Goal: Contribute content: Contribute content

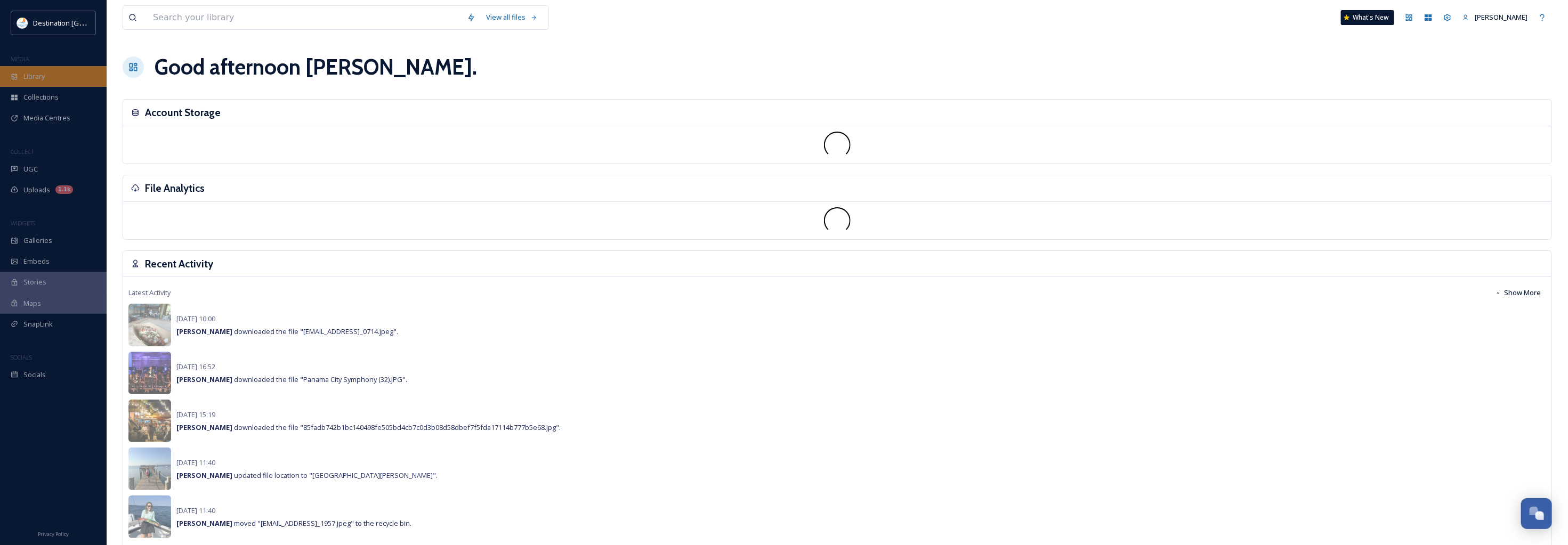
click at [51, 72] on div "Library" at bounding box center [53, 76] width 107 height 21
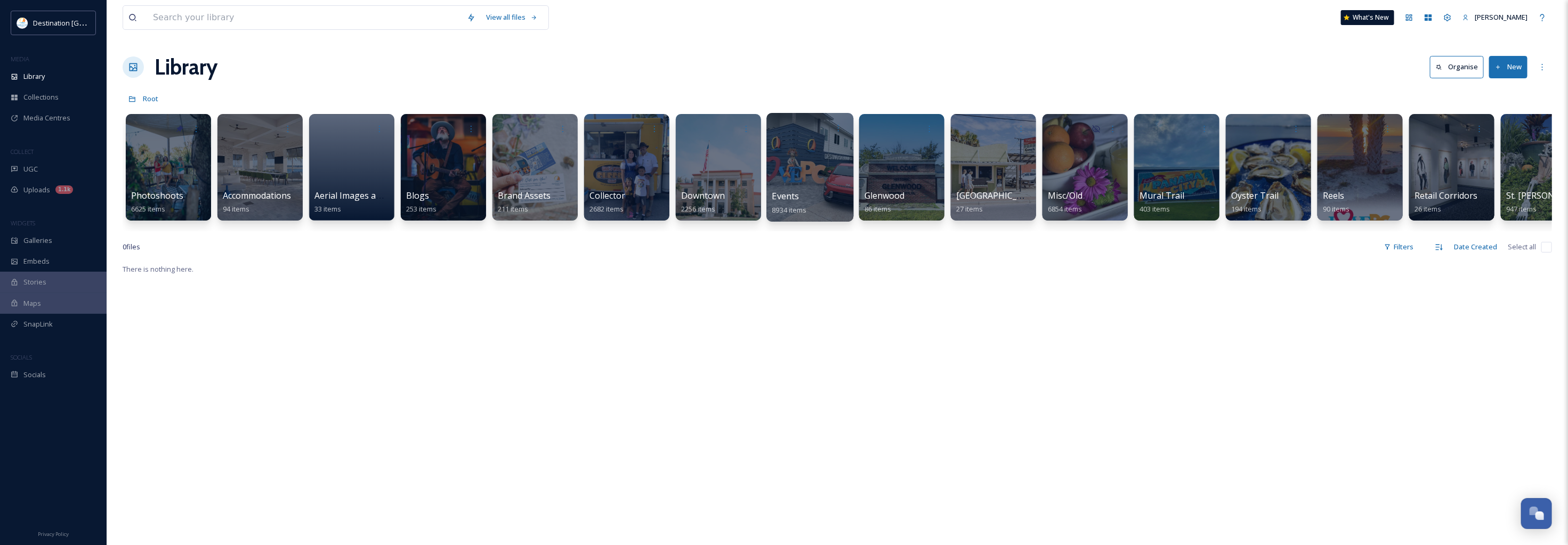
click at [796, 193] on span "Events" at bounding box center [785, 195] width 27 height 11
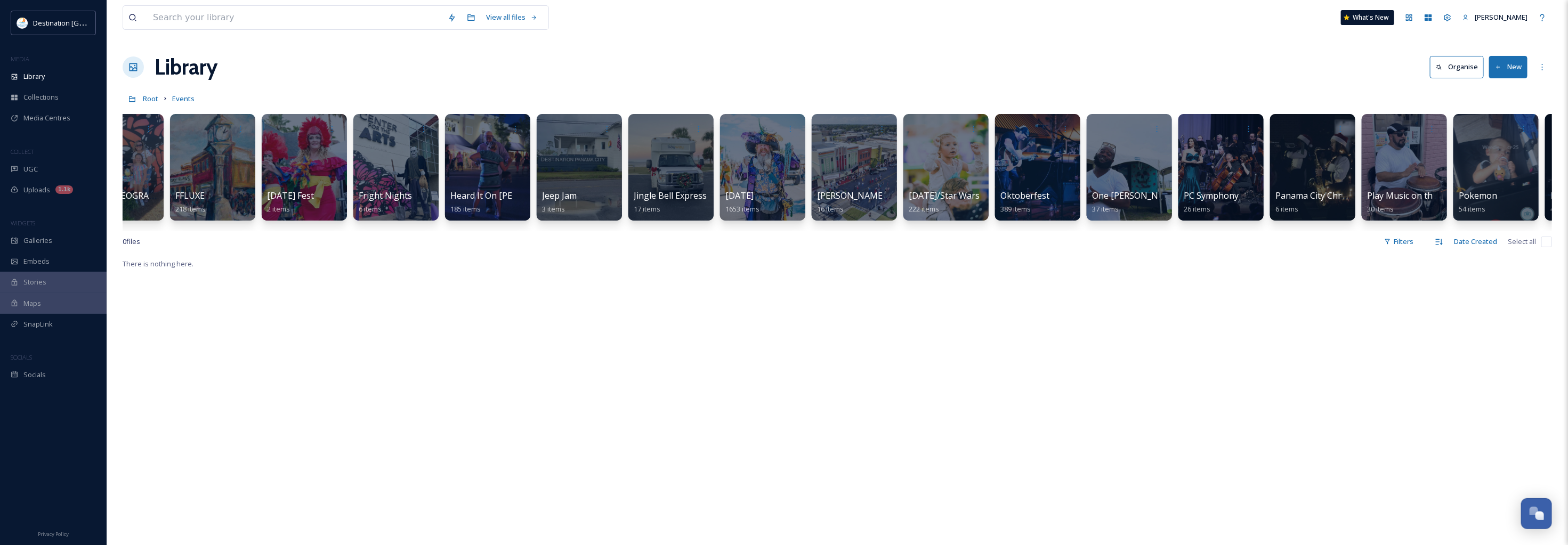
scroll to position [0, 1232]
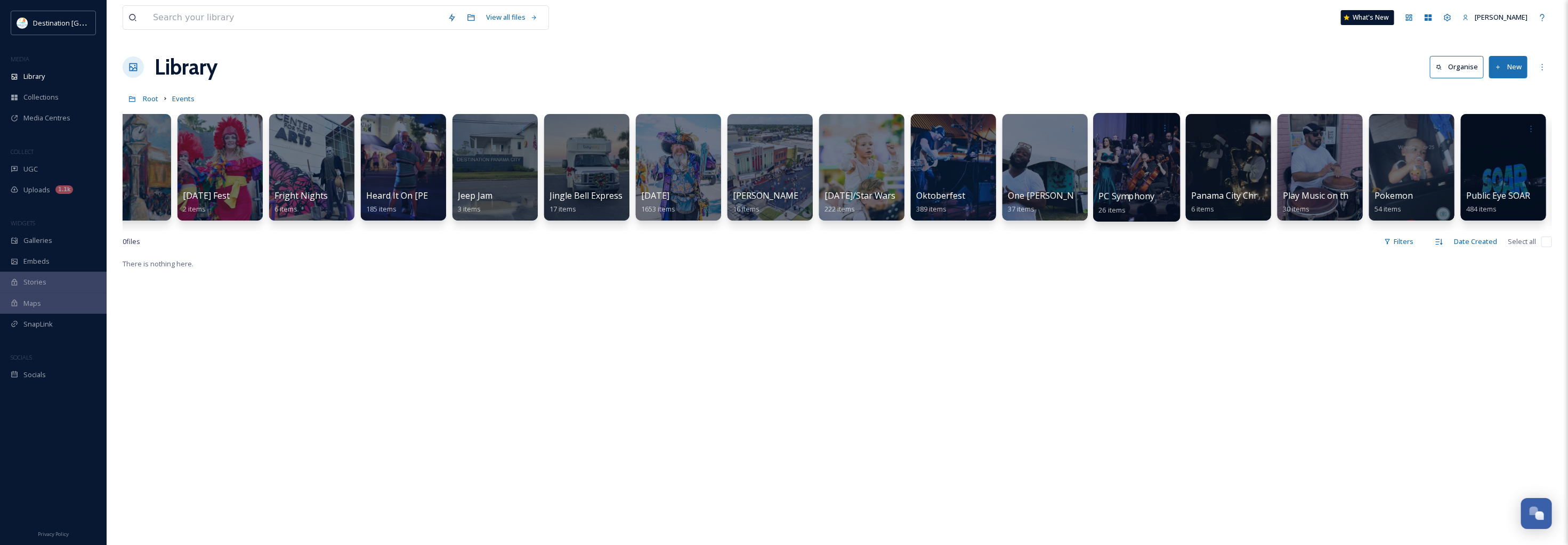
click at [1129, 200] on span "PC Symphony" at bounding box center [1127, 195] width 56 height 11
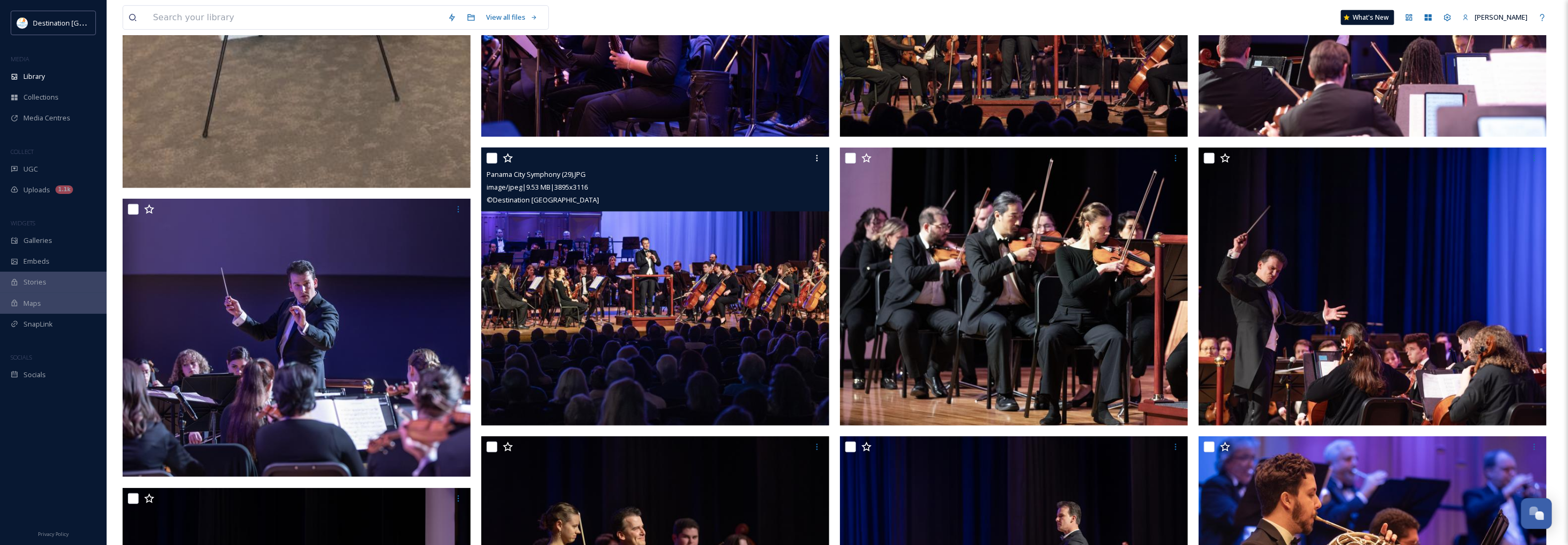
scroll to position [599, 0]
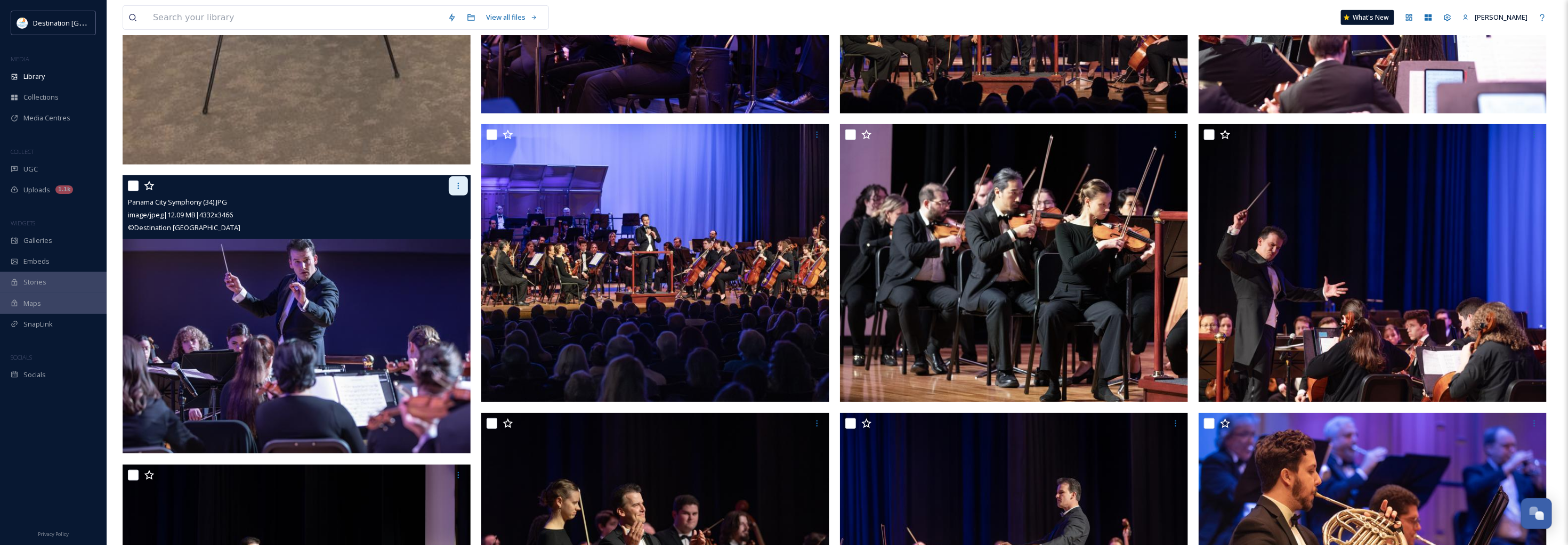
click at [457, 188] on icon at bounding box center [458, 185] width 8 height 8
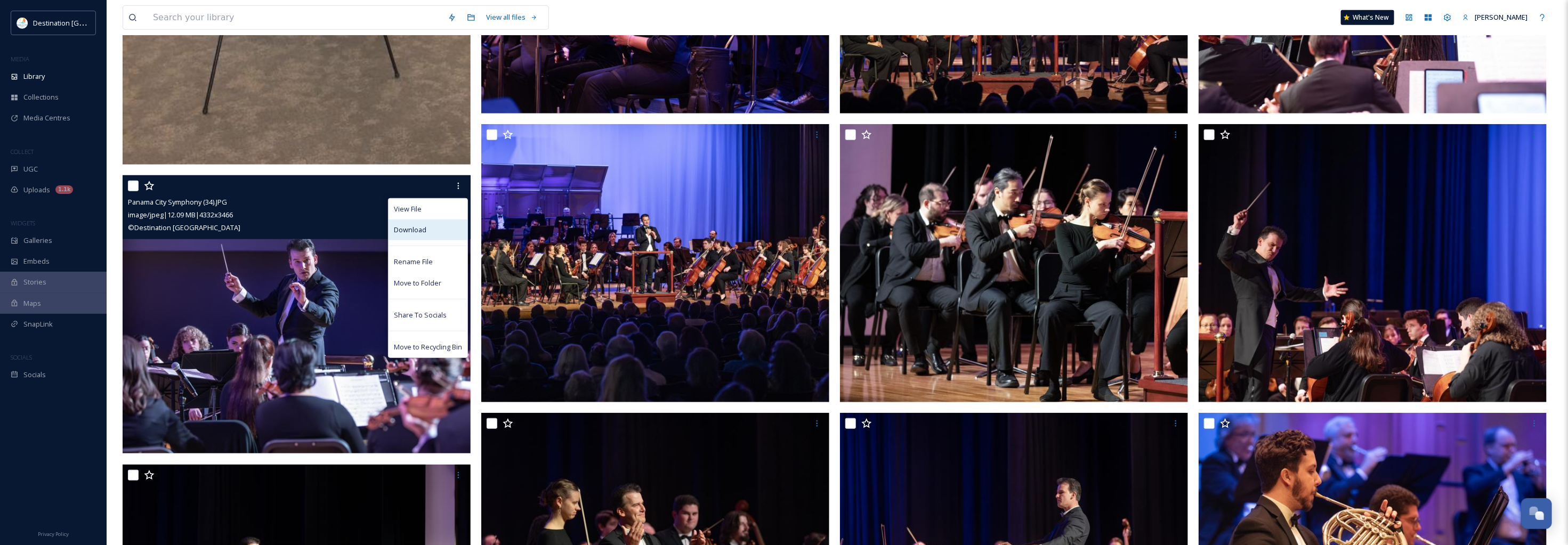
click at [431, 225] on div "Download" at bounding box center [428, 229] width 79 height 21
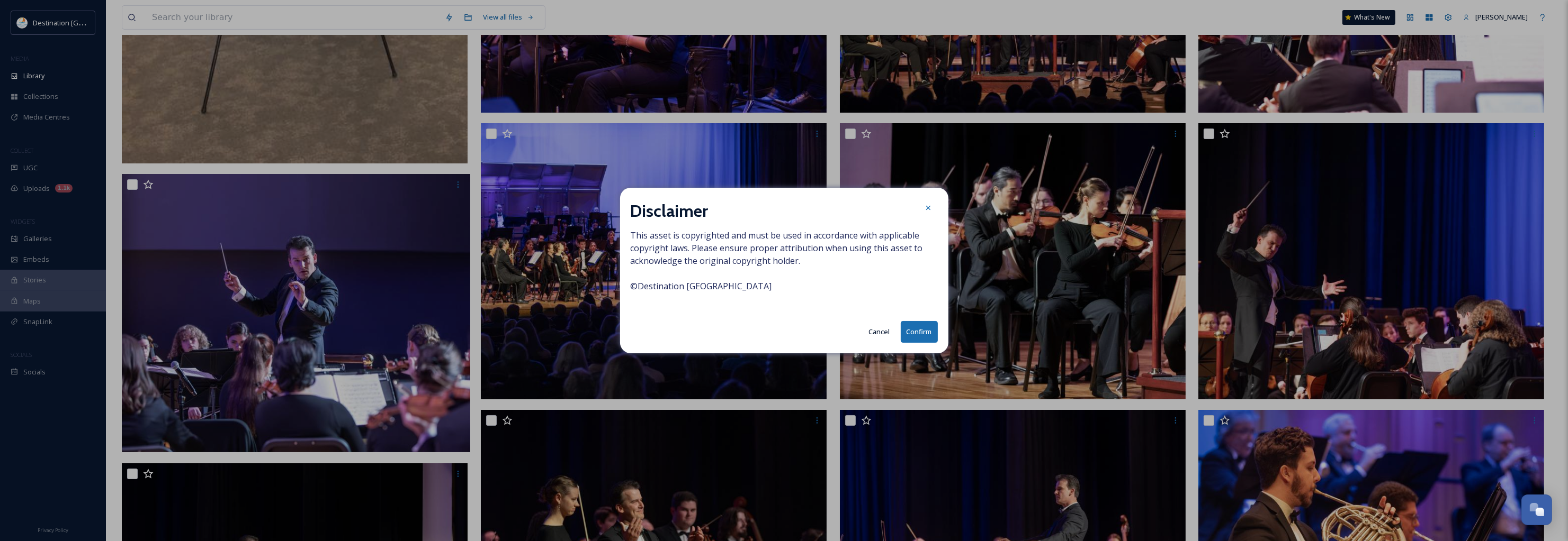
click at [929, 335] on button "Confirm" at bounding box center [919, 332] width 37 height 22
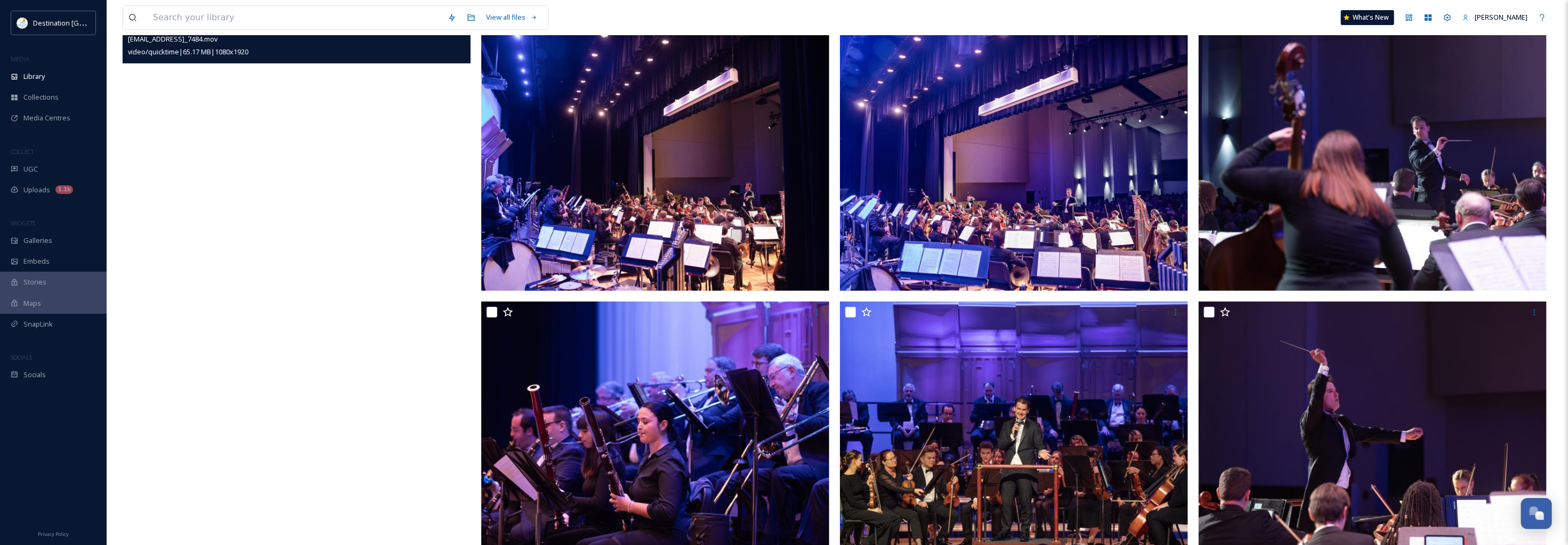
scroll to position [0, 0]
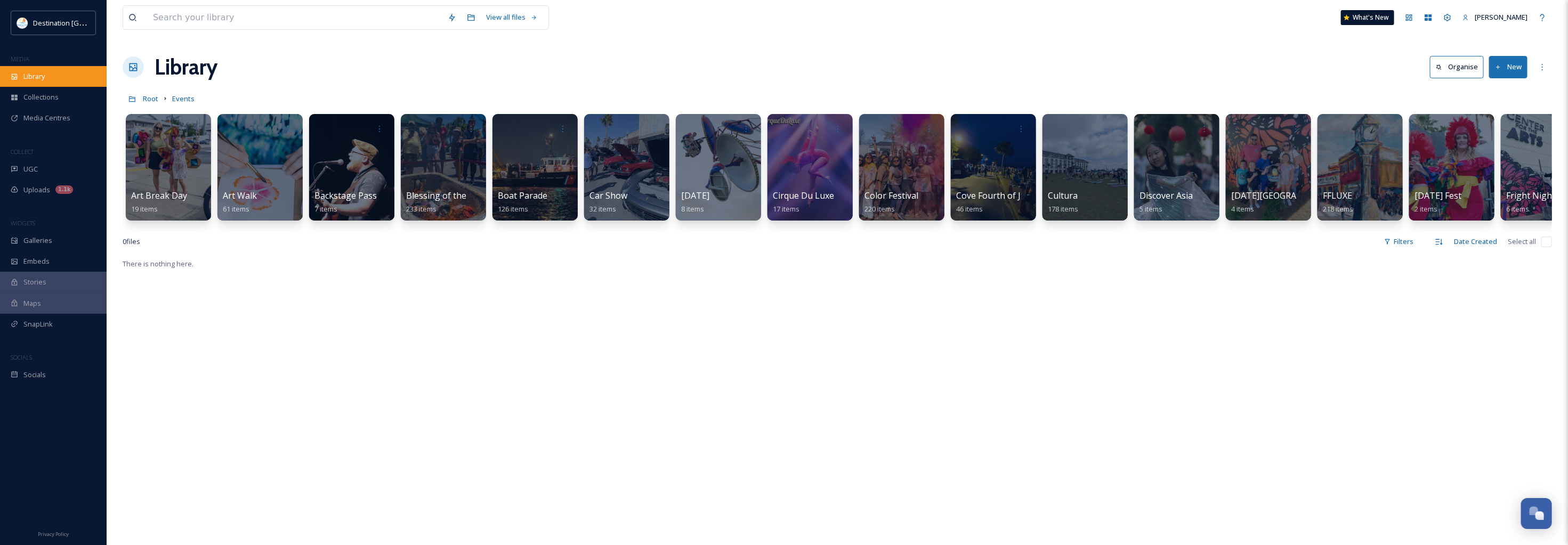
click at [58, 78] on div "Library" at bounding box center [53, 76] width 107 height 21
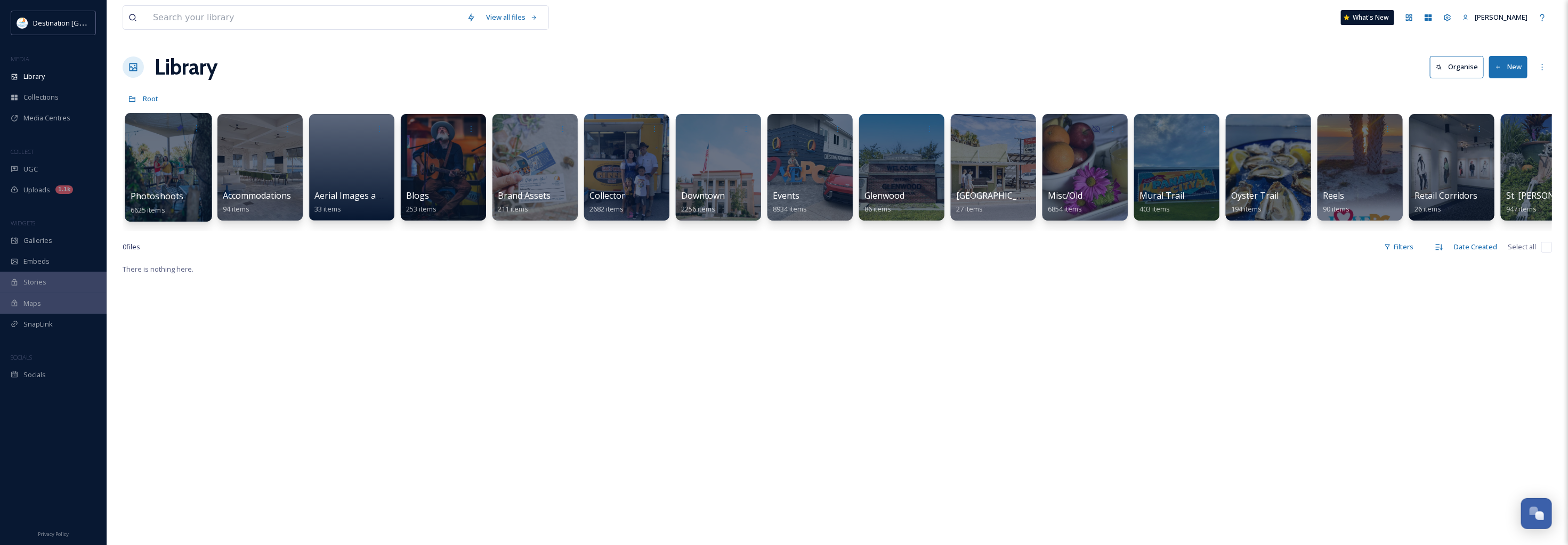
click at [166, 179] on div at bounding box center [168, 167] width 87 height 109
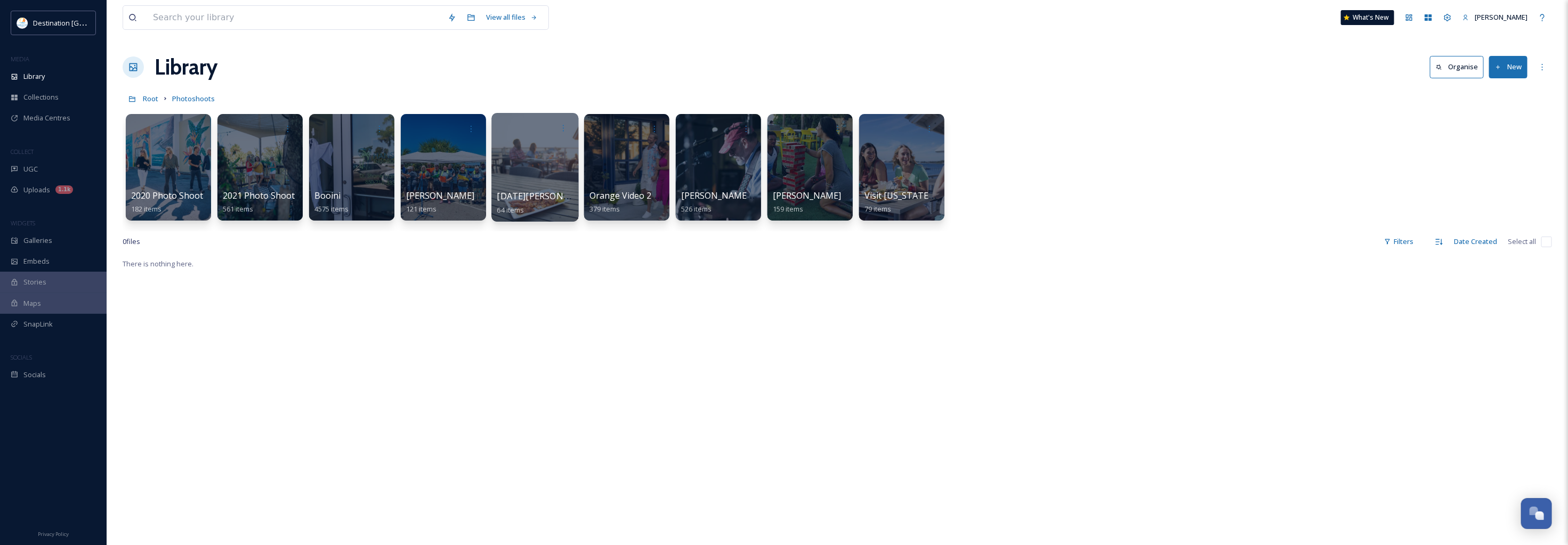
click at [544, 185] on div at bounding box center [534, 167] width 87 height 109
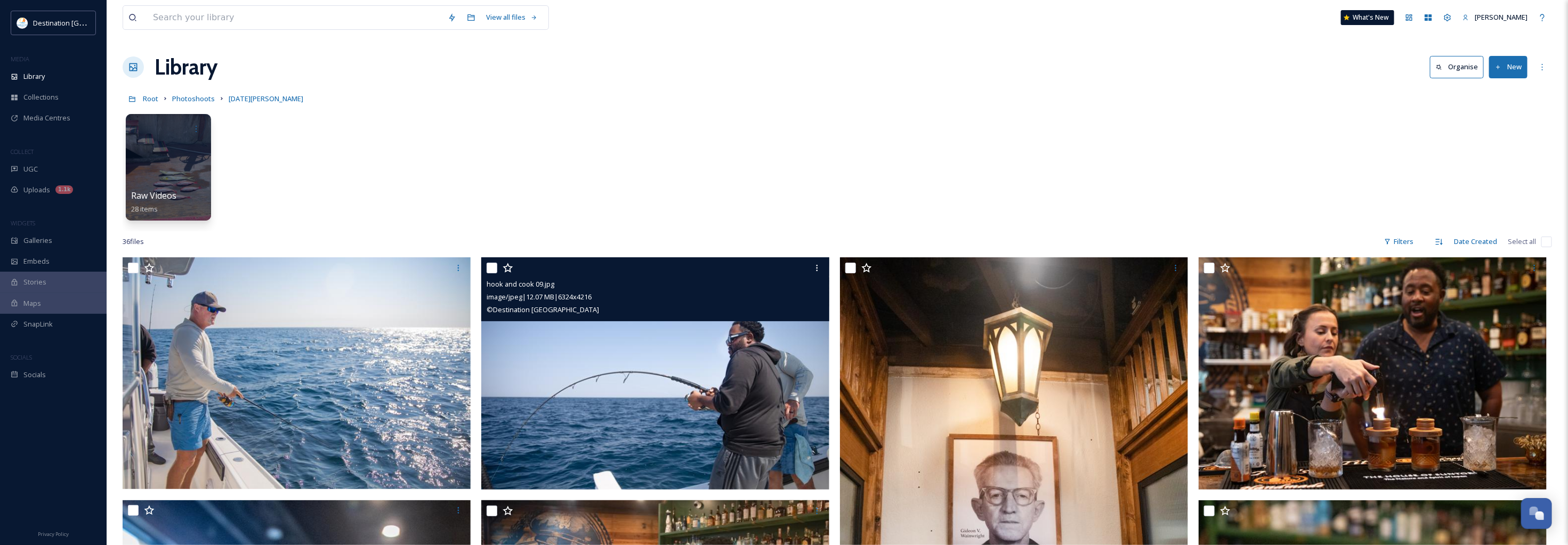
click at [680, 382] on img at bounding box center [655, 373] width 348 height 232
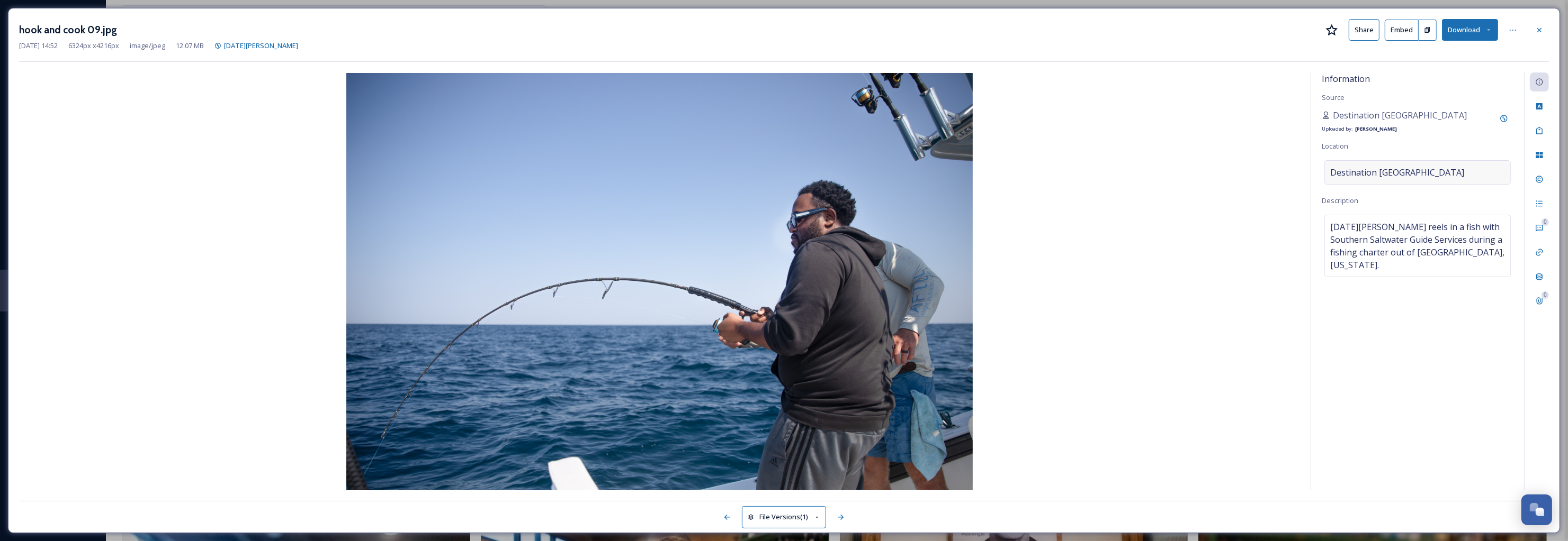
click at [1439, 169] on div "Destination [GEOGRAPHIC_DATA]" at bounding box center [1417, 173] width 187 height 24
drag, startPoint x: 1438, startPoint y: 173, endPoint x: 1292, endPoint y: 161, distance: 146.5
click at [1292, 161] on div "Information Source Destination Panama City Uploaded by: Patti Location Destinat…" at bounding box center [784, 281] width 1530 height 418
type input "gulf of america"
click at [1375, 215] on span "Gulf of America" at bounding box center [1364, 214] width 67 height 10
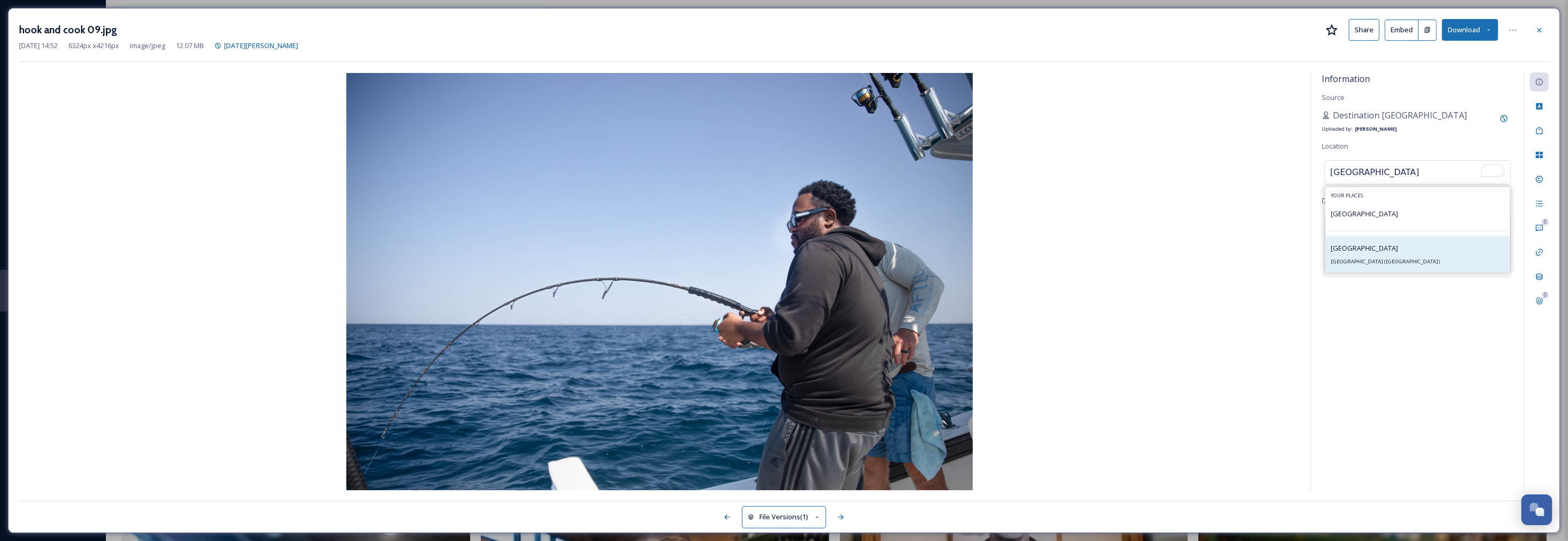
click at [1364, 259] on div "Gulf of America Gulf of Mexico (Gulf of America)" at bounding box center [1384, 254] width 109 height 25
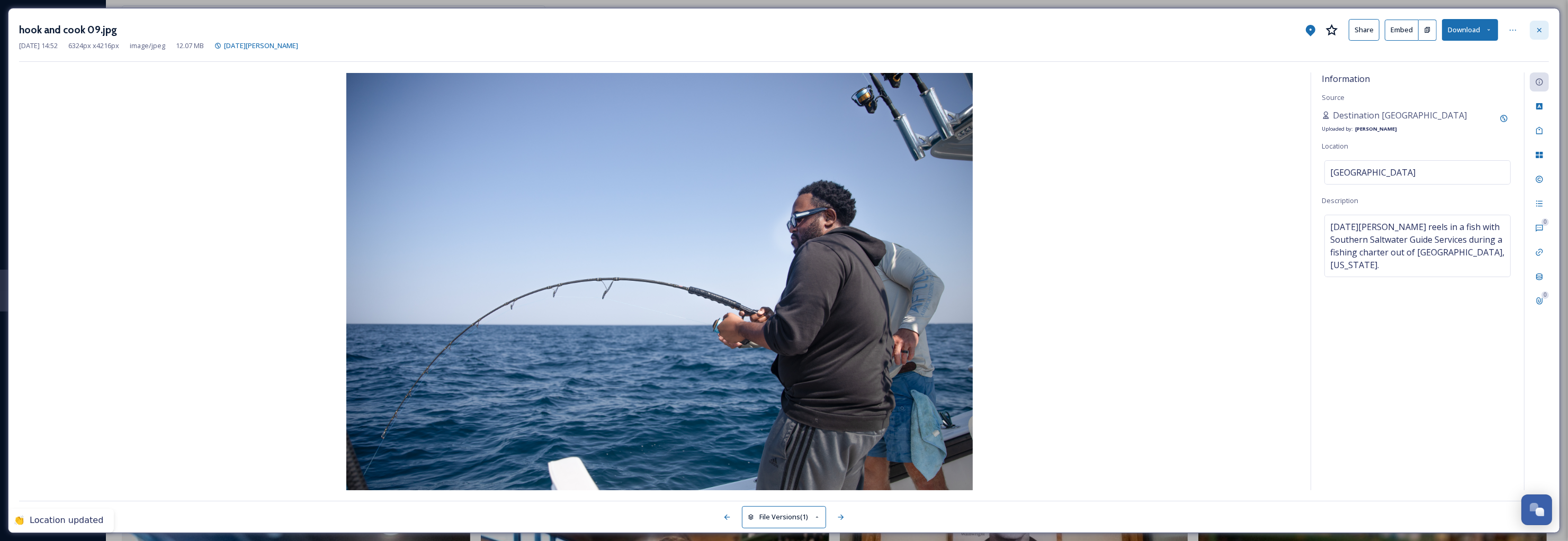
click at [1542, 26] on icon at bounding box center [1539, 30] width 8 height 8
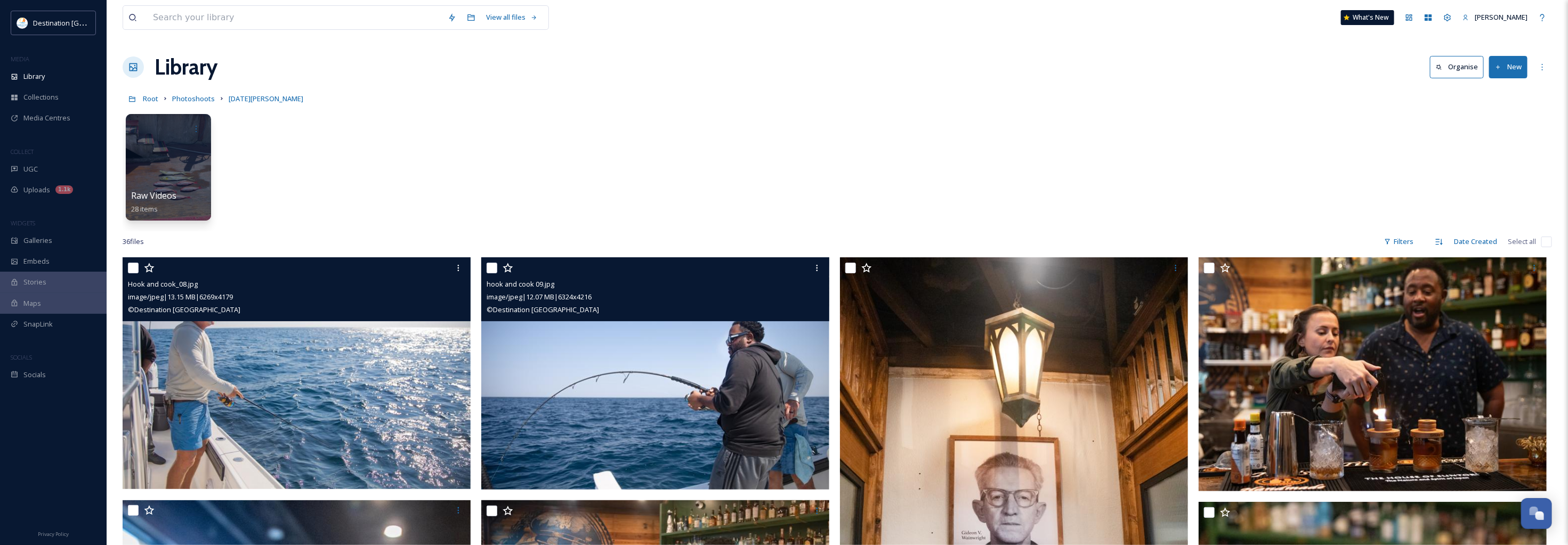
click at [412, 382] on img at bounding box center [297, 373] width 348 height 232
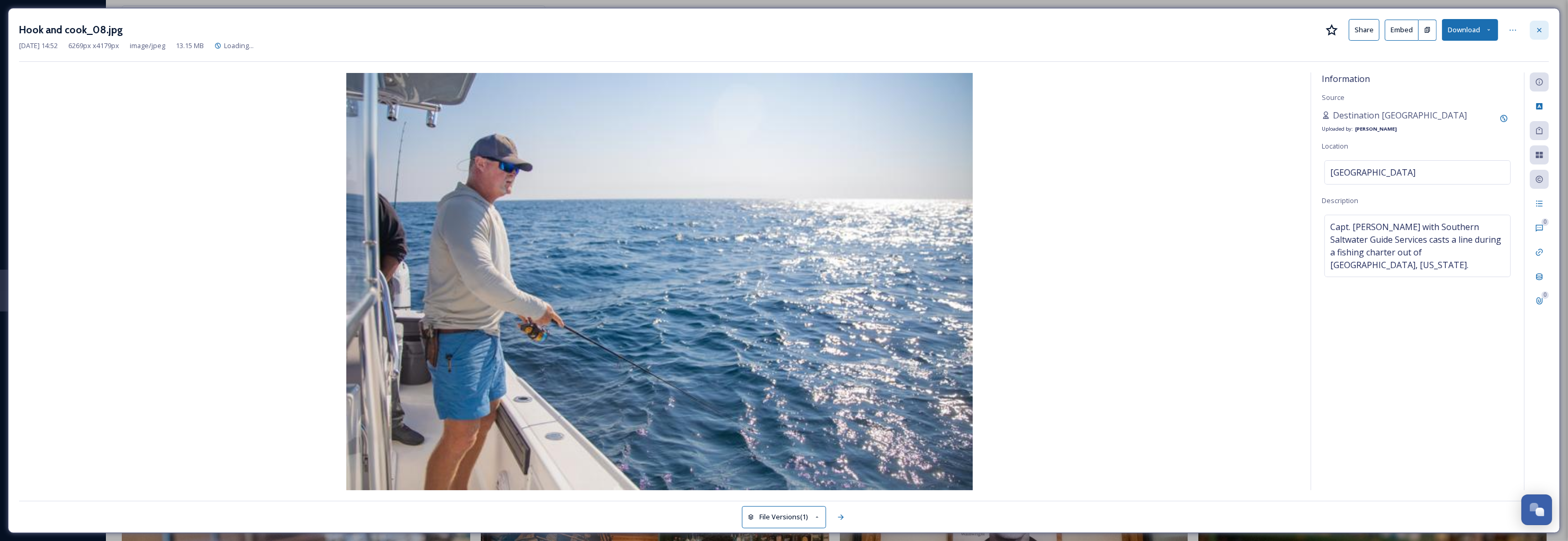
click at [1541, 28] on icon at bounding box center [1539, 30] width 5 height 5
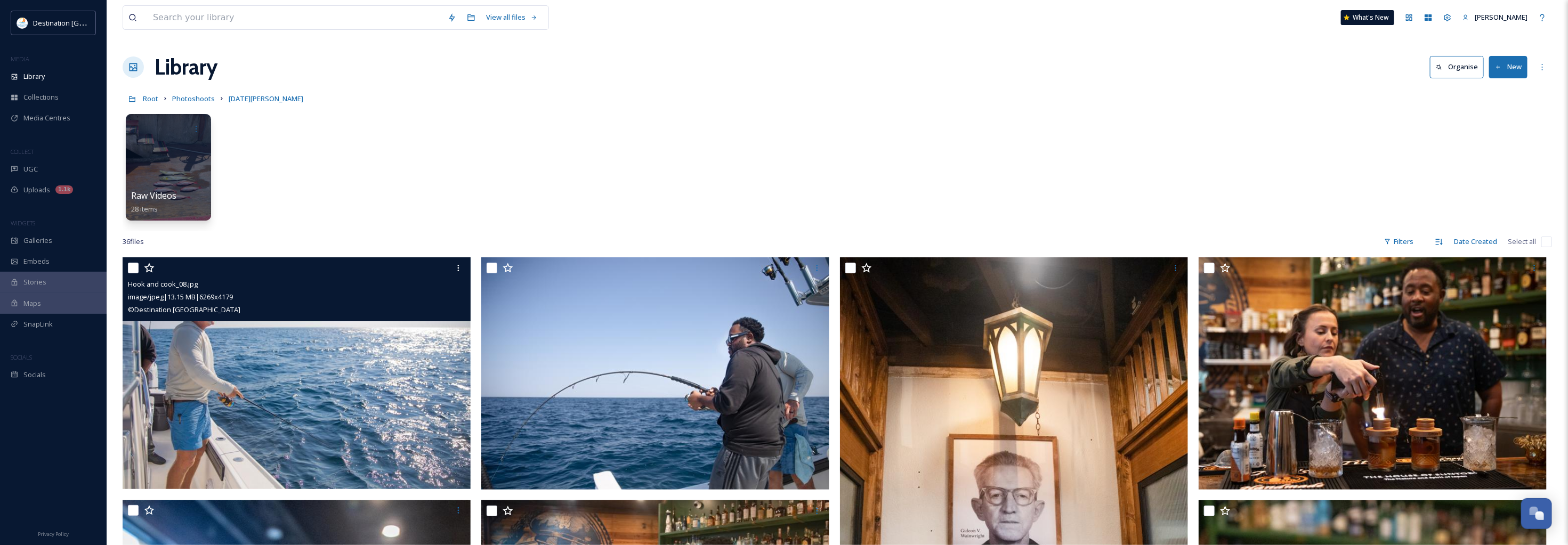
scroll to position [67, 0]
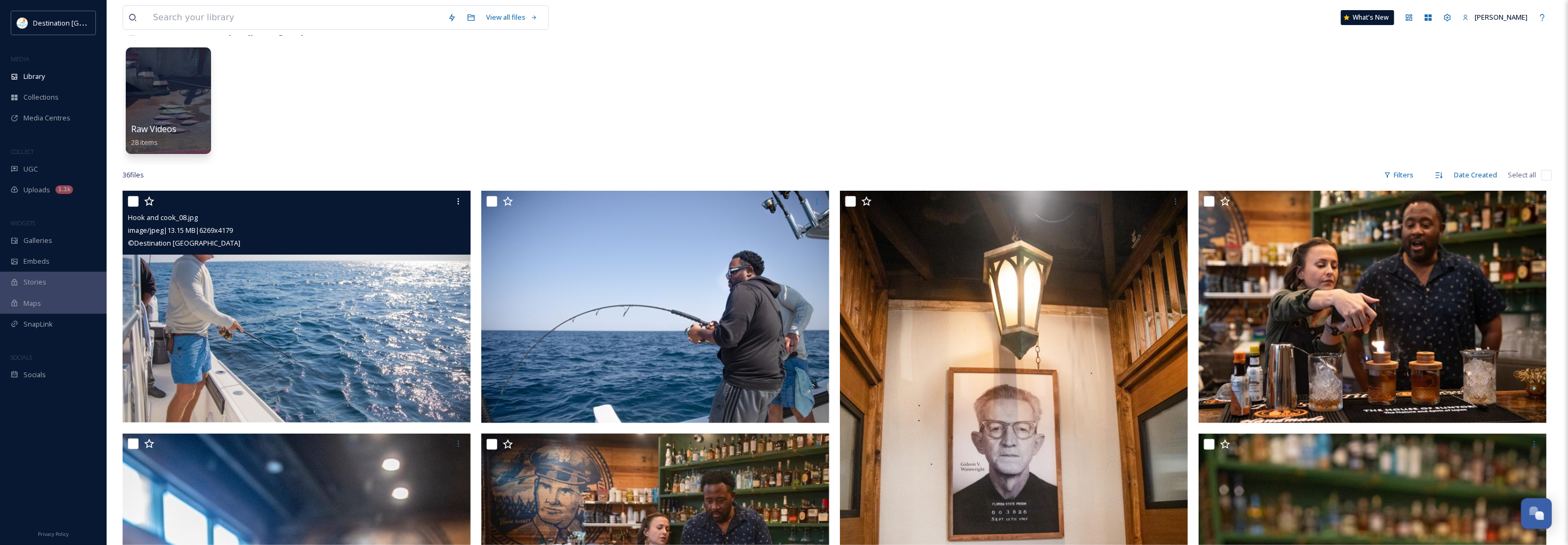
click at [380, 339] on img at bounding box center [297, 307] width 348 height 232
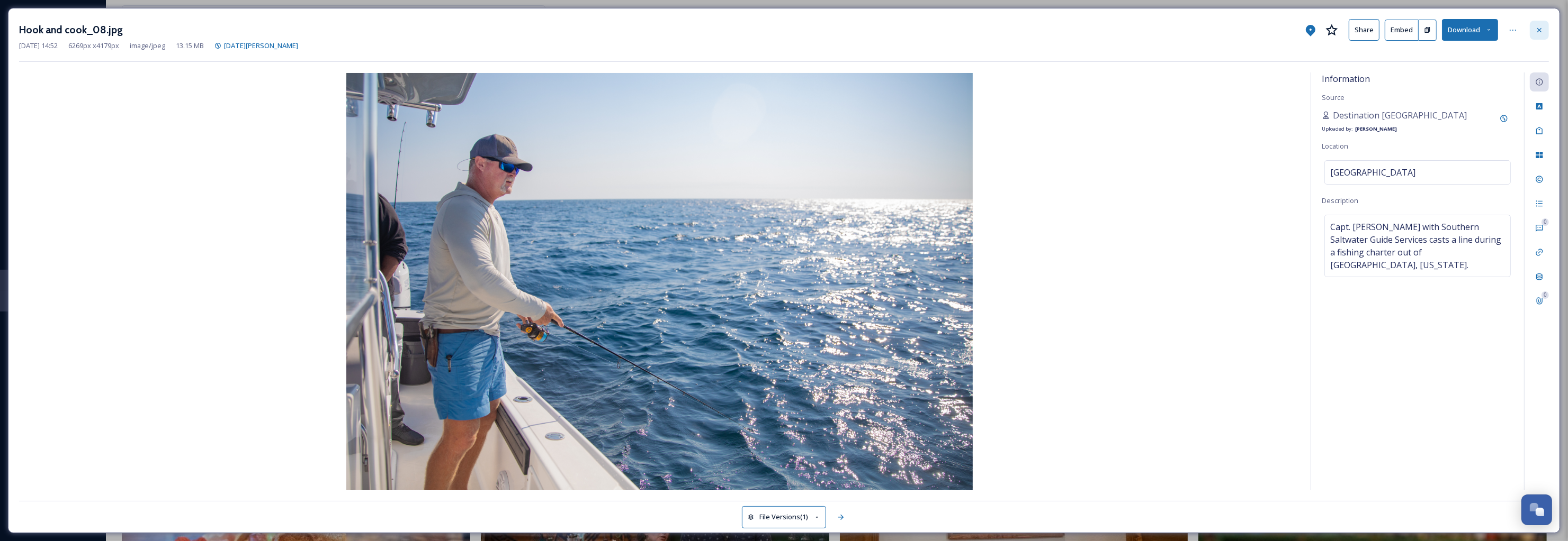
click at [1541, 24] on div at bounding box center [1539, 30] width 19 height 19
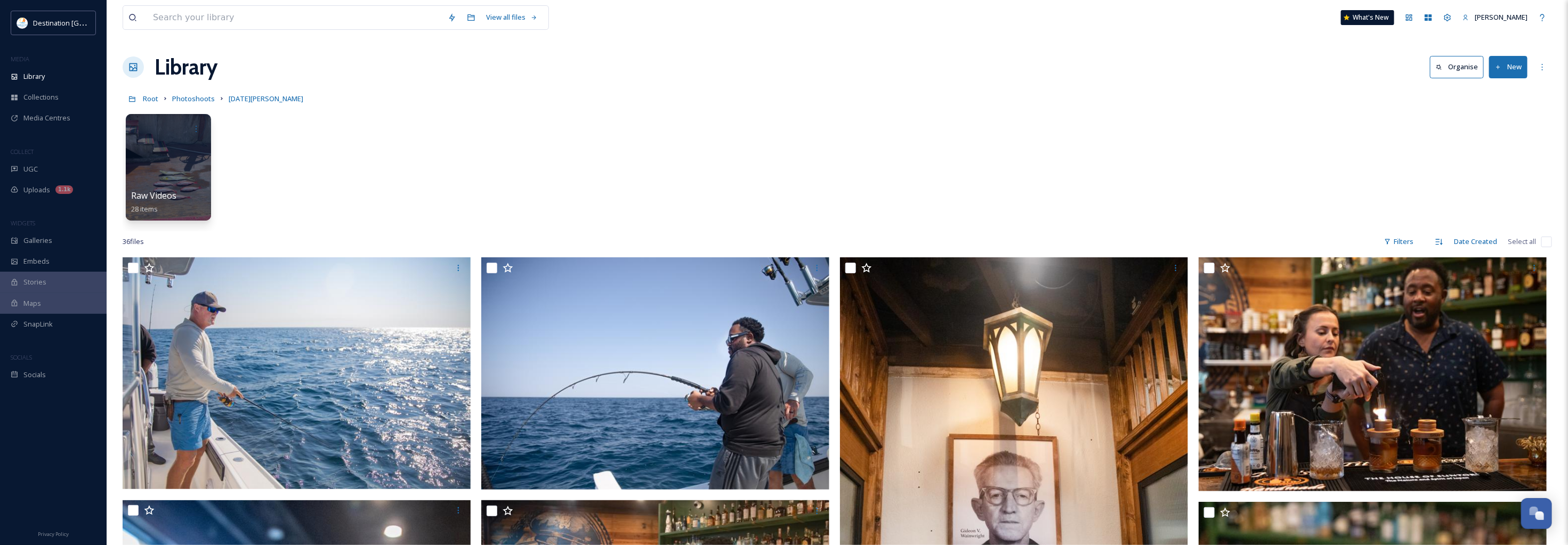
click at [1514, 73] on button "New" at bounding box center [1508, 67] width 38 height 22
click at [1492, 96] on span "File Upload" at bounding box center [1503, 91] width 35 height 10
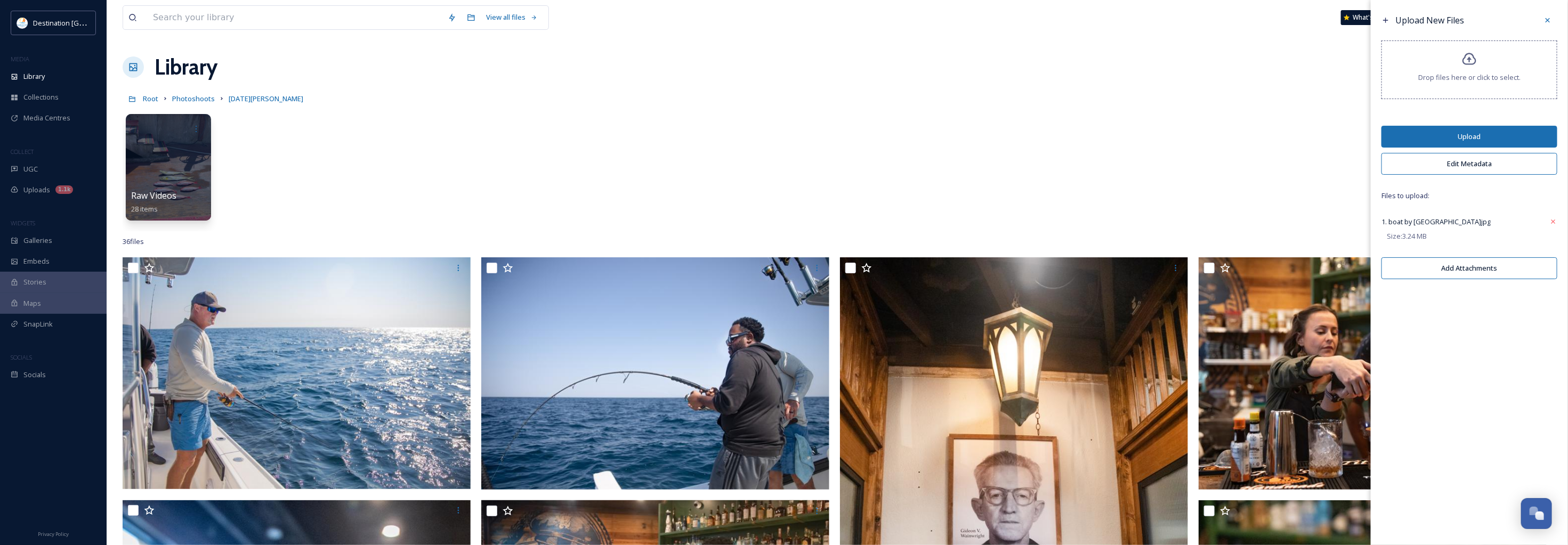
click at [1488, 139] on button "Upload" at bounding box center [1468, 136] width 175 height 22
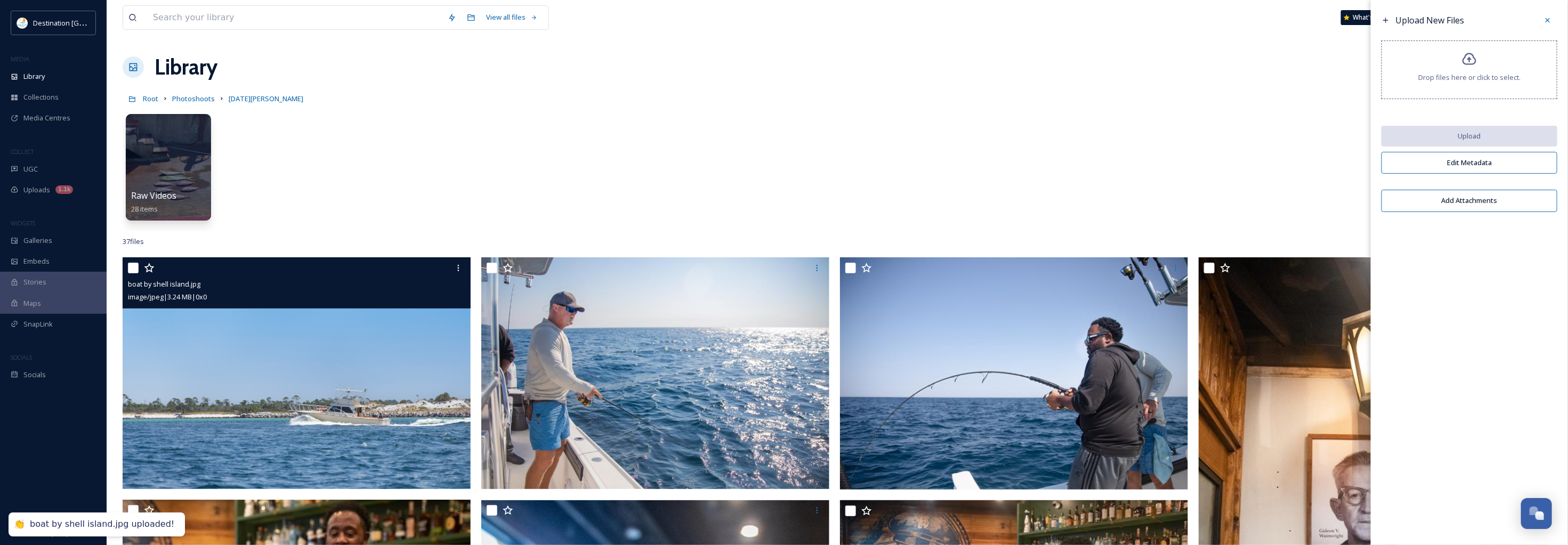
click at [280, 398] on img at bounding box center [297, 373] width 348 height 231
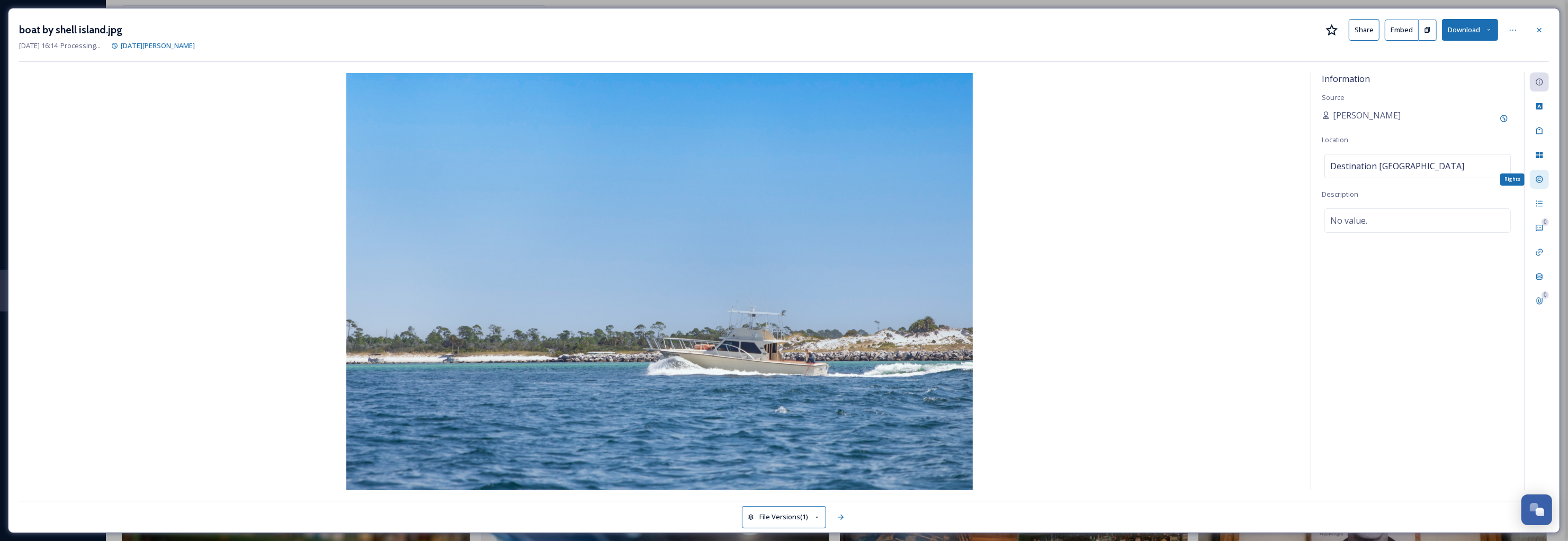
click at [1544, 185] on div "Rights" at bounding box center [1539, 179] width 19 height 19
click at [1446, 169] on div "©Destination Panama City" at bounding box center [1417, 173] width 187 height 24
drag, startPoint x: 1370, startPoint y: 173, endPoint x: 1264, endPoint y: 172, distance: 106.0
click at [1264, 172] on div "Rights Status No status Copyright Destination Panama City Rights No rights Addi…" at bounding box center [784, 281] width 1530 height 418
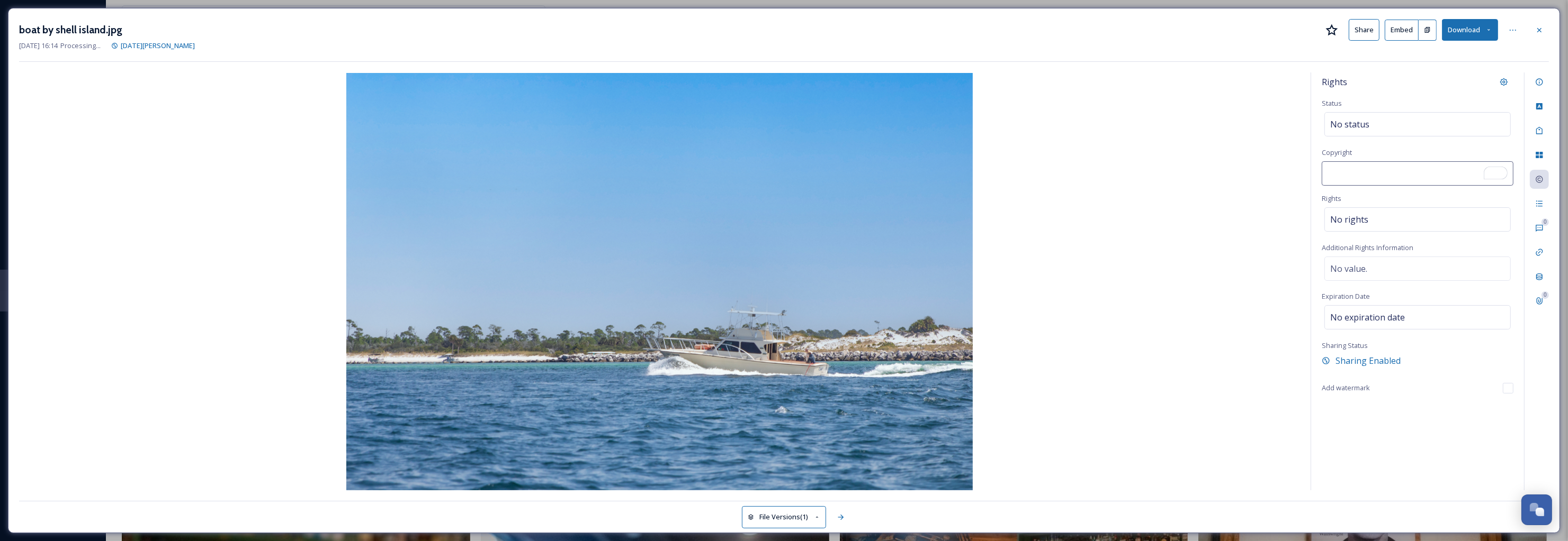
click at [1199, 171] on img at bounding box center [659, 282] width 1281 height 418
click at [1538, 86] on icon at bounding box center [1539, 81] width 8 height 8
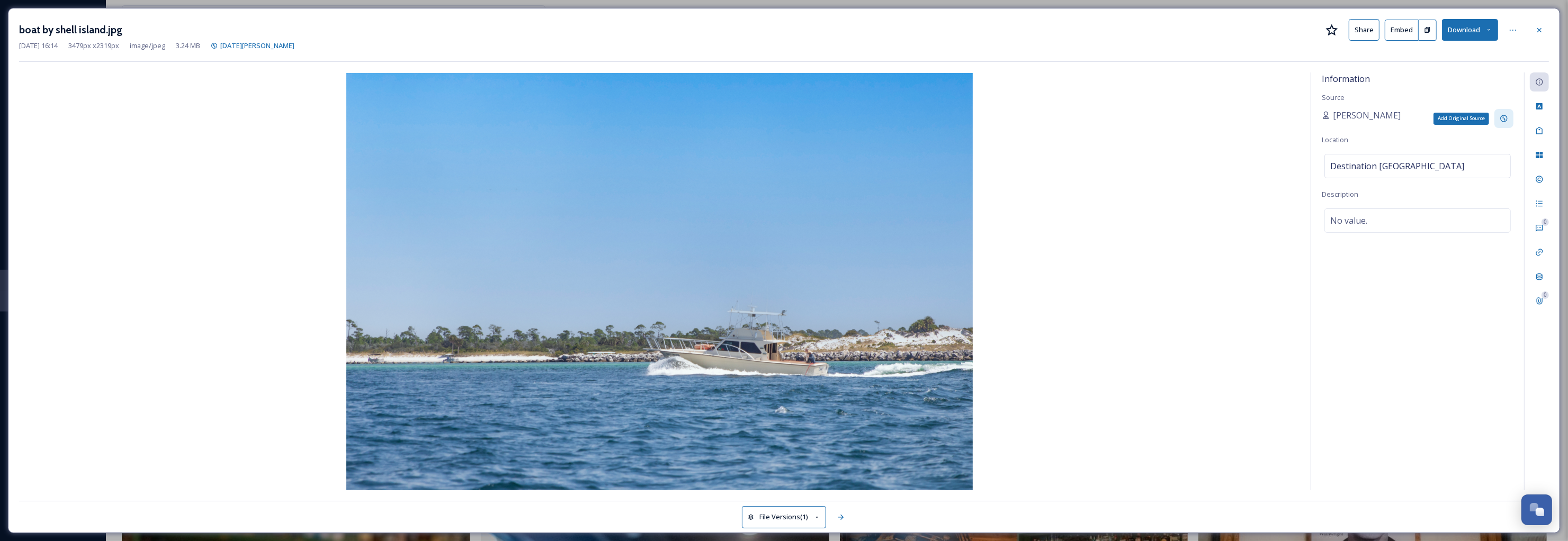
click at [1499, 117] on div "Add Original Source" at bounding box center [1503, 118] width 19 height 19
click at [1388, 156] on input at bounding box center [1380, 156] width 117 height 24
type input "Destination [GEOGRAPHIC_DATA]"
click at [1441, 176] on div "Destination [GEOGRAPHIC_DATA]" at bounding box center [1417, 173] width 187 height 24
drag, startPoint x: 1420, startPoint y: 173, endPoint x: 1234, endPoint y: 154, distance: 187.0
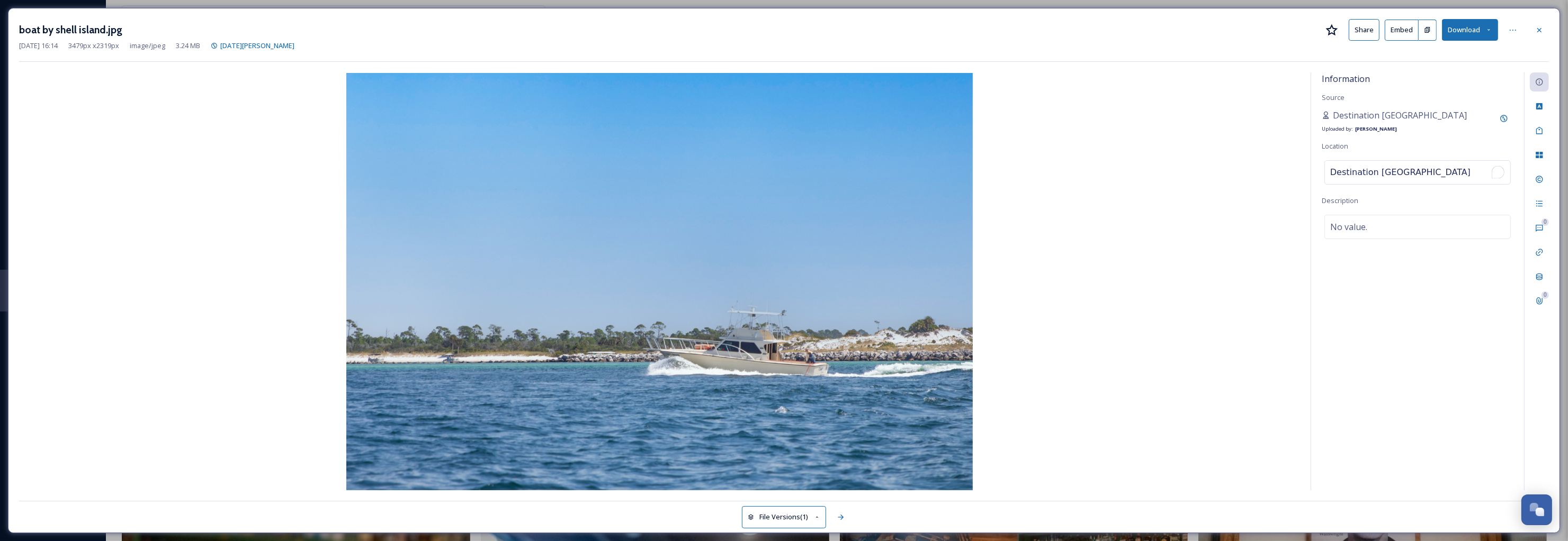
click at [1234, 154] on div "Information Source Destination Panama City Uploaded by: Patti Location Destinat…" at bounding box center [784, 281] width 1530 height 418
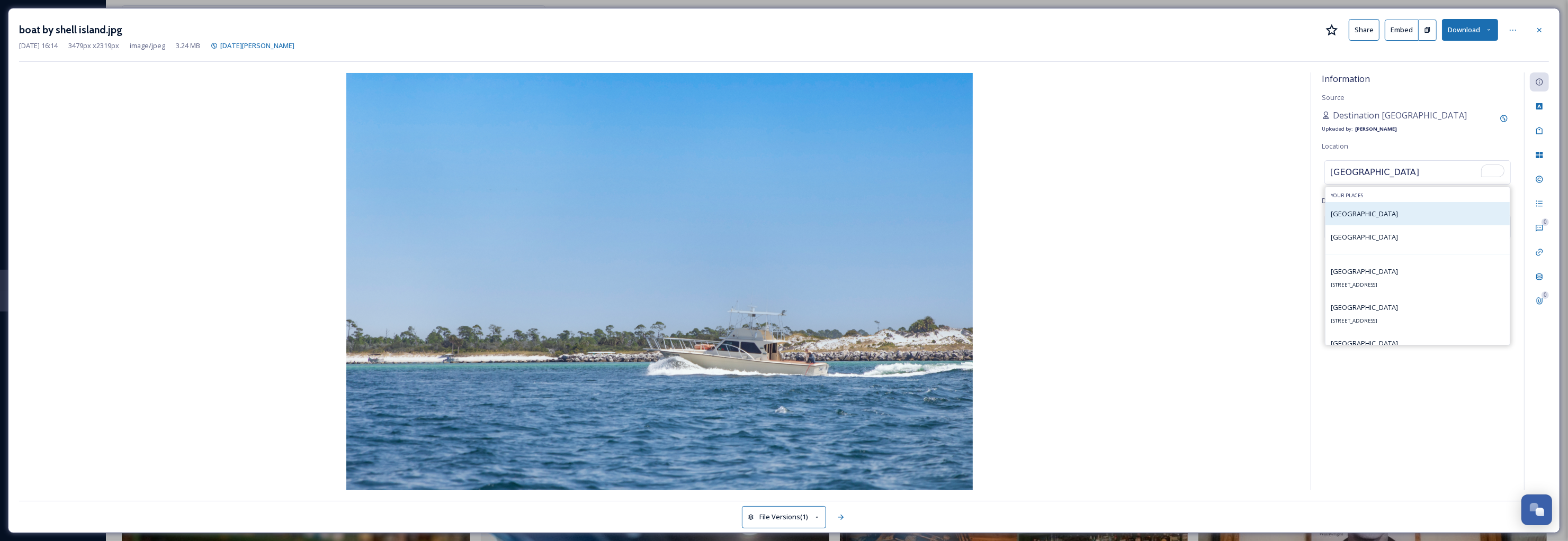
type input "Shell Island"
click at [1423, 210] on div "Shell Island Beach" at bounding box center [1417, 214] width 184 height 24
click at [1359, 213] on span "Shell Island Beach" at bounding box center [1364, 214] width 67 height 10
click at [1427, 218] on div "Shell Island Beach" at bounding box center [1417, 214] width 184 height 24
click at [1401, 170] on input "Shell Island" at bounding box center [1417, 172] width 185 height 24
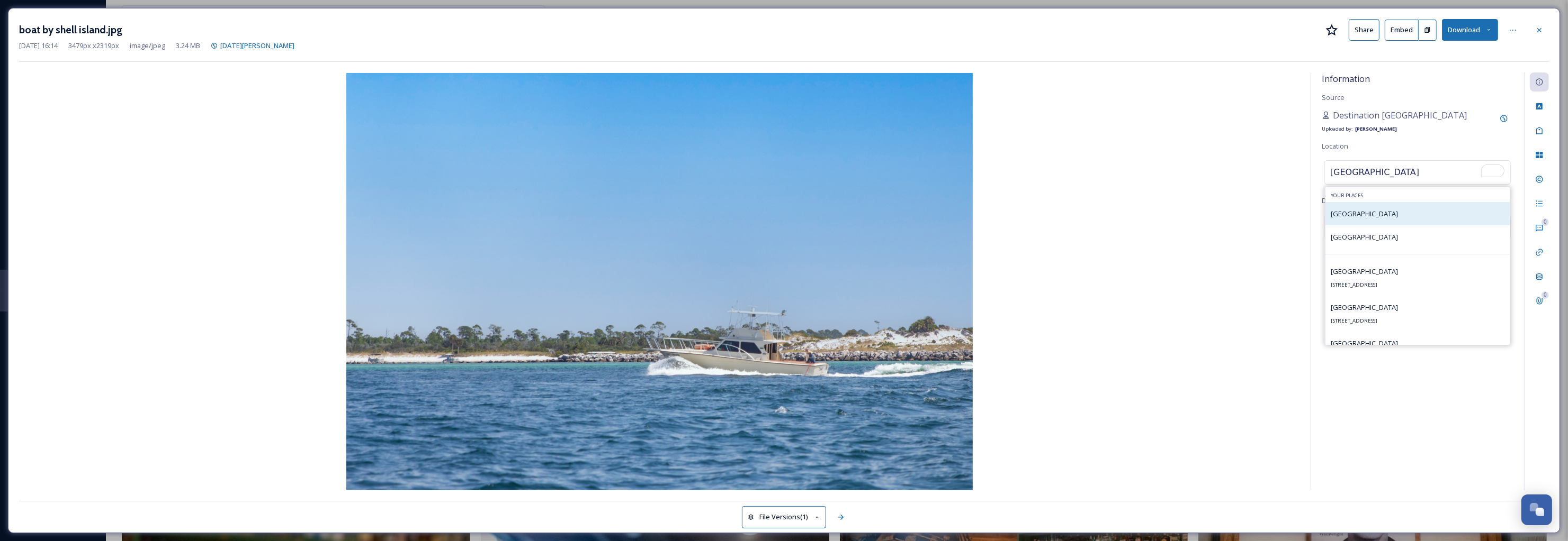
click at [1375, 218] on span "Shell Island Beach" at bounding box center [1364, 214] width 67 height 10
click at [1357, 216] on span "Shell Island Beach" at bounding box center [1364, 214] width 67 height 10
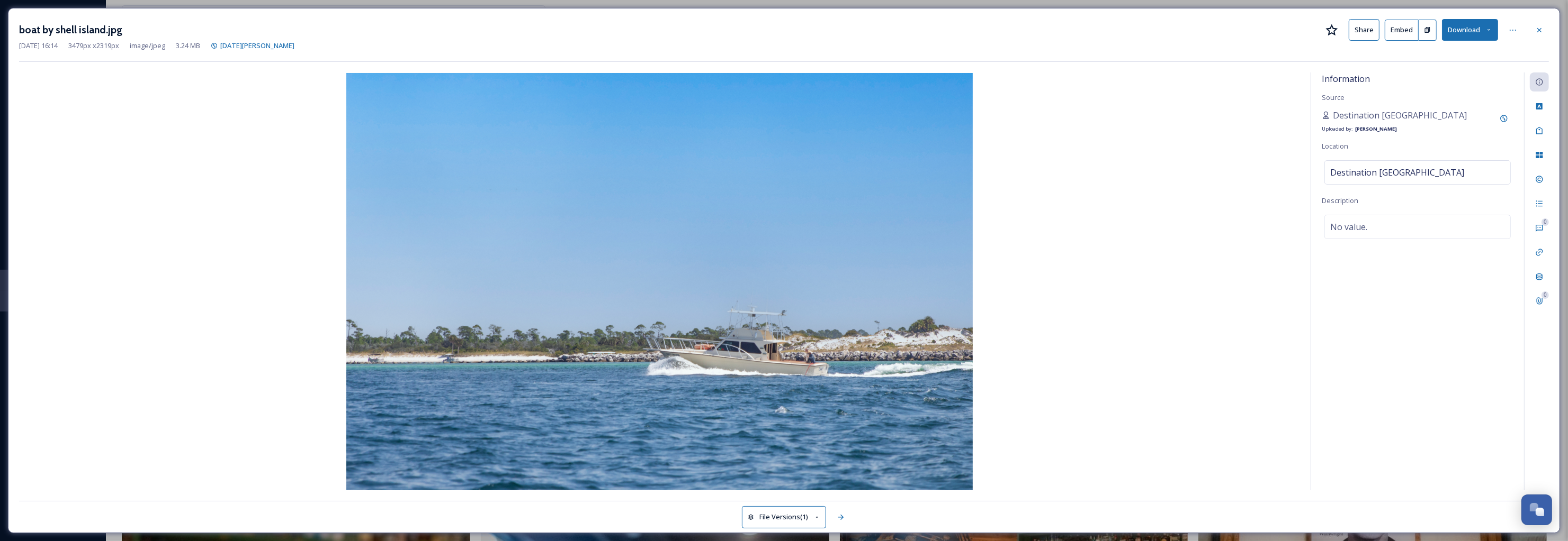
click at [1274, 209] on img at bounding box center [659, 282] width 1281 height 418
click at [1375, 232] on div "No value." at bounding box center [1417, 227] width 187 height 24
click at [1412, 236] on textarea at bounding box center [1417, 258] width 192 height 88
type textarea "B"
type textarea "A boat moves past the jetties at [GEOGRAPHIC_DATA] in [GEOGRAPHIC_DATA], [US_ST…"
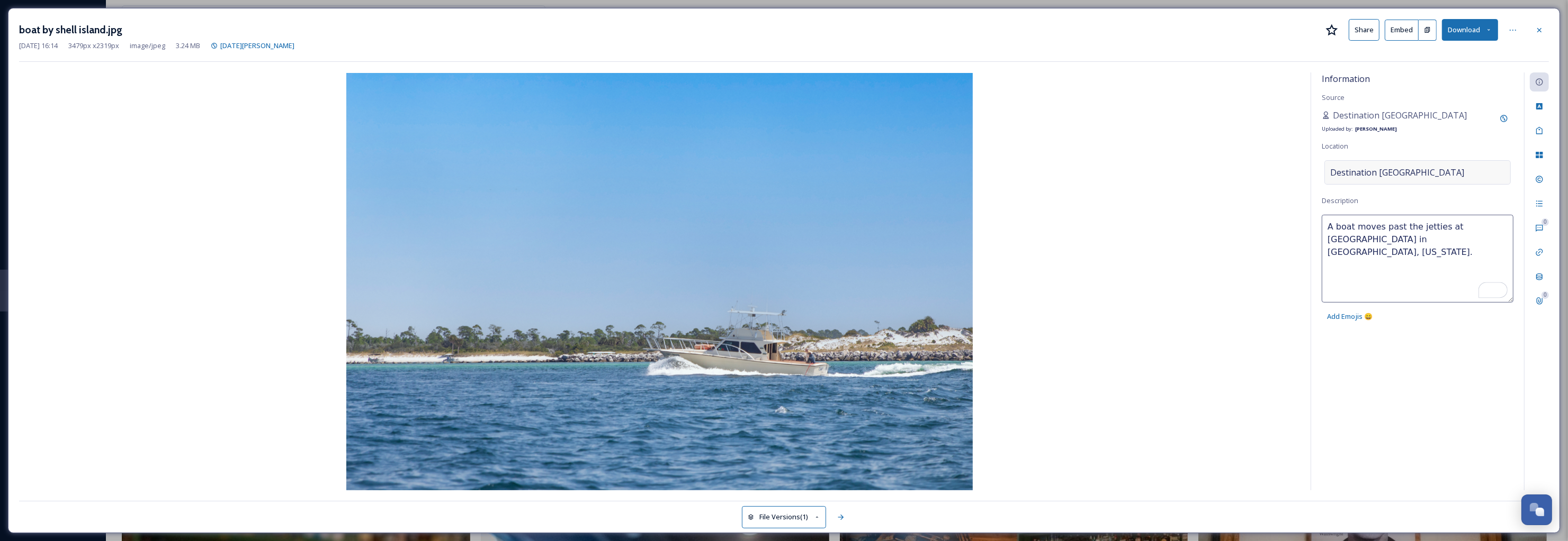
click at [1439, 173] on div "Destination [GEOGRAPHIC_DATA]" at bounding box center [1417, 173] width 187 height 24
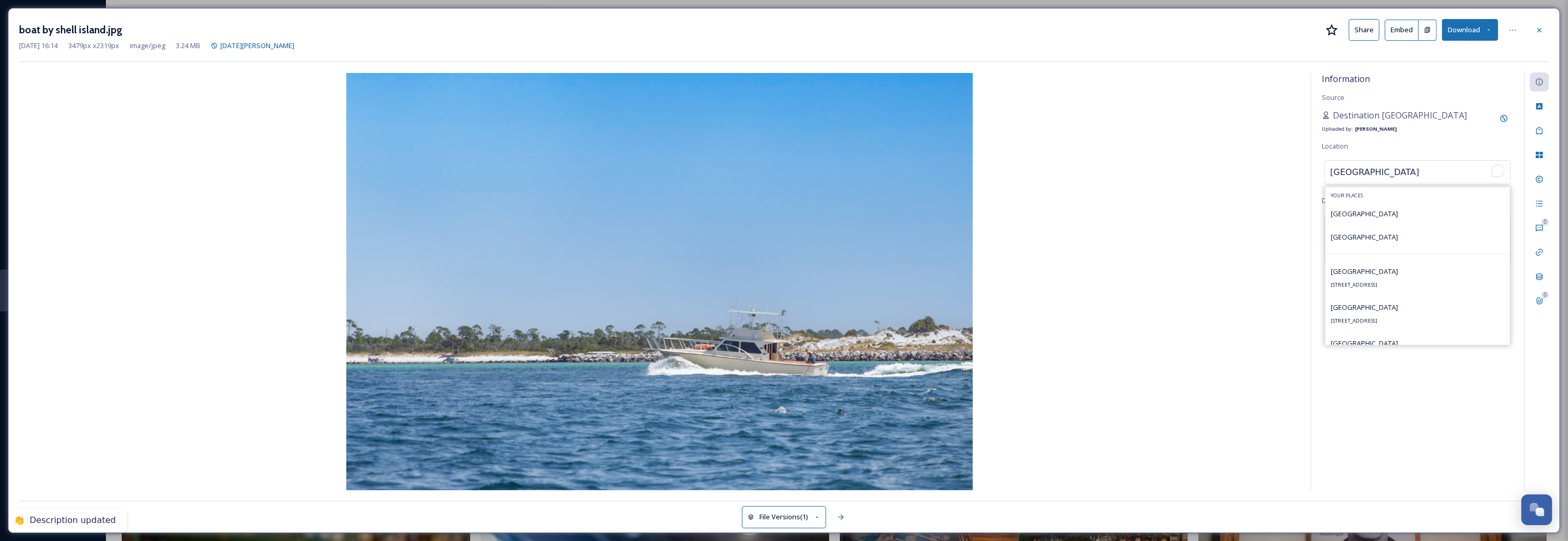
drag, startPoint x: 1377, startPoint y: 174, endPoint x: 1314, endPoint y: 171, distance: 63.1
click at [1308, 169] on div "Information Source Destination Panama City Uploaded by: Patti Location Shell Is…" at bounding box center [784, 281] width 1530 height 418
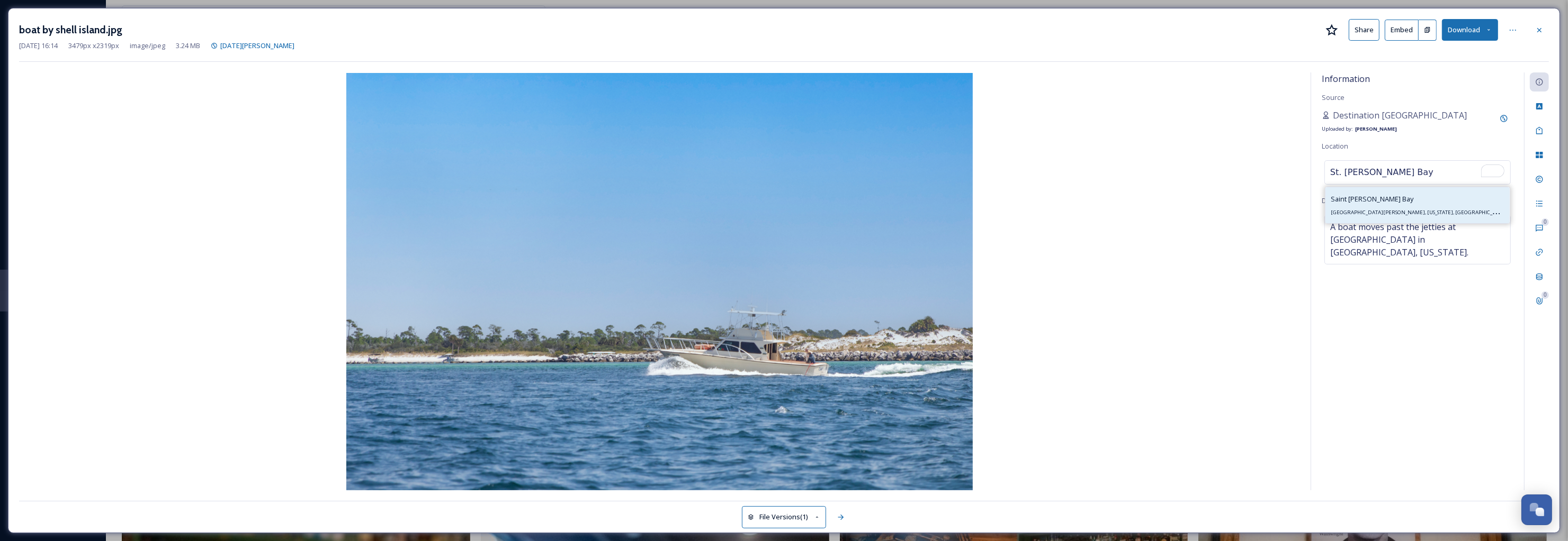
type input "St. Andrew Bay"
click at [1356, 193] on div "Saint Andrew Bay Saint Andrew Bay, Florida, USA" at bounding box center [1417, 205] width 184 height 36
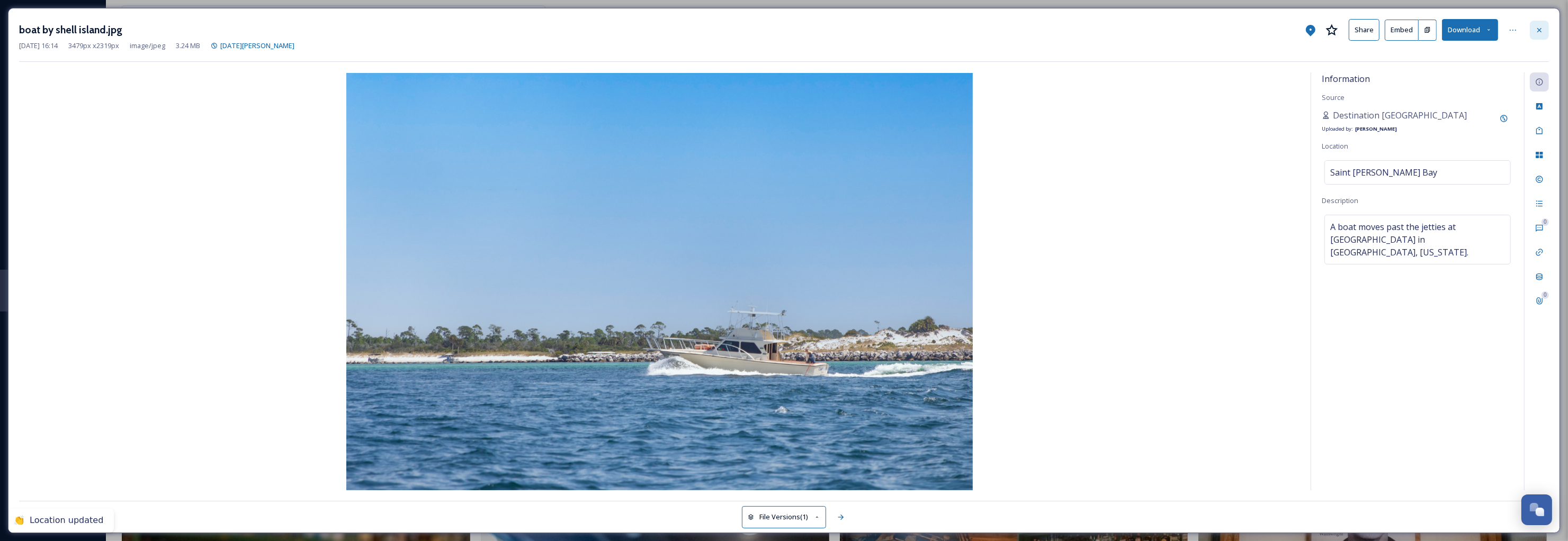
click at [1537, 30] on icon at bounding box center [1539, 30] width 8 height 8
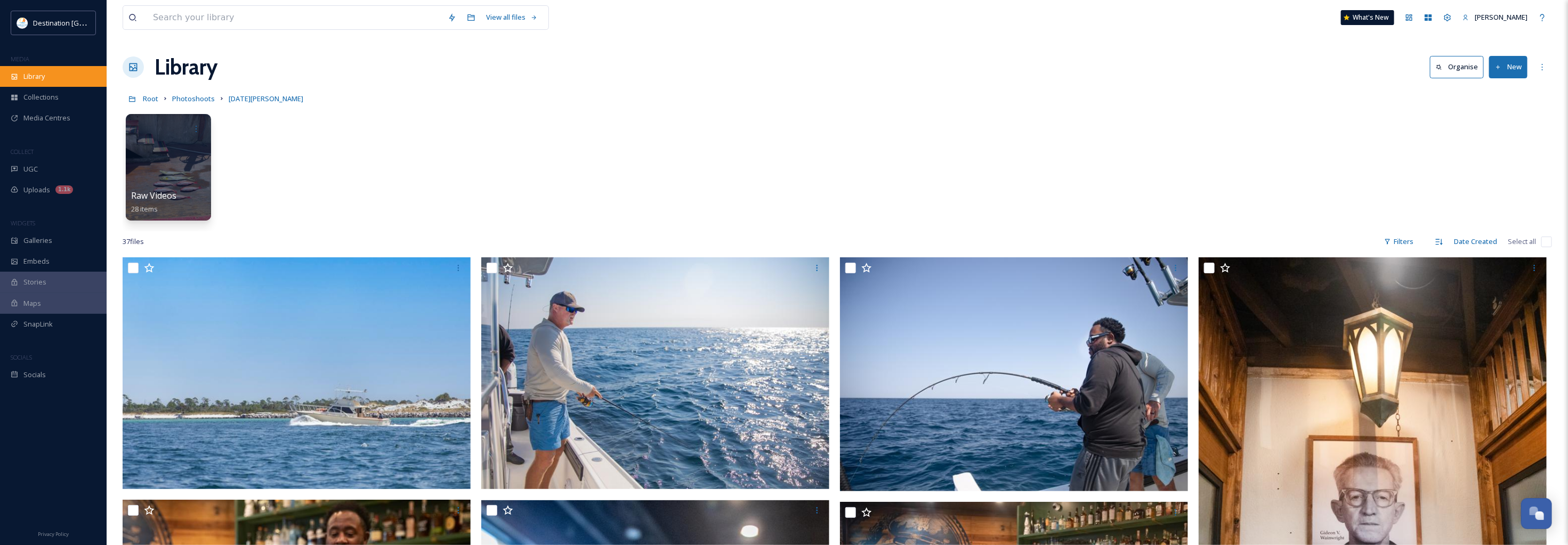
click at [61, 75] on div "Library" at bounding box center [53, 76] width 107 height 21
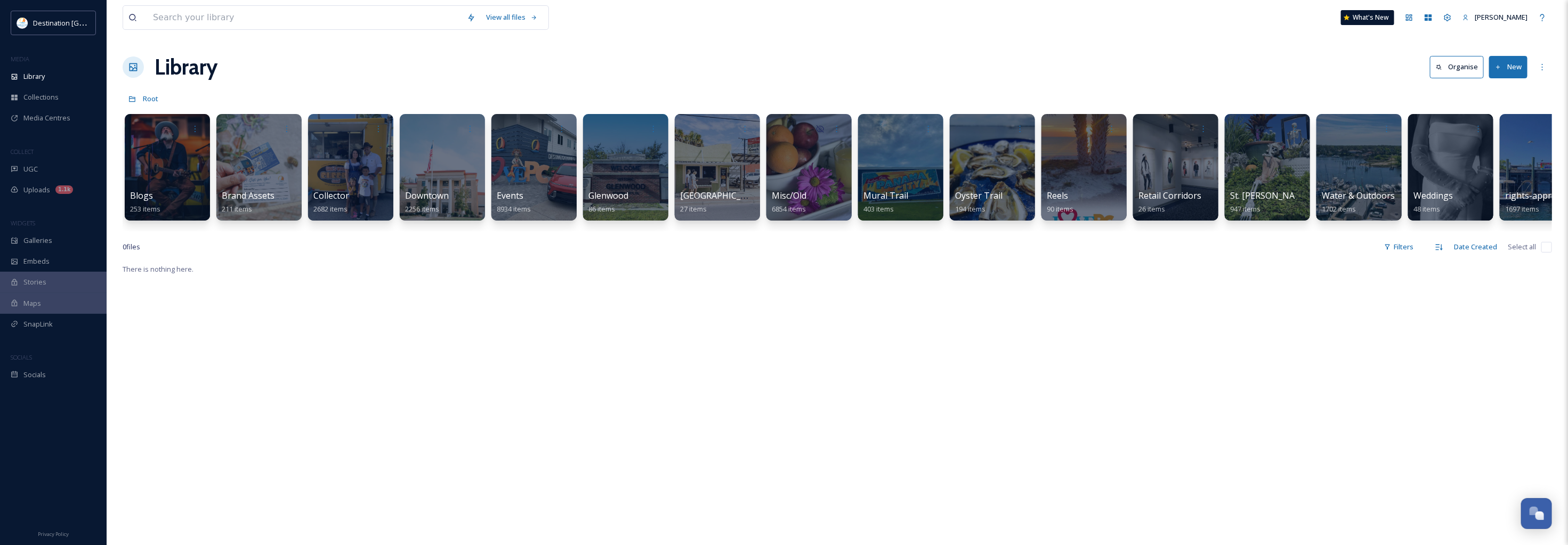
scroll to position [0, 312]
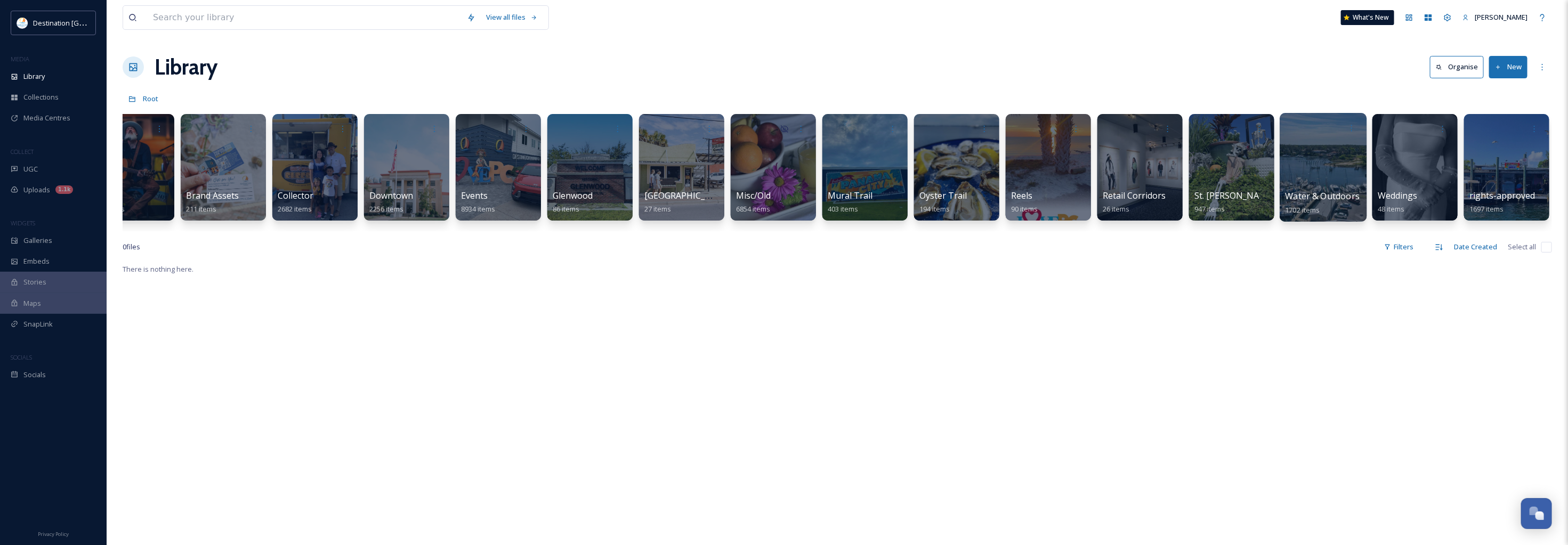
click at [1311, 188] on div at bounding box center [1322, 167] width 87 height 109
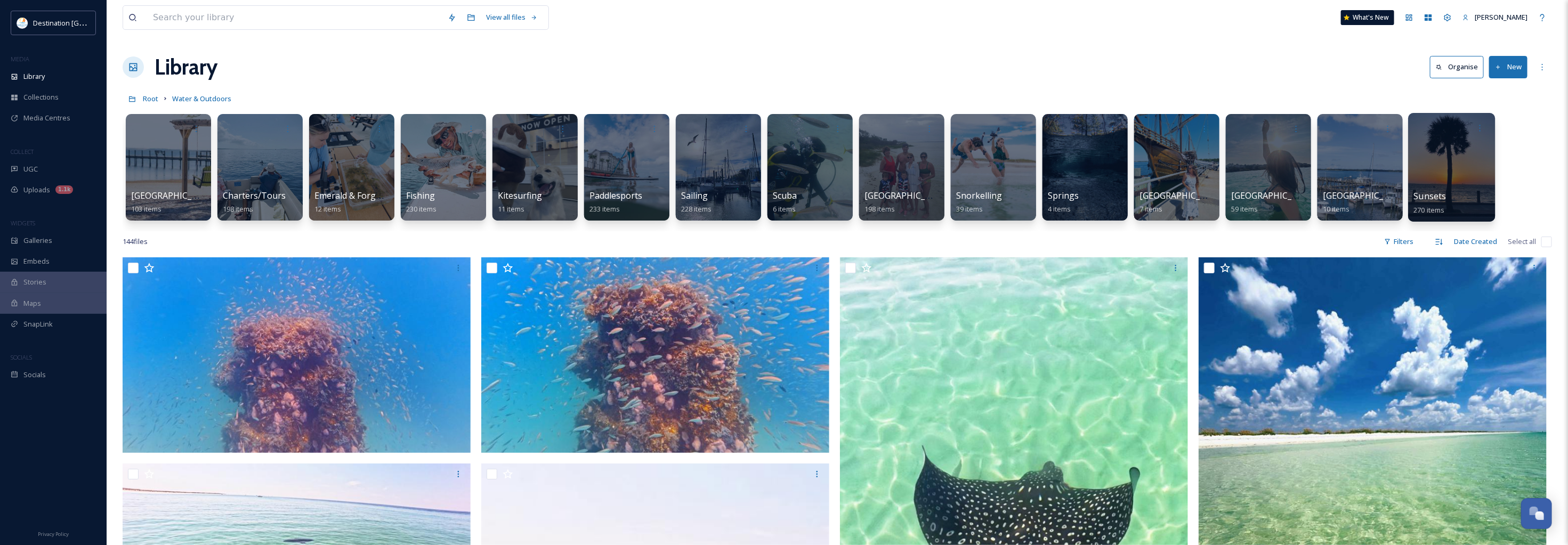
click at [1453, 185] on div at bounding box center [1451, 167] width 87 height 109
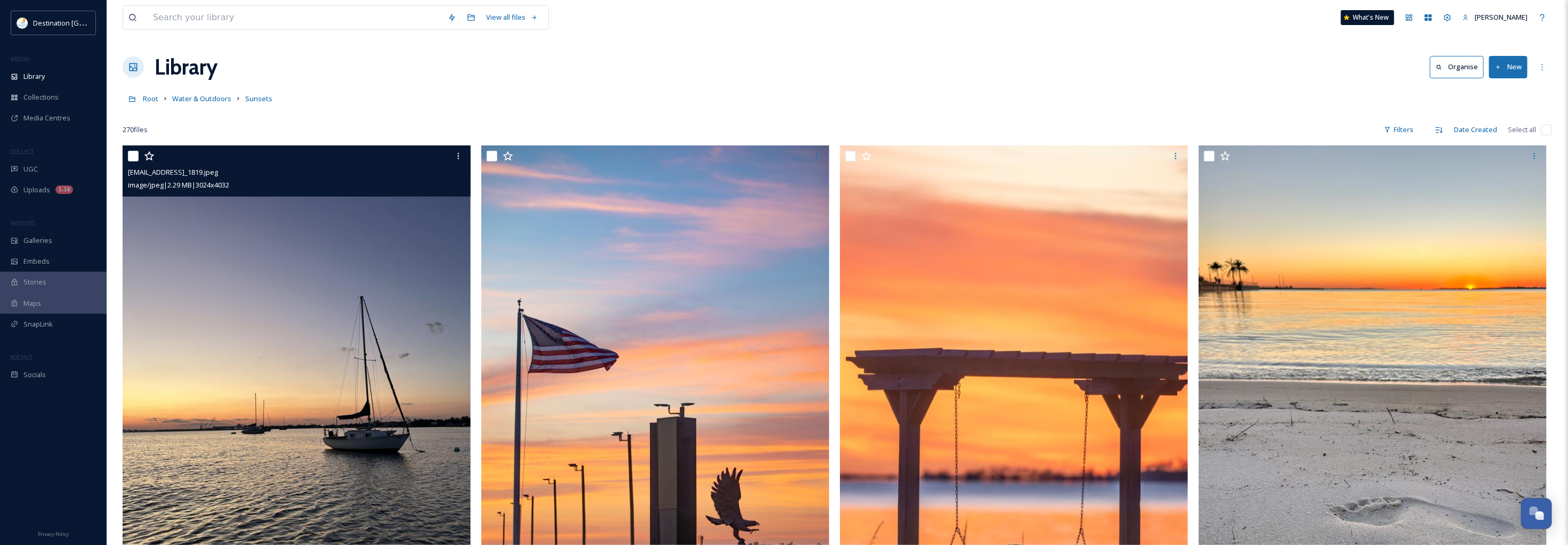
click at [205, 365] on img at bounding box center [297, 377] width 348 height 464
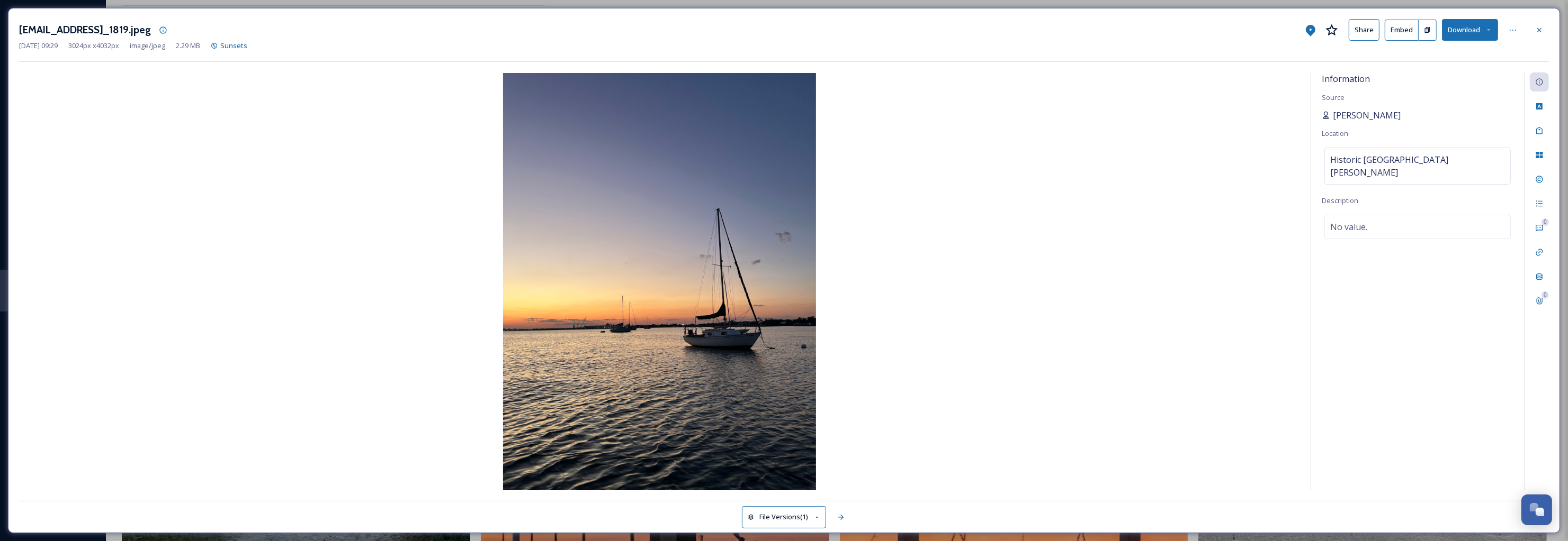
click at [1335, 116] on span "[PERSON_NAME]" at bounding box center [1366, 115] width 68 height 13
click at [1340, 115] on span "[PERSON_NAME]" at bounding box center [1366, 115] width 68 height 13
click at [1347, 118] on span "[PERSON_NAME]" at bounding box center [1366, 115] width 68 height 13
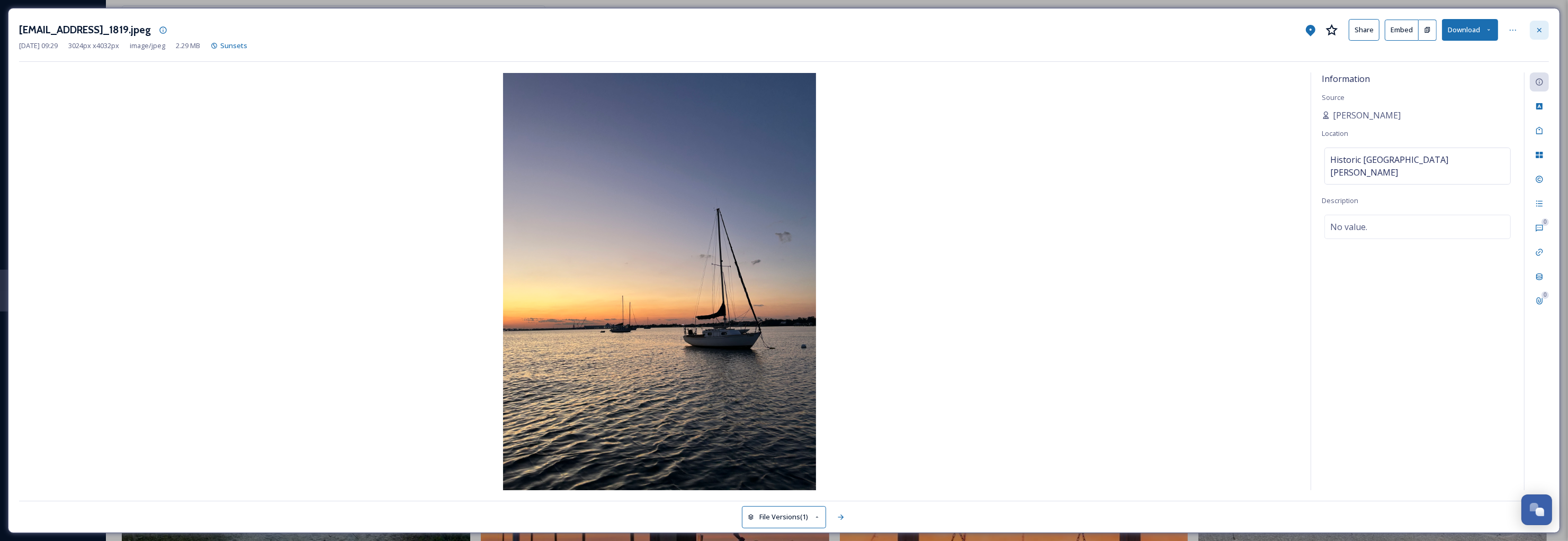
click at [1537, 30] on icon at bounding box center [1539, 30] width 8 height 8
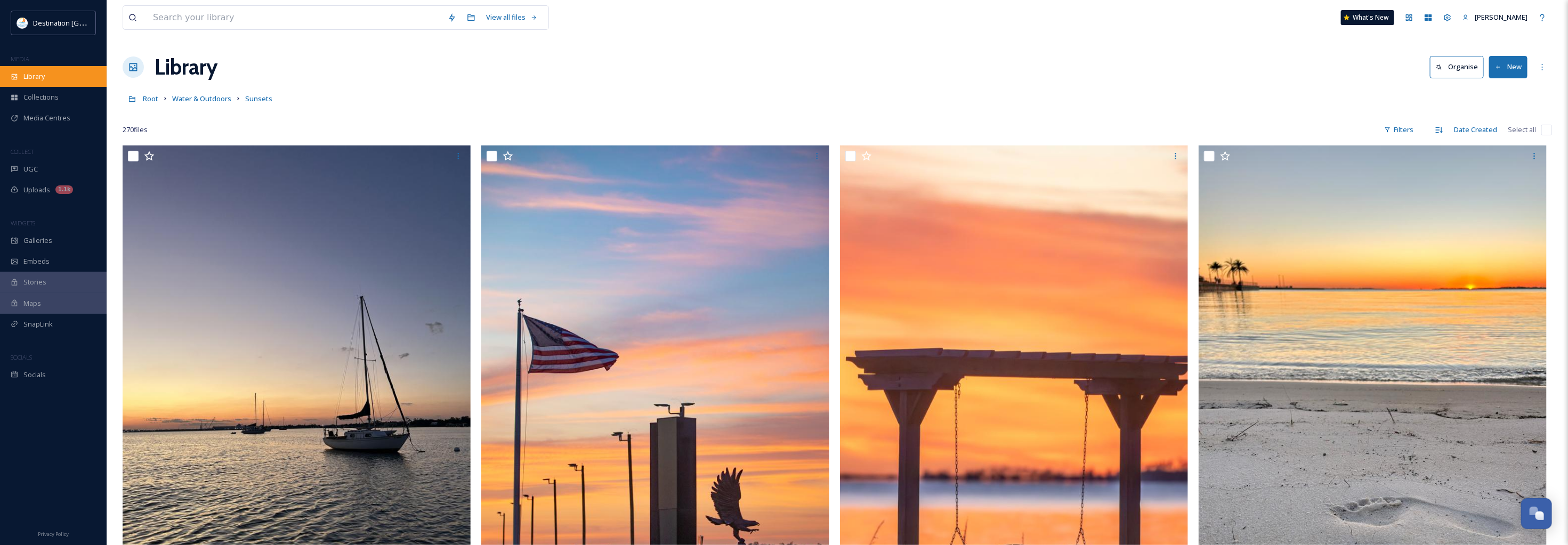
click at [54, 75] on div "Library" at bounding box center [53, 76] width 107 height 21
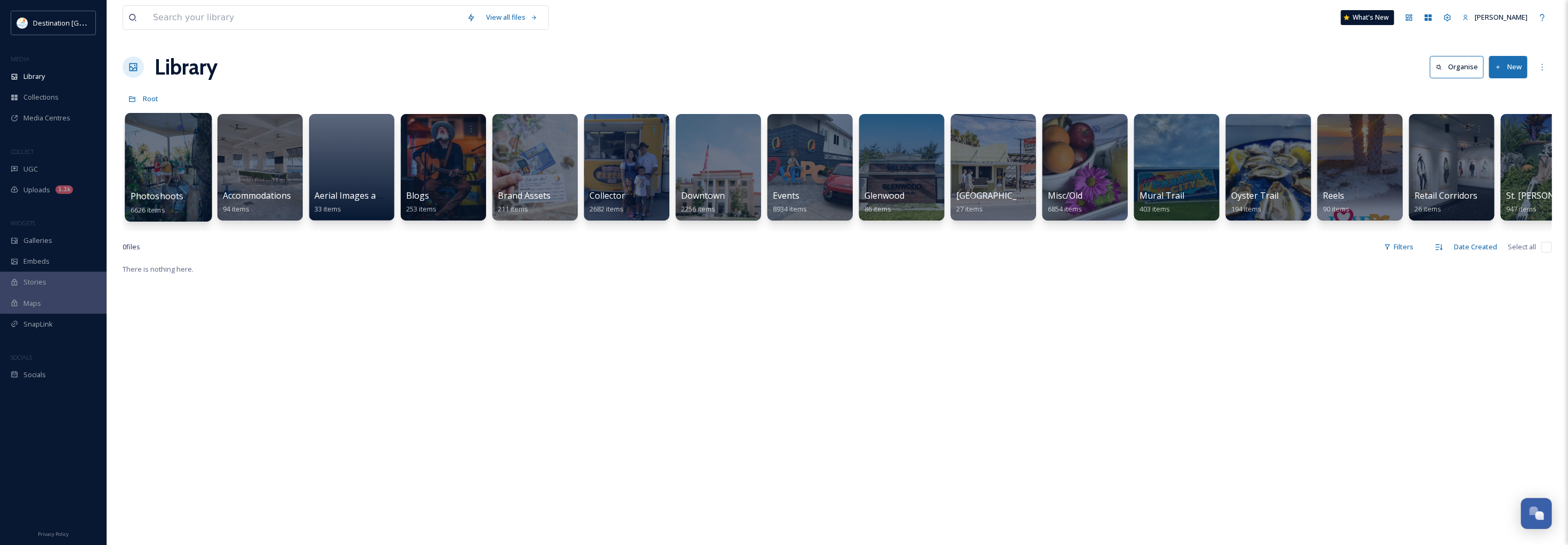
click at [166, 166] on div at bounding box center [168, 167] width 87 height 109
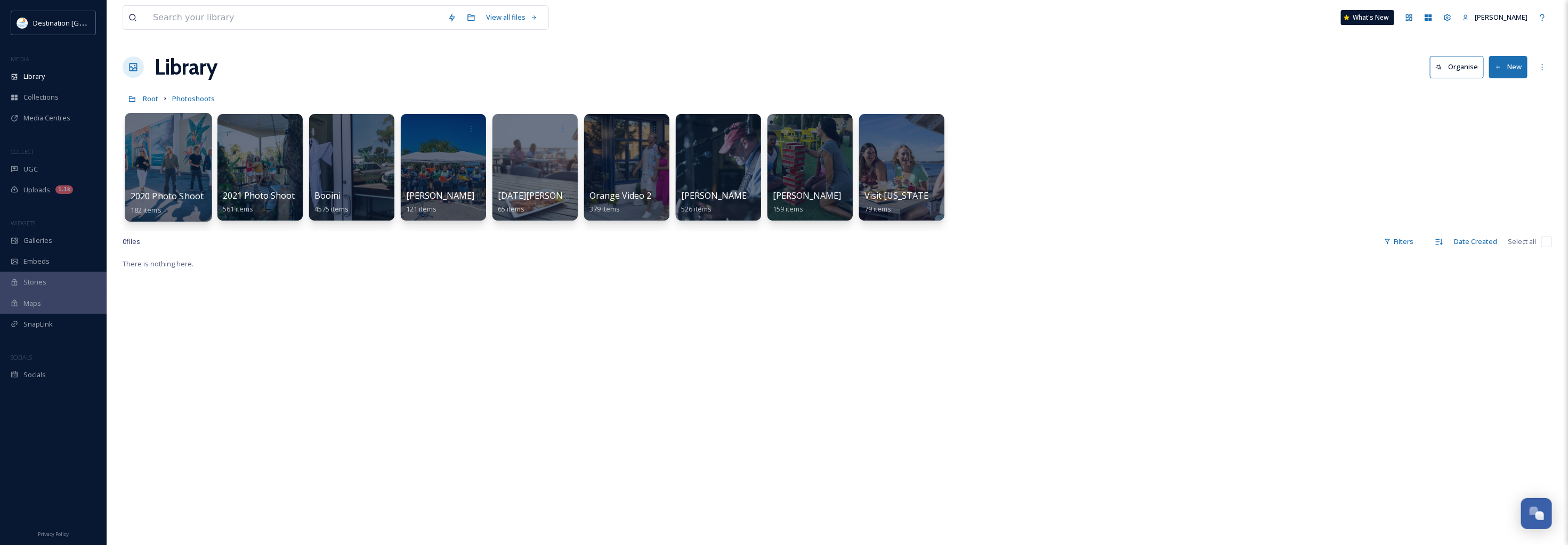
click at [201, 149] on div at bounding box center [168, 167] width 87 height 109
click at [553, 169] on div at bounding box center [534, 167] width 87 height 109
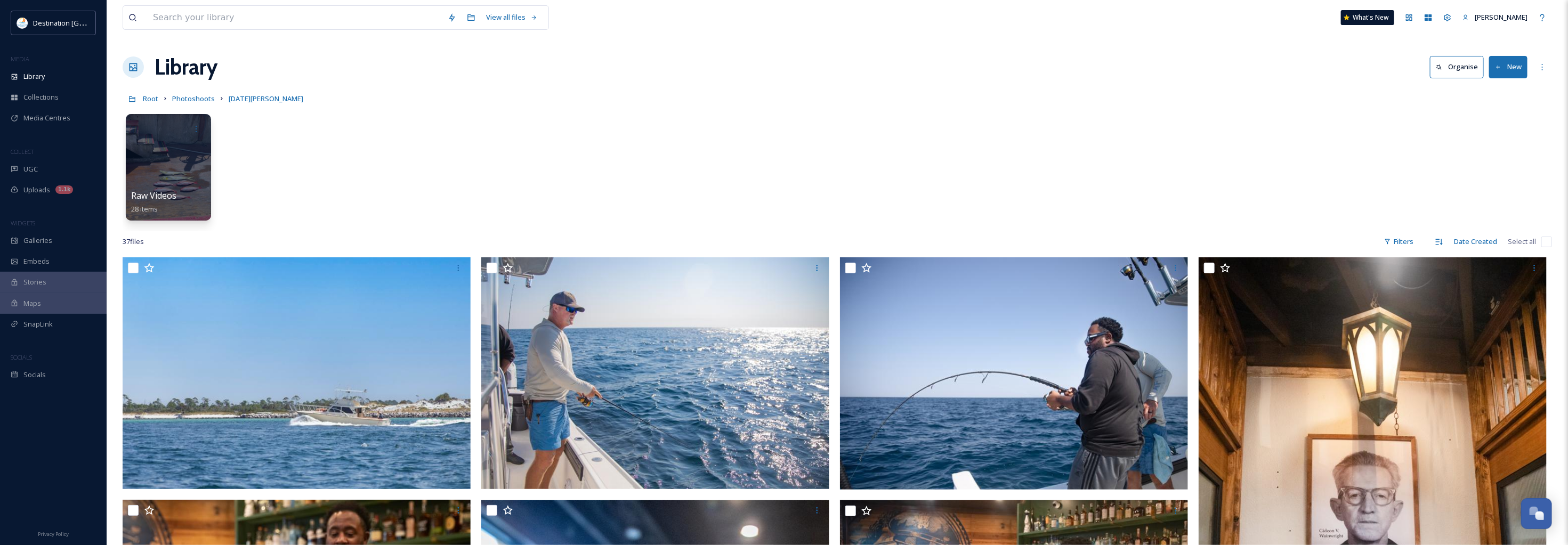
click at [1511, 71] on button "New" at bounding box center [1508, 67] width 38 height 22
click at [1484, 92] on div "File Upload" at bounding box center [1496, 91] width 61 height 21
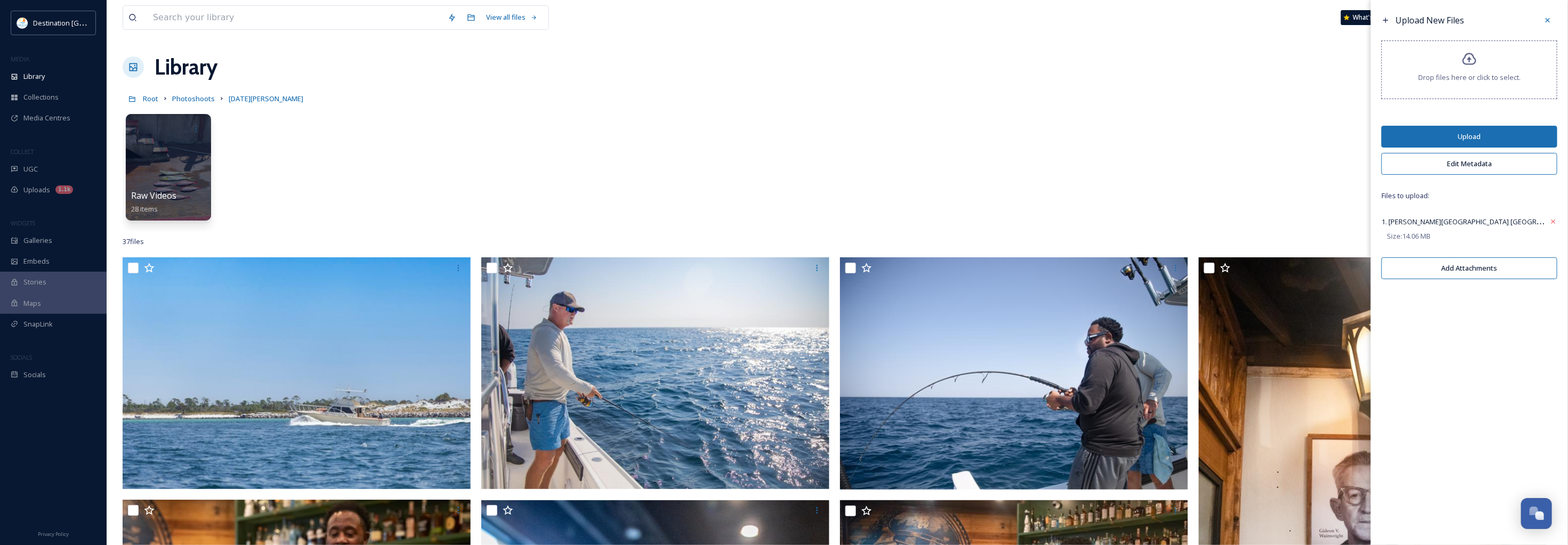
click at [1487, 169] on button "Edit Metadata" at bounding box center [1468, 164] width 175 height 22
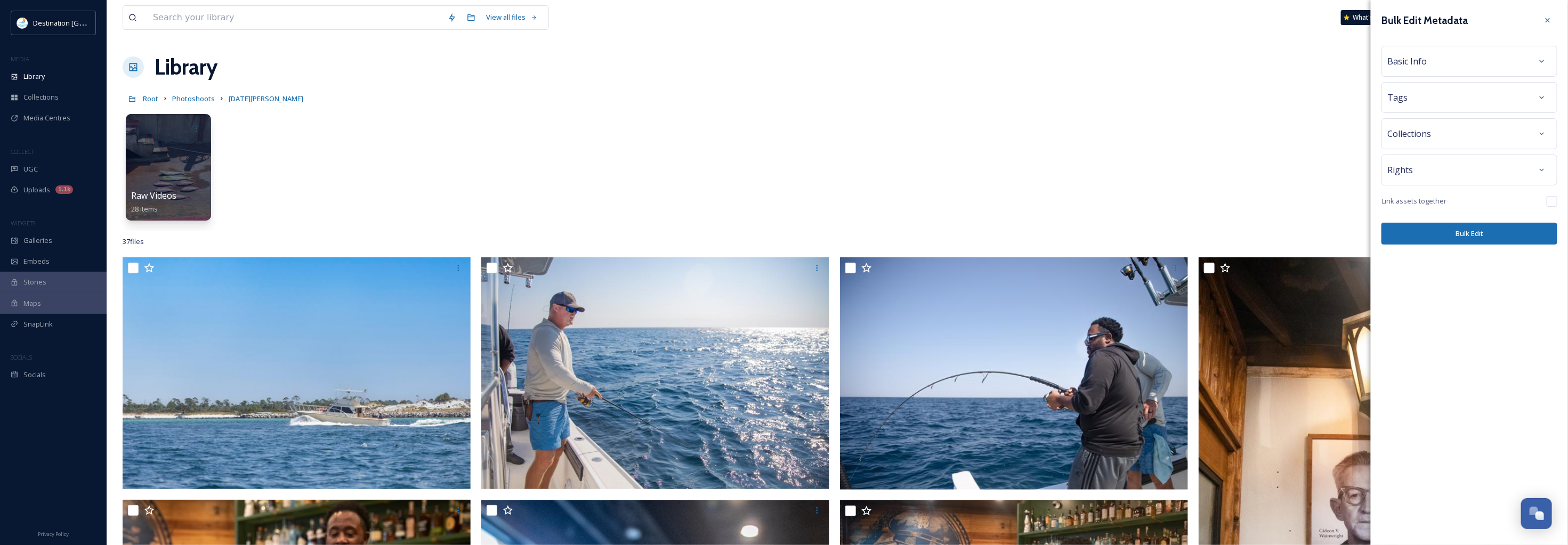
click at [1435, 61] on div "Basic Info" at bounding box center [1469, 61] width 164 height 19
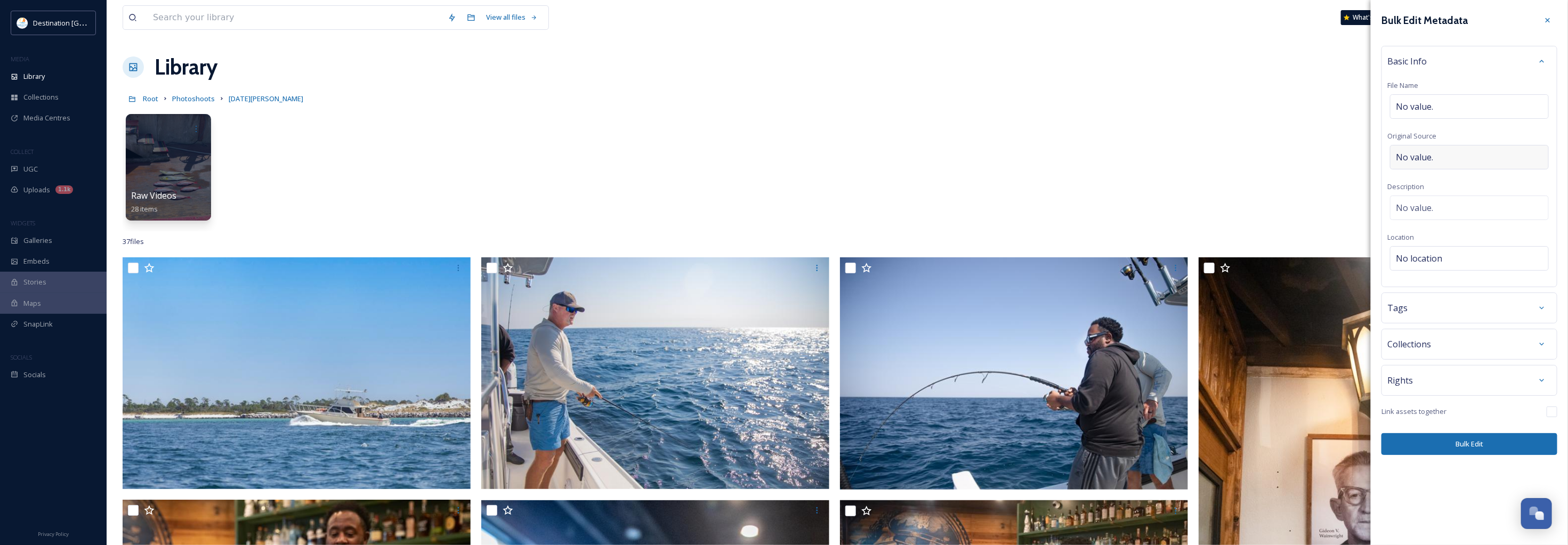
click at [1459, 163] on div "No value." at bounding box center [1468, 157] width 159 height 25
type input "Destination [GEOGRAPHIC_DATA]"
click at [1463, 136] on div "Basic Info File Name No value. Original Source Destination Panama City Descript…" at bounding box center [1468, 165] width 175 height 238
click at [1436, 104] on div "No value." at bounding box center [1468, 107] width 159 height 25
click at [1448, 67] on div "Basic Info" at bounding box center [1469, 61] width 164 height 19
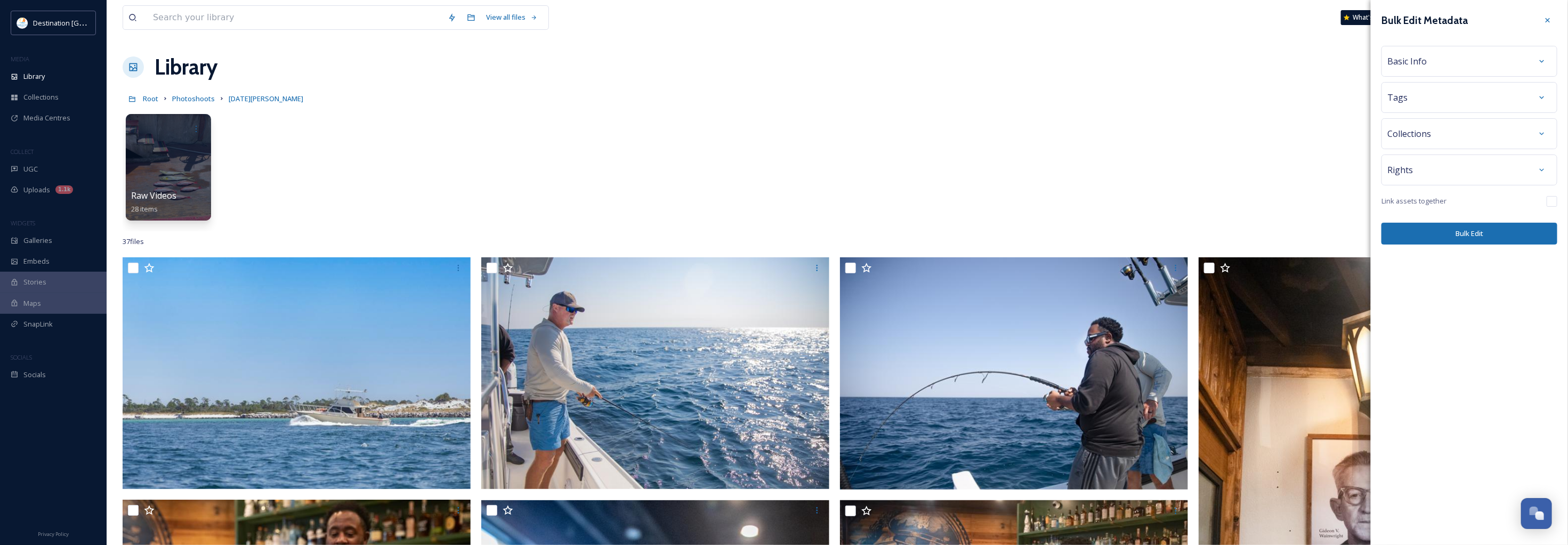
click at [1445, 62] on div "Basic Info" at bounding box center [1469, 61] width 164 height 19
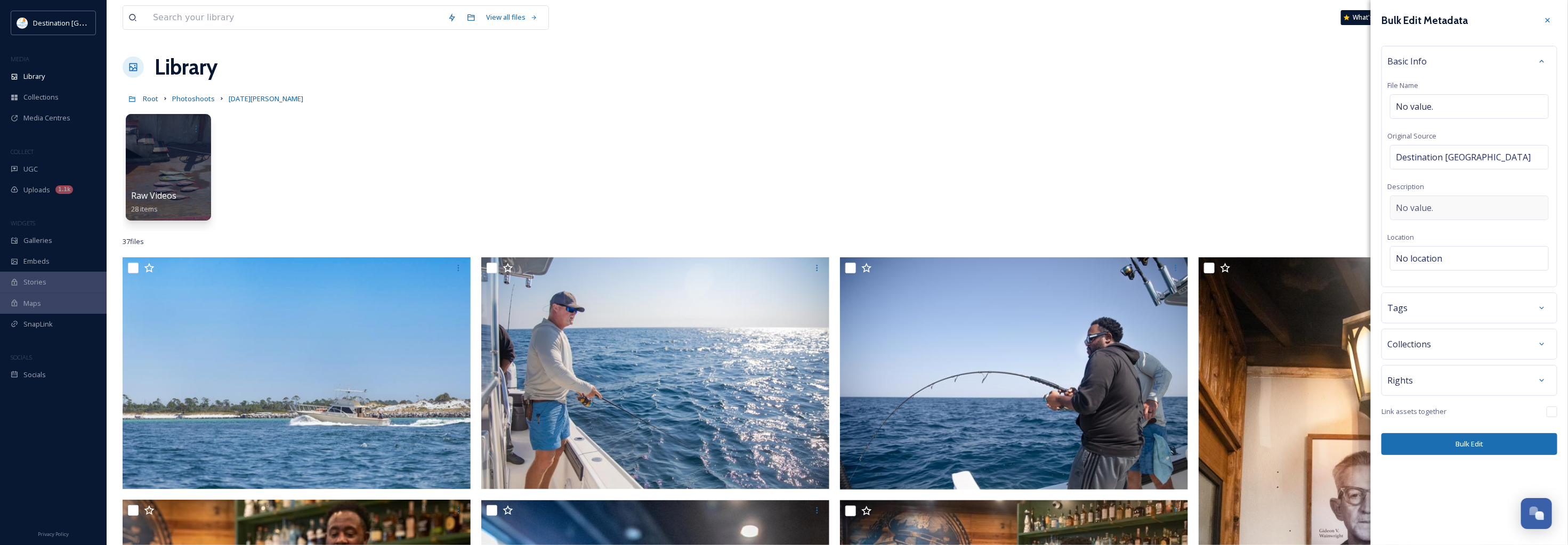
click at [1445, 206] on div "No value." at bounding box center [1468, 208] width 159 height 25
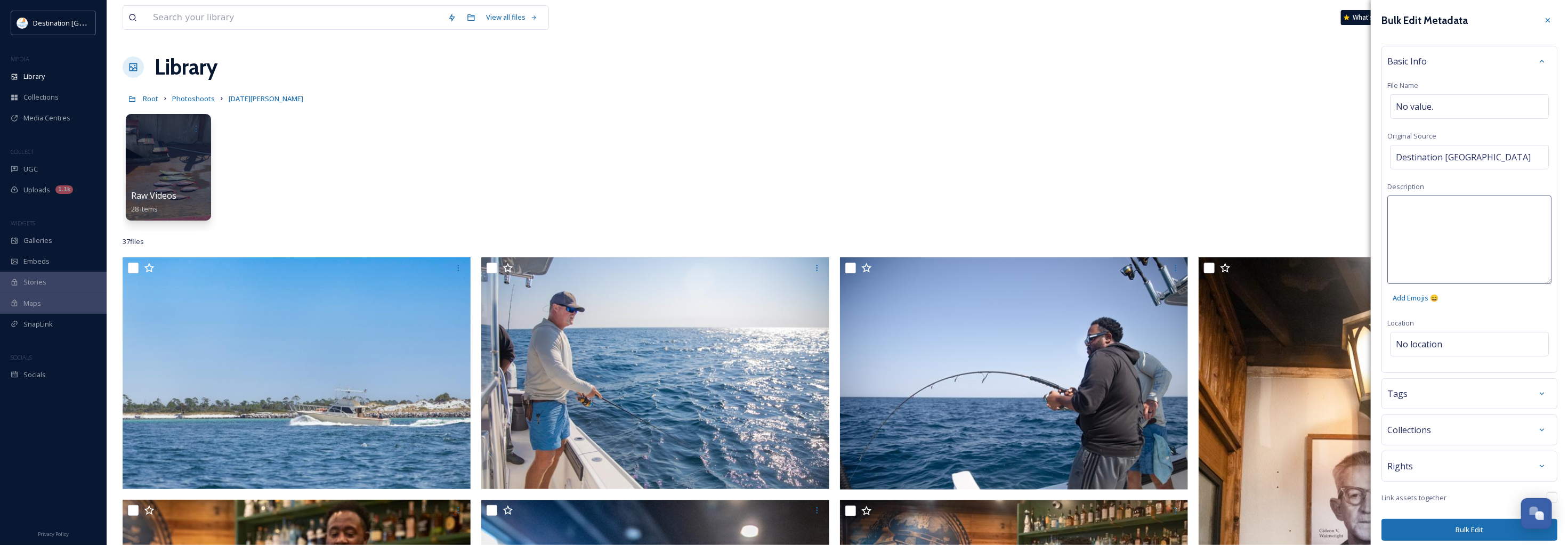
click at [1435, 207] on textarea at bounding box center [1469, 239] width 164 height 88
type textarea "Sandy Point at St. Andrews State Park."
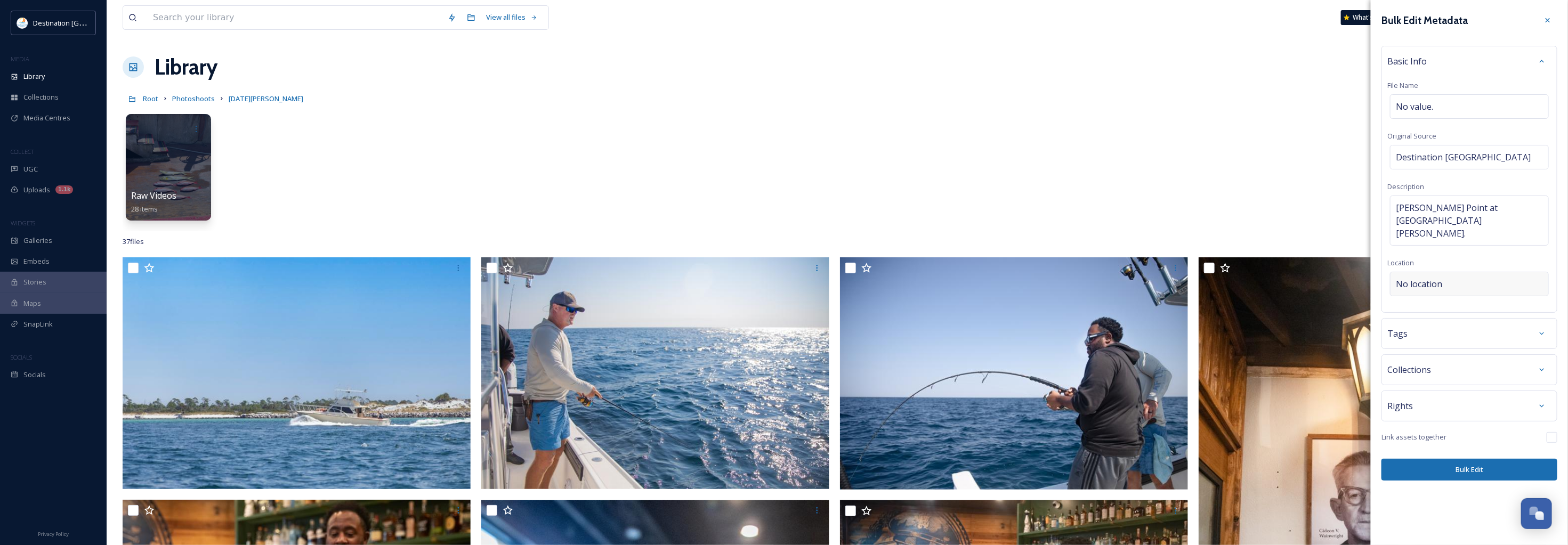
click at [1442, 343] on div "Bulk Edit Metadata Basic Info File Name No value. Original Source Destination P…" at bounding box center [1468, 245] width 197 height 491
click at [1431, 277] on span "No location" at bounding box center [1419, 284] width 46 height 13
click at [1436, 272] on input "To enrich screen reader interactions, please activate Accessibility in Grammarl…" at bounding box center [1469, 284] width 158 height 24
type input "St. Andrews State Park"
click at [1471, 314] on div "St. Andrews State Park" at bounding box center [1469, 326] width 156 height 24
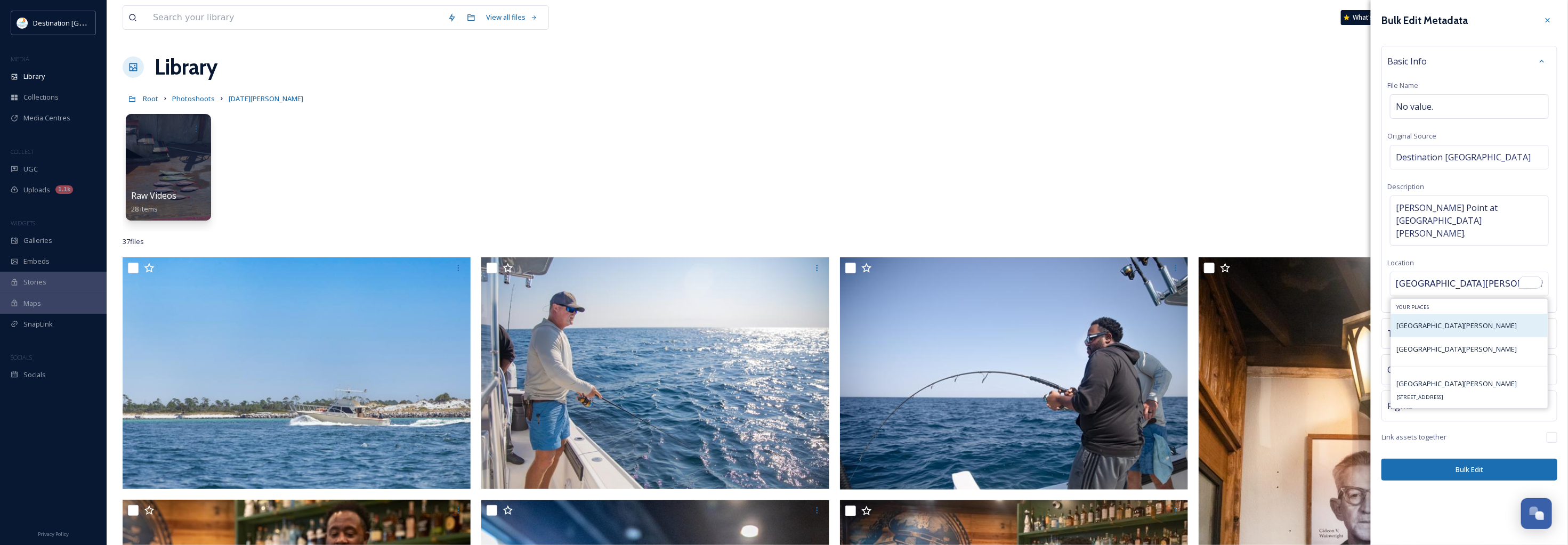
click at [1459, 321] on span "St. Andrews State Park" at bounding box center [1456, 326] width 120 height 10
click at [1413, 321] on span "St. Andrews State Park" at bounding box center [1456, 326] width 120 height 10
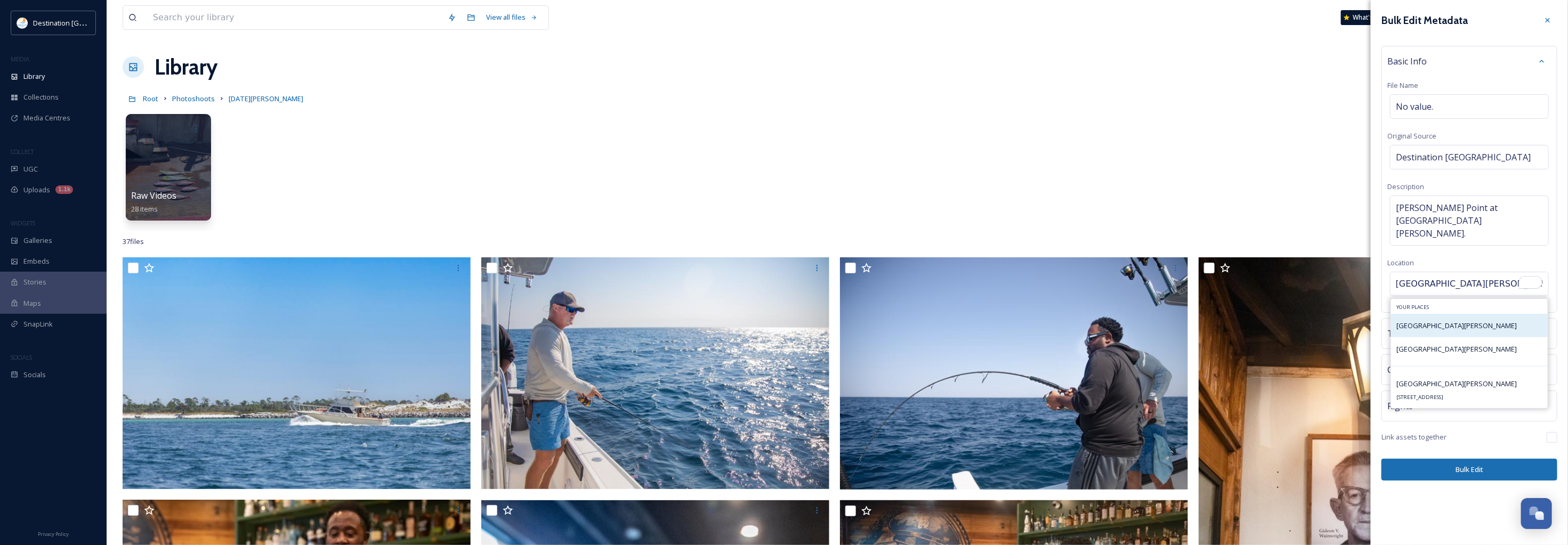
click at [1458, 321] on span "St. Andrews State Park" at bounding box center [1456, 326] width 120 height 10
click at [1461, 344] on span "St. Andrews State Park" at bounding box center [1456, 349] width 120 height 10
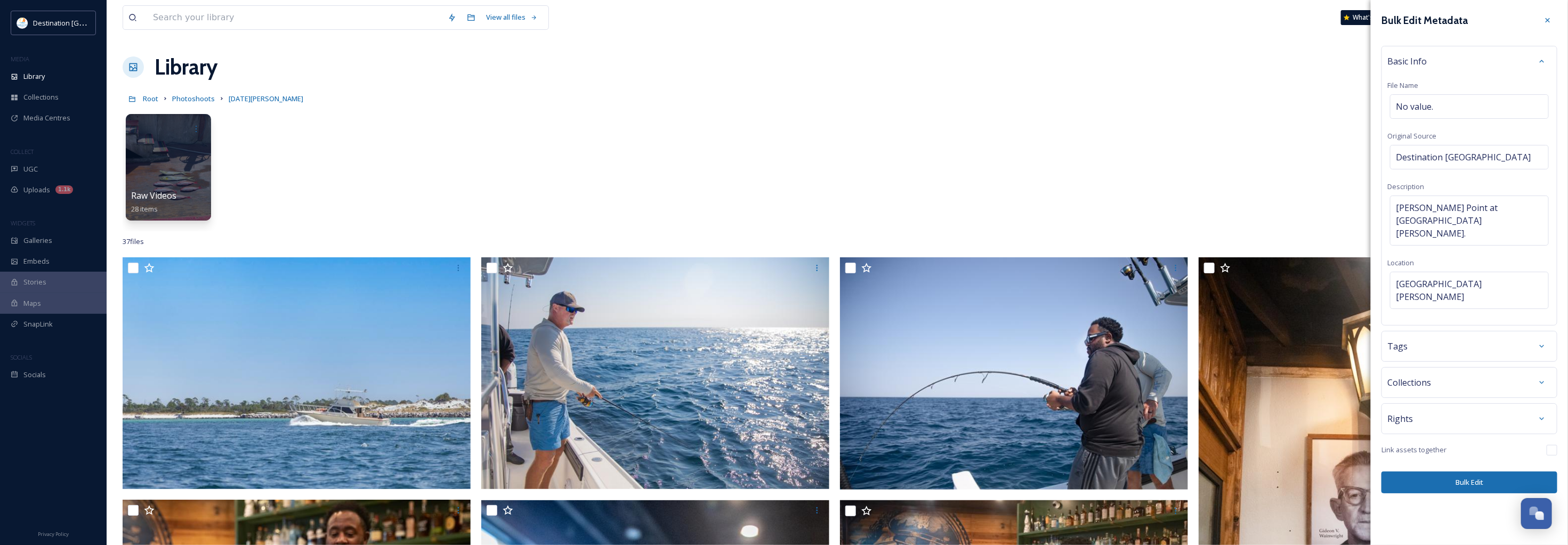
click at [1453, 337] on div "Tags" at bounding box center [1469, 346] width 164 height 19
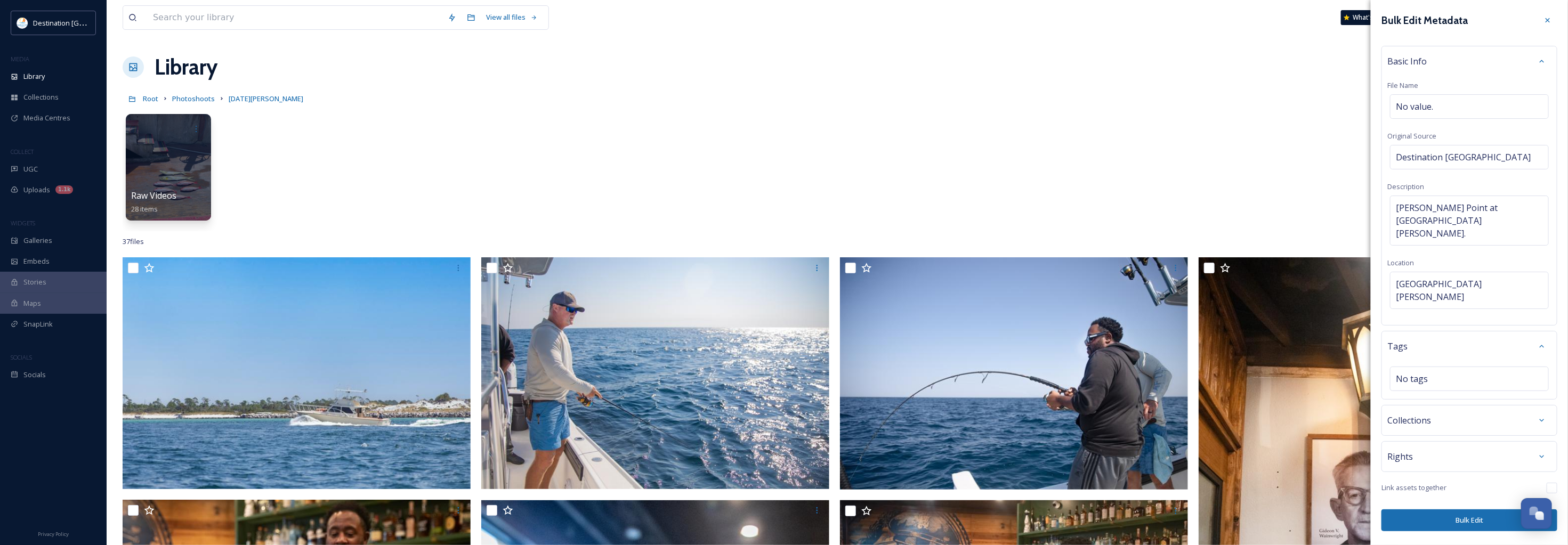
click at [1453, 337] on div "Tags" at bounding box center [1469, 346] width 164 height 19
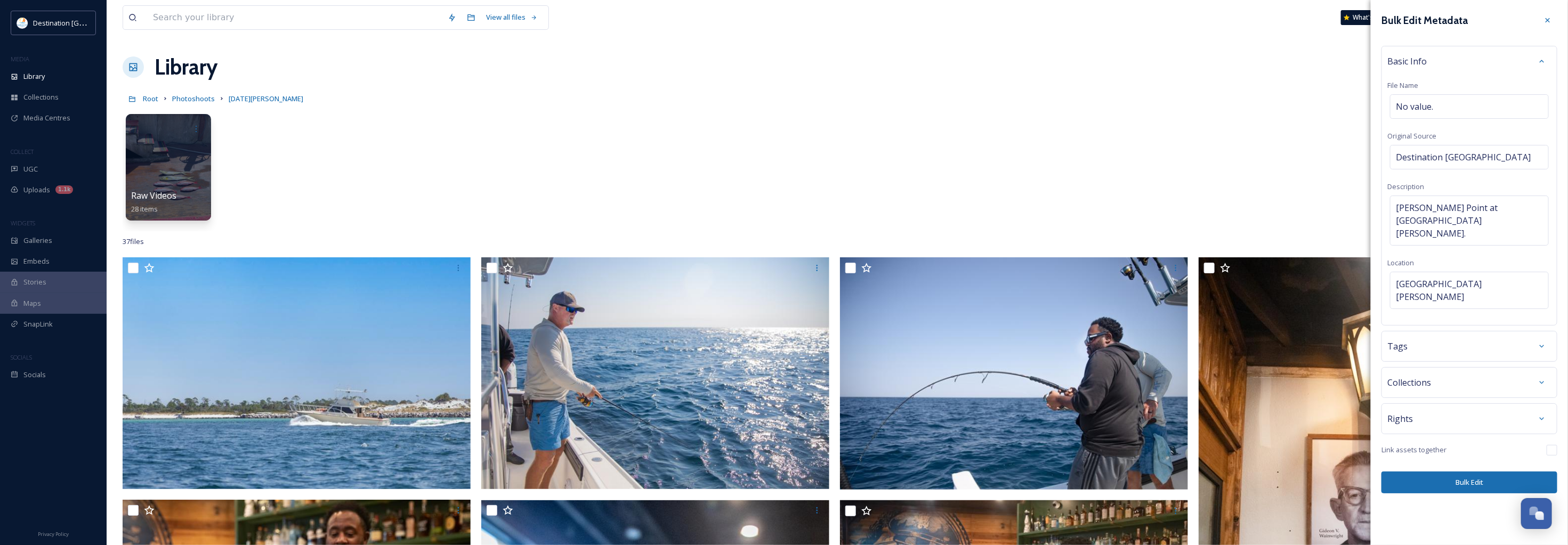
click at [1480, 409] on div "Rights" at bounding box center [1469, 419] width 164 height 19
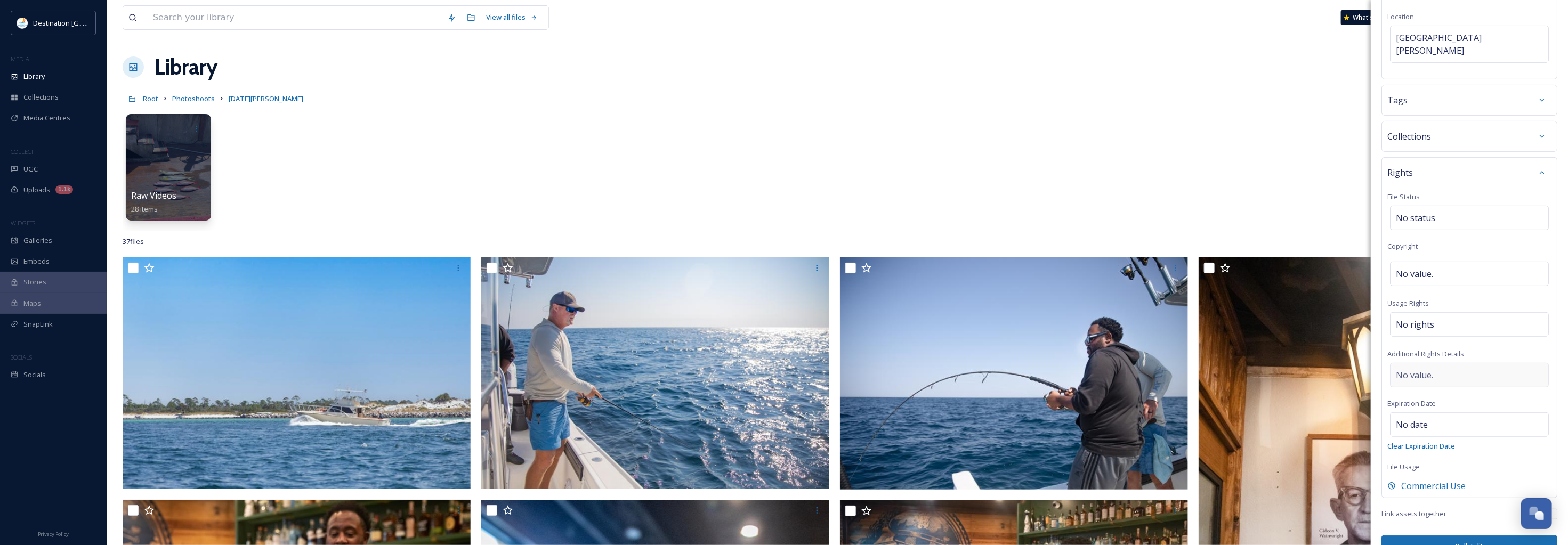
scroll to position [248, 0]
click at [1469, 534] on button "Bulk Edit" at bounding box center [1468, 545] width 175 height 22
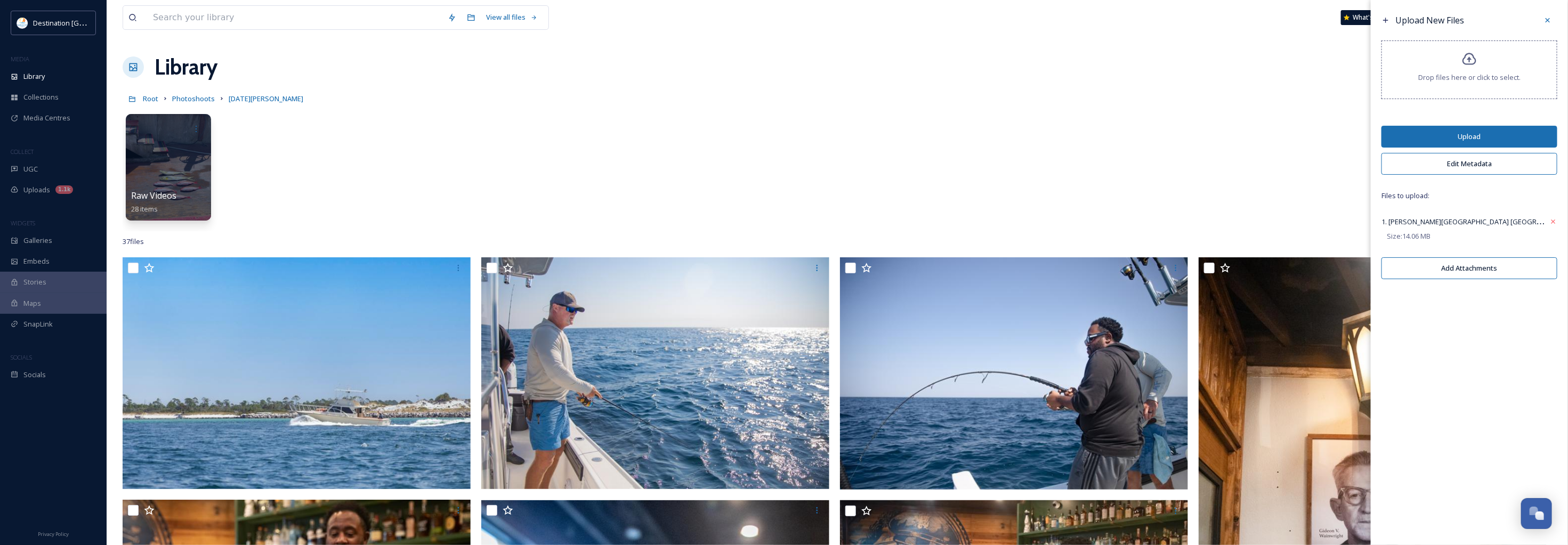
click at [1484, 136] on button "Upload" at bounding box center [1468, 136] width 175 height 22
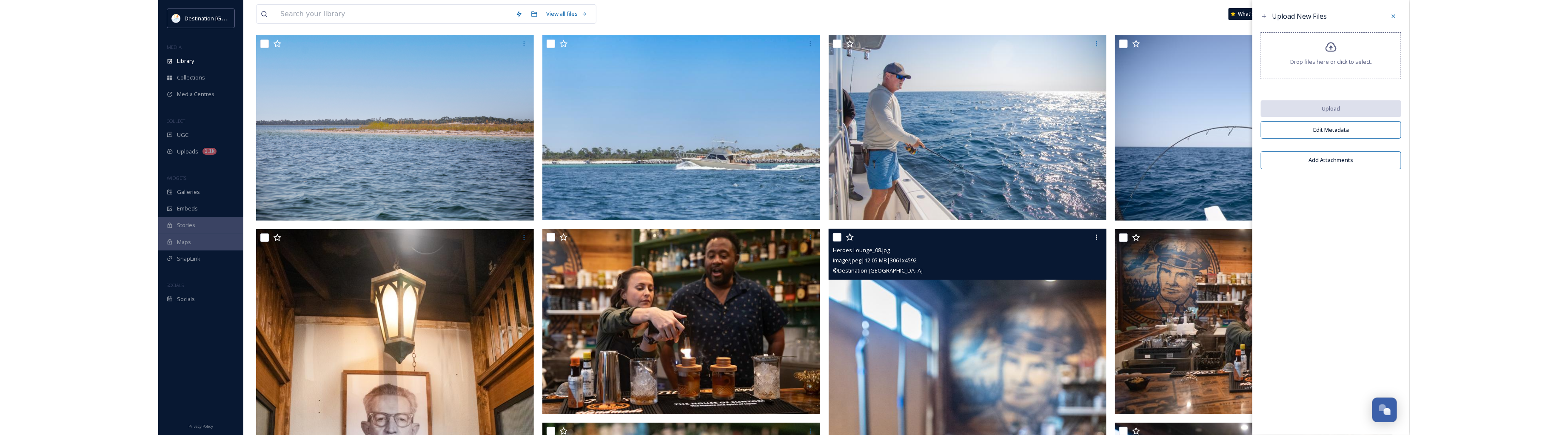
scroll to position [106, 0]
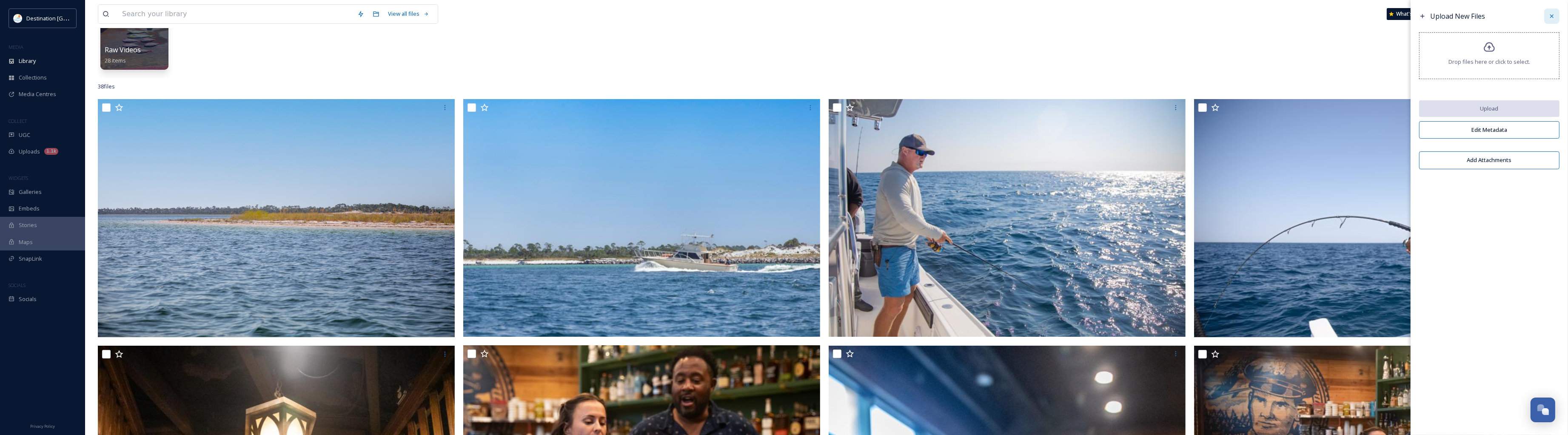
click at [1259, 15] on icon at bounding box center [1551, 16] width 7 height 7
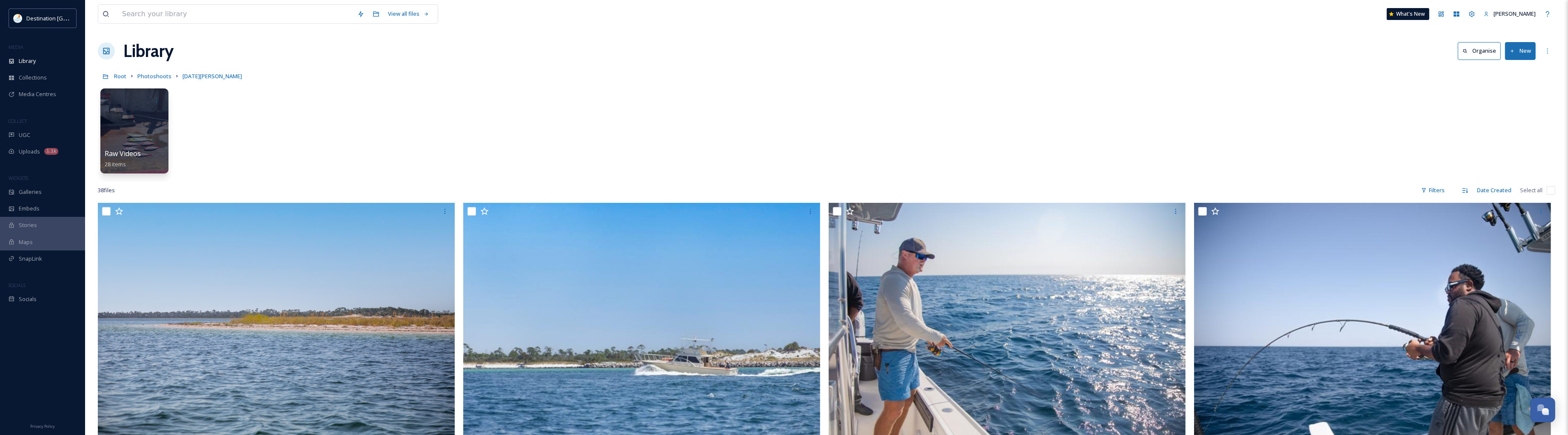
scroll to position [0, 0]
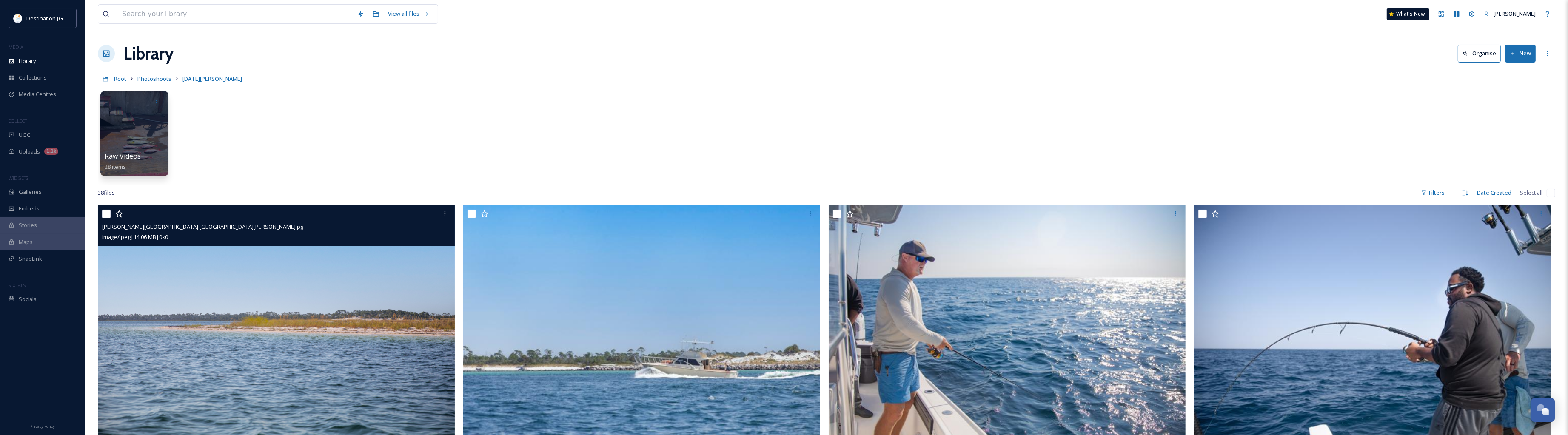
click at [266, 364] on img at bounding box center [276, 324] width 357 height 238
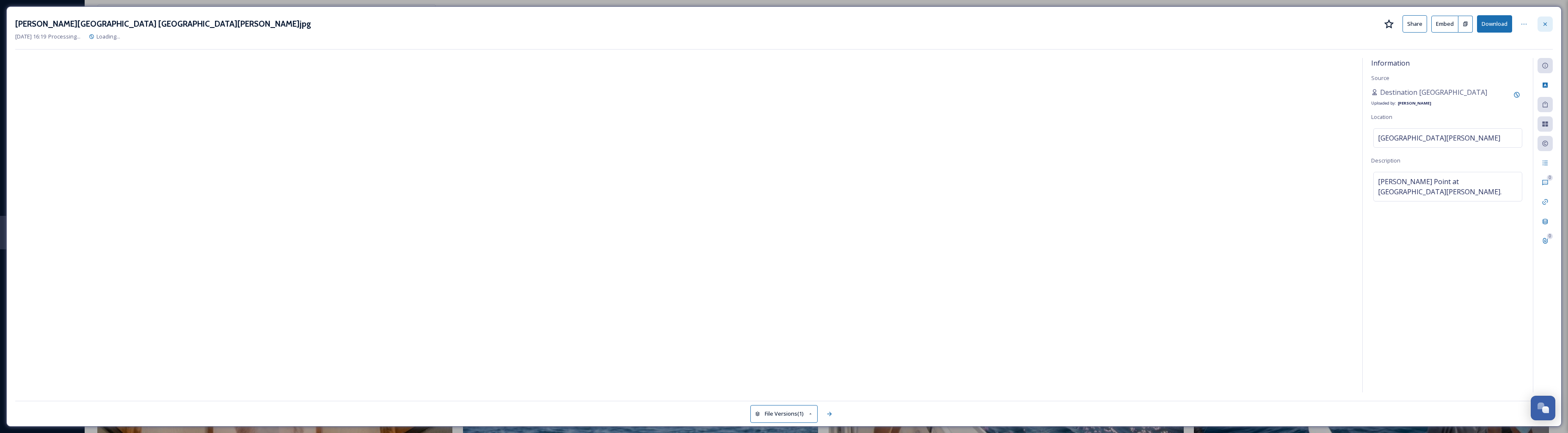
click at [1253, 28] on div at bounding box center [1545, 24] width 15 height 15
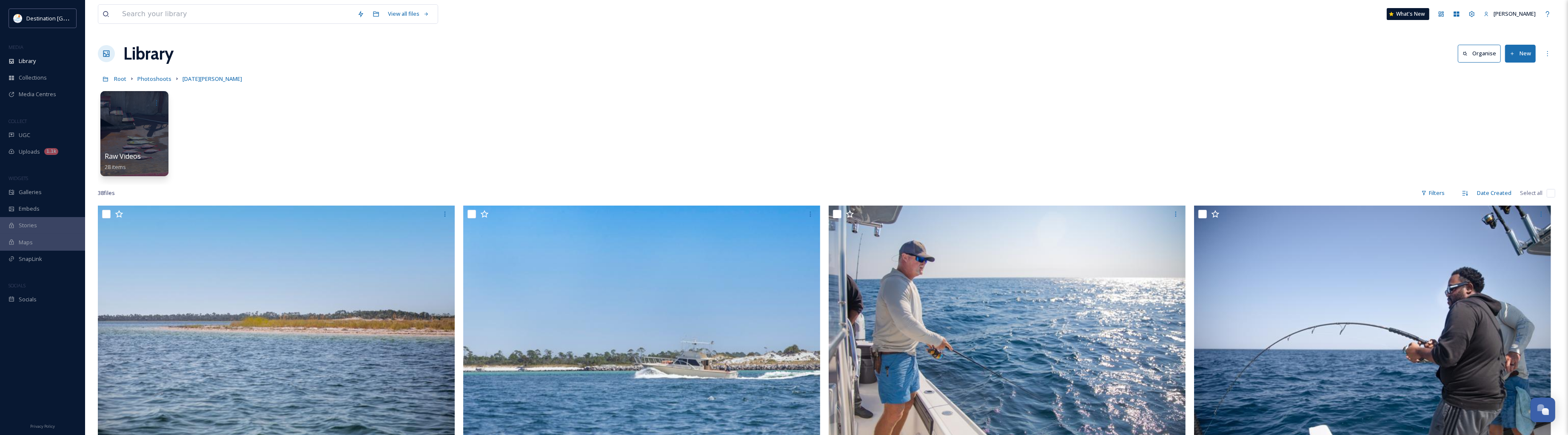
click at [1259, 55] on button "New" at bounding box center [1520, 53] width 31 height 18
click at [1259, 72] on icon at bounding box center [1495, 73] width 7 height 7
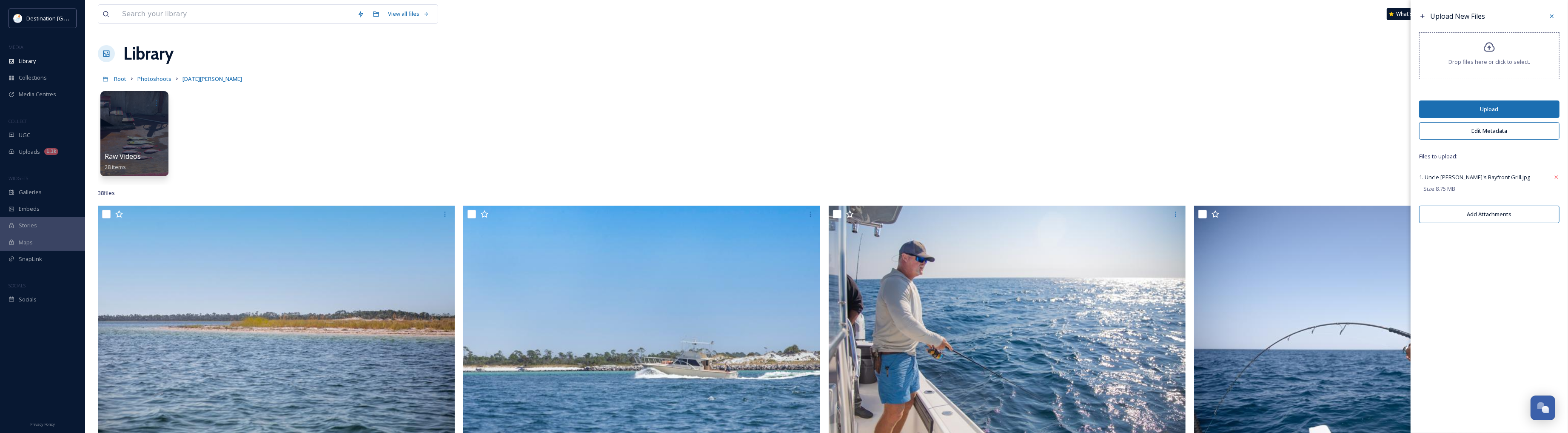
click at [1259, 130] on button "Edit Metadata" at bounding box center [1488, 131] width 140 height 18
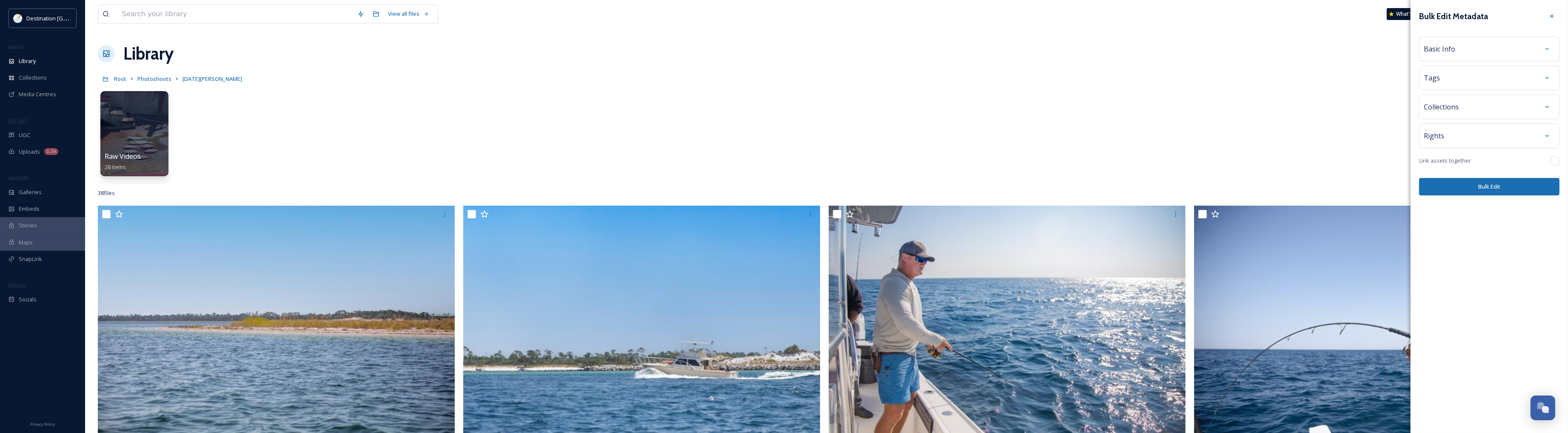
click at [1259, 45] on span "Basic Info" at bounding box center [1439, 49] width 31 height 10
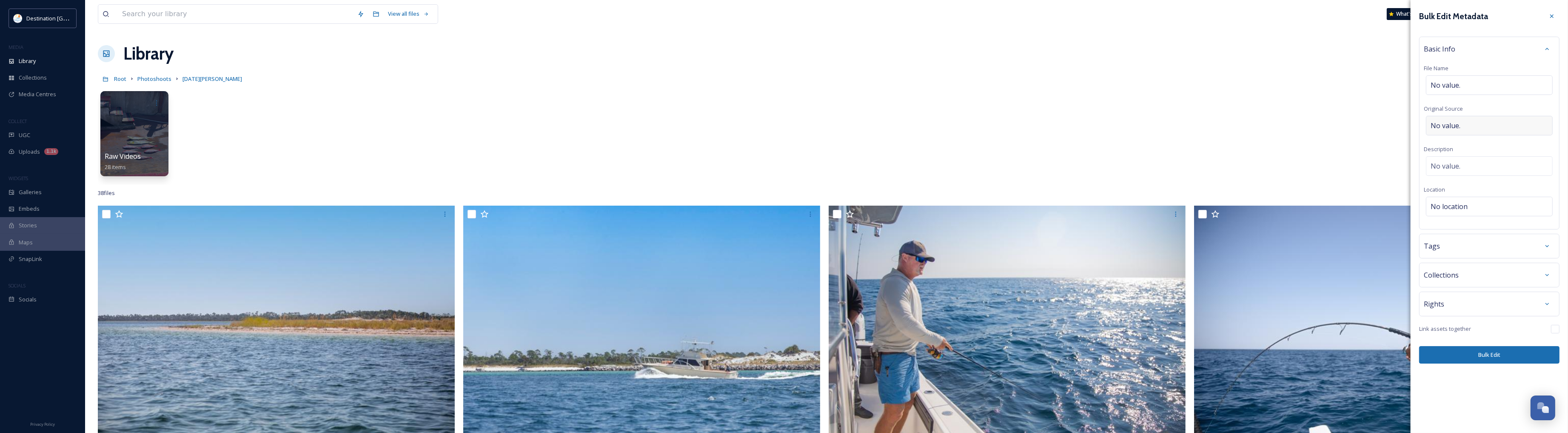
click at [1259, 124] on div "No value." at bounding box center [1489, 126] width 127 height 20
type input "Destination [GEOGRAPHIC_DATA]"
click at [1259, 207] on div "No location" at bounding box center [1489, 205] width 127 height 20
click at [1259, 205] on input at bounding box center [1489, 206] width 126 height 19
type input "Uncle Ernie's"
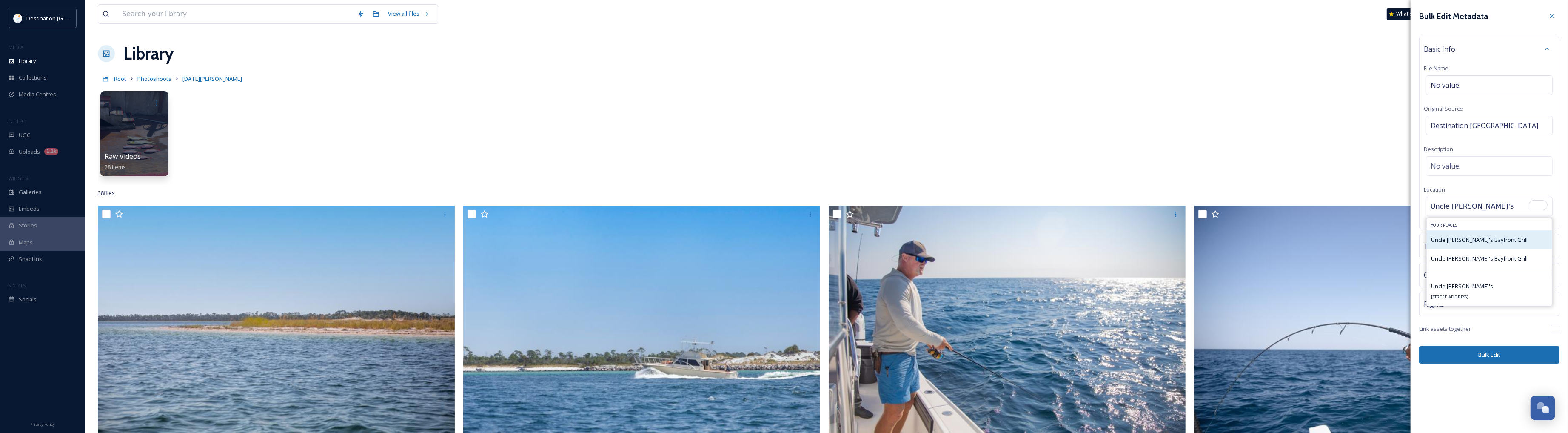
click at [1259, 244] on span "Uncle [PERSON_NAME]'s Bayfront Grill" at bounding box center [1479, 239] width 97 height 8
click at [1259, 239] on span "Uncle [PERSON_NAME]'s Bayfront Grill" at bounding box center [1479, 239] width 97 height 8
click at [1259, 260] on span "Uncle [PERSON_NAME]'s Bayfront Grill" at bounding box center [1479, 258] width 97 height 8
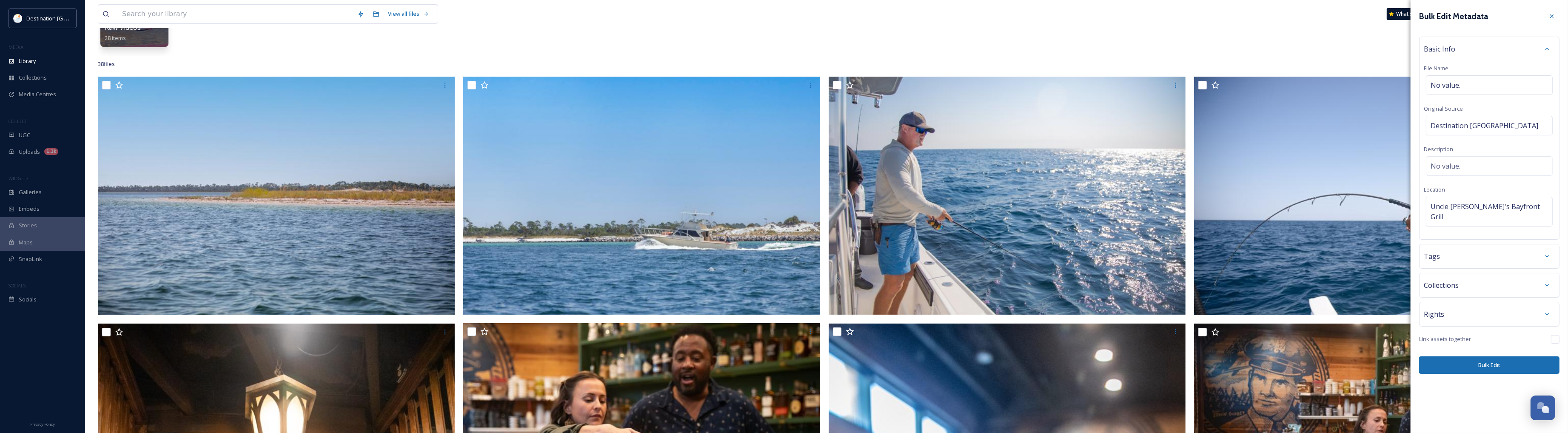
scroll to position [53, 0]
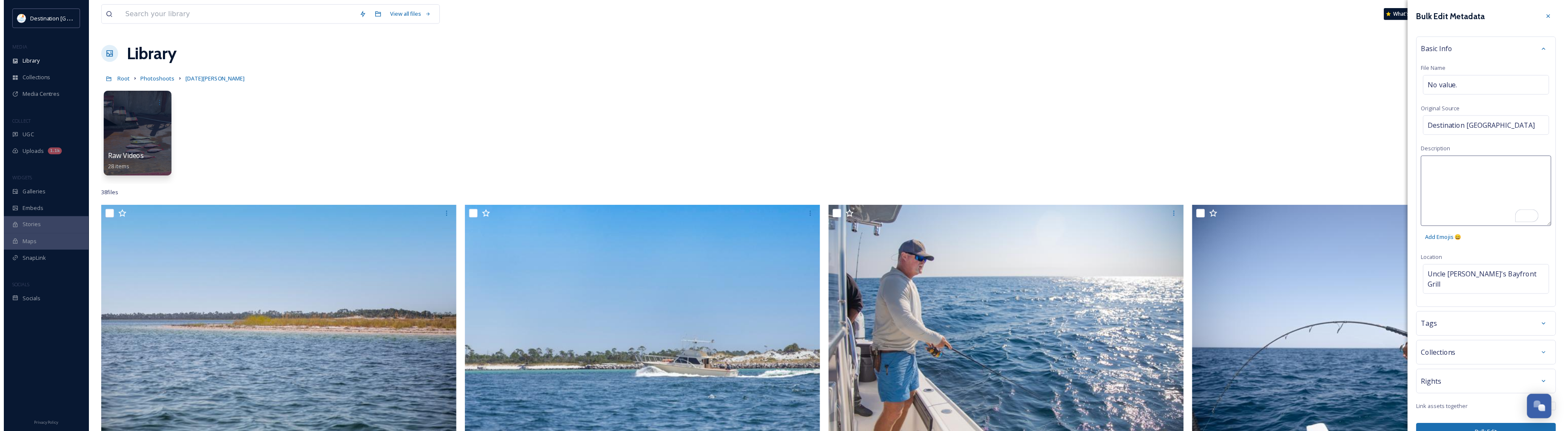
scroll to position [53, 0]
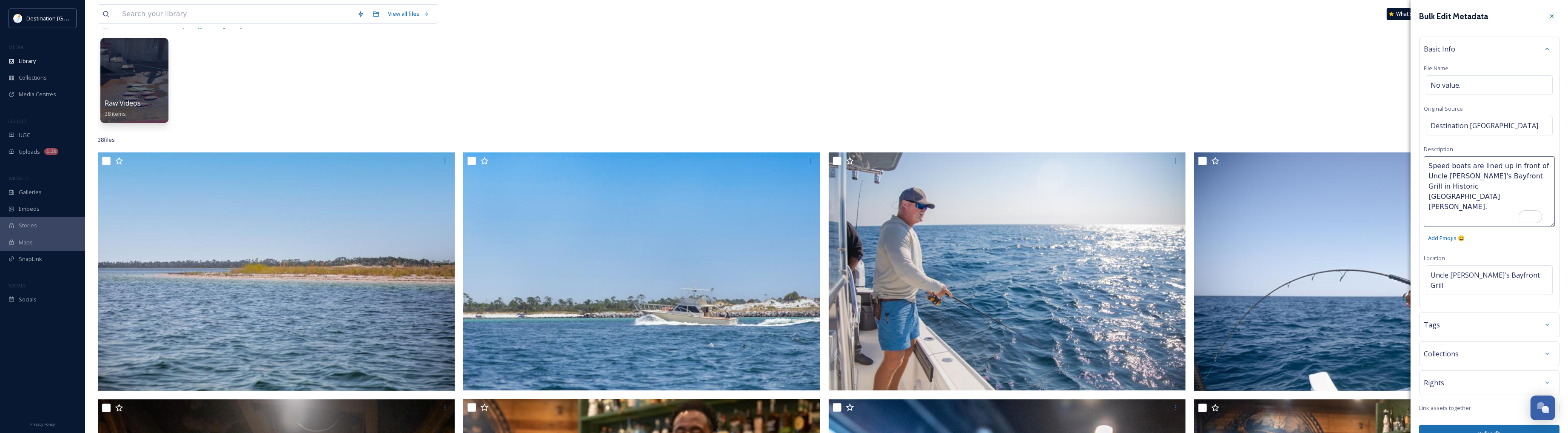
click at [1449, 168] on textarea "Speed boats are lined up in front of Uncle [PERSON_NAME]'s Bayfront Grill in Hi…" at bounding box center [1489, 191] width 131 height 70
type textarea "Speedboats are lined up in front of Uncle [PERSON_NAME]'s Bayfront Grill in [GE…"
click at [1485, 187] on textarea "Speedboats are lined up in front of Uncle [PERSON_NAME]'s Bayfront Grill in [GE…" at bounding box center [1489, 191] width 131 height 70
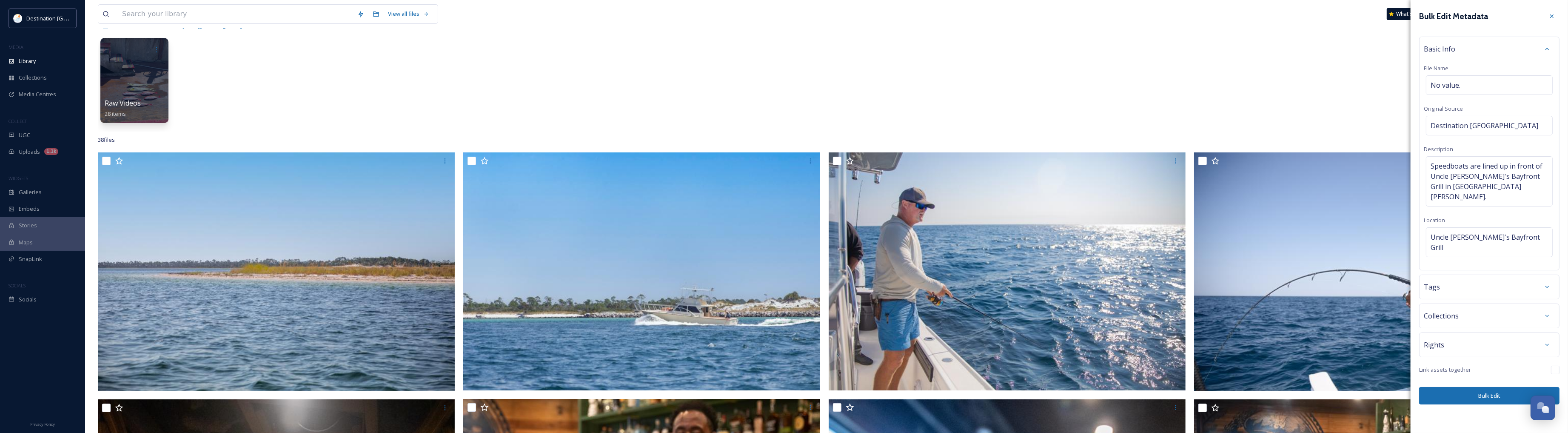
click at [1474, 426] on div "Bulk Edit Metadata Basic Info File Name No value. Original Source Destination […" at bounding box center [1489, 216] width 157 height 433
click at [1476, 387] on button "Bulk Edit" at bounding box center [1488, 396] width 140 height 18
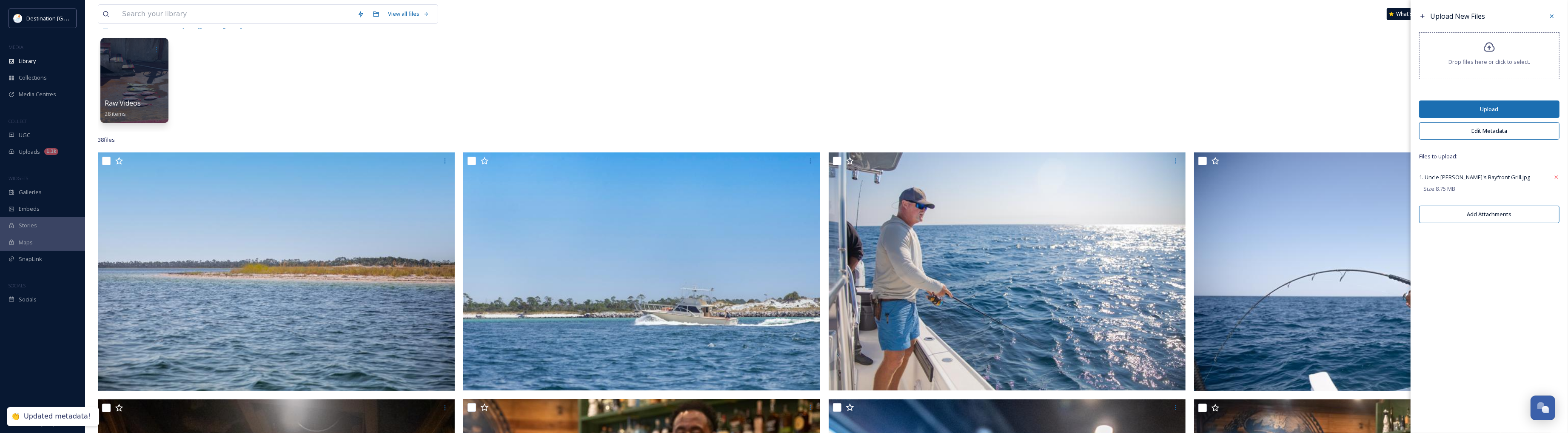
click at [1468, 113] on button "Upload" at bounding box center [1488, 109] width 140 height 18
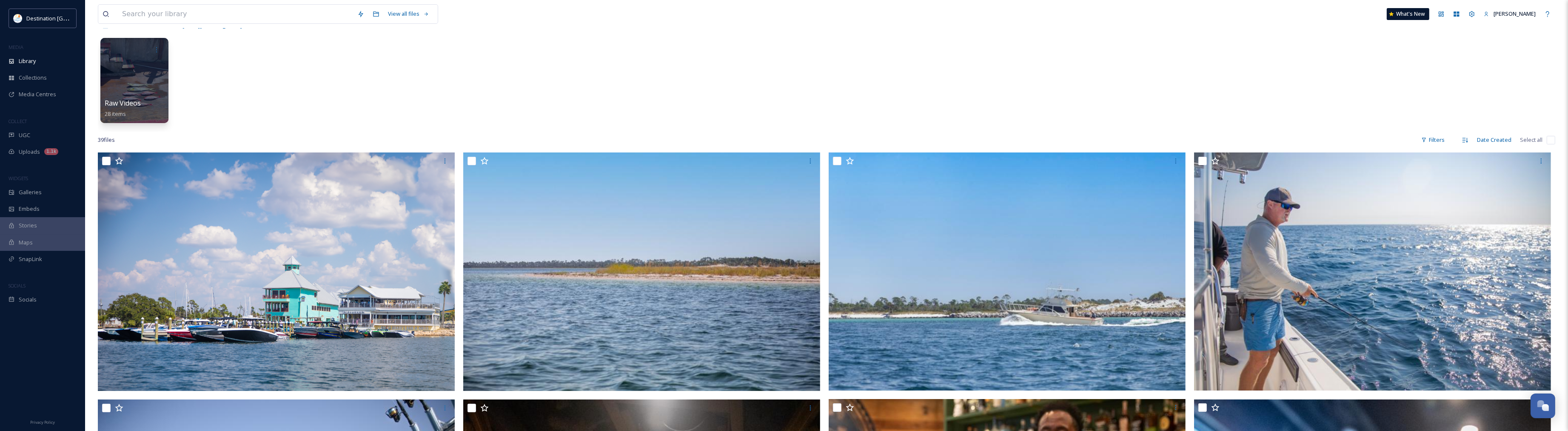
click at [760, 94] on div "Raw Videos 28 items" at bounding box center [827, 83] width 1457 height 98
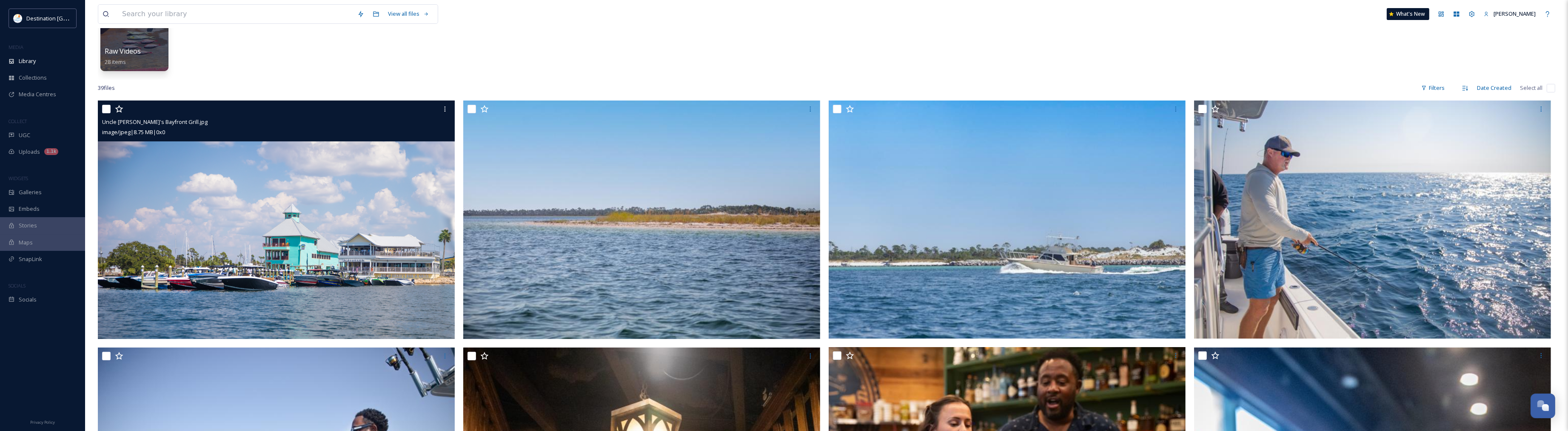
scroll to position [107, 0]
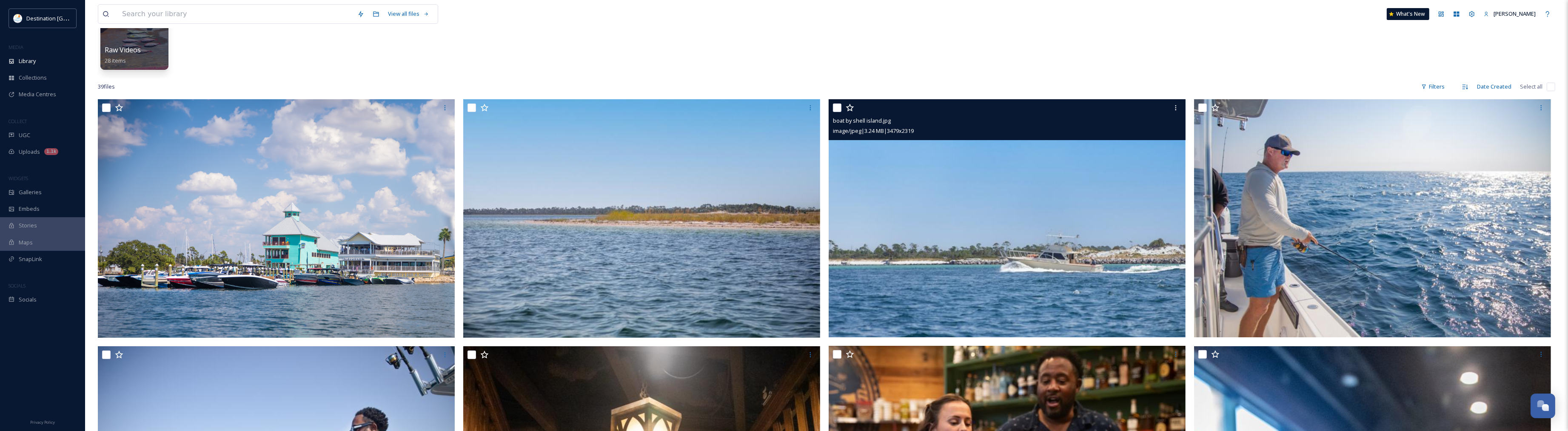
click at [984, 199] on img at bounding box center [1006, 218] width 357 height 238
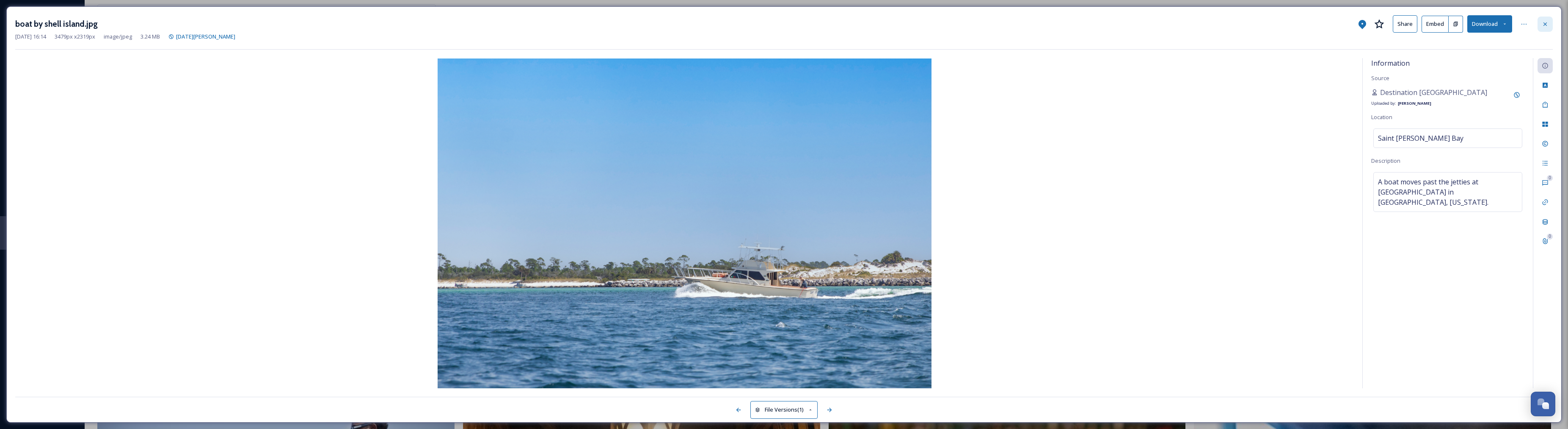
click at [1545, 24] on icon at bounding box center [1545, 24] width 7 height 7
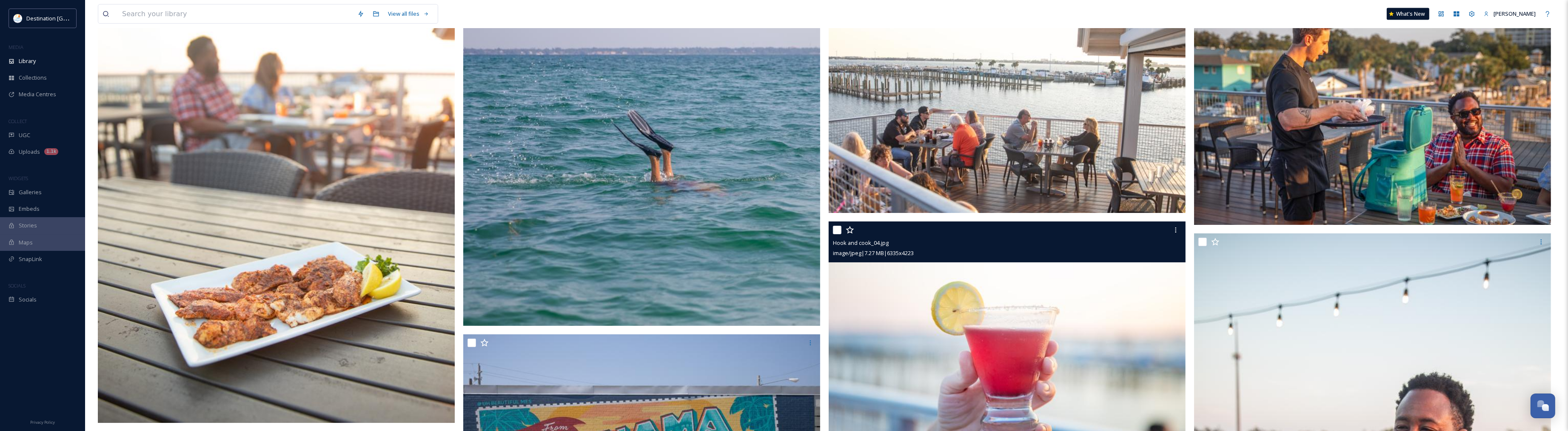
scroll to position [2501, 0]
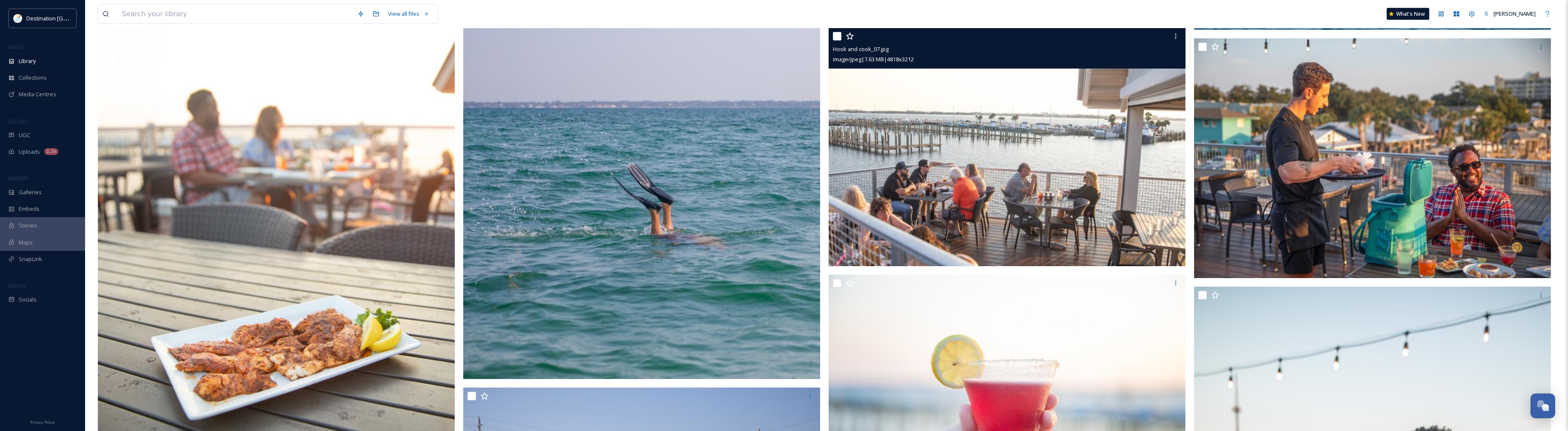
click at [953, 234] on img at bounding box center [1006, 146] width 357 height 238
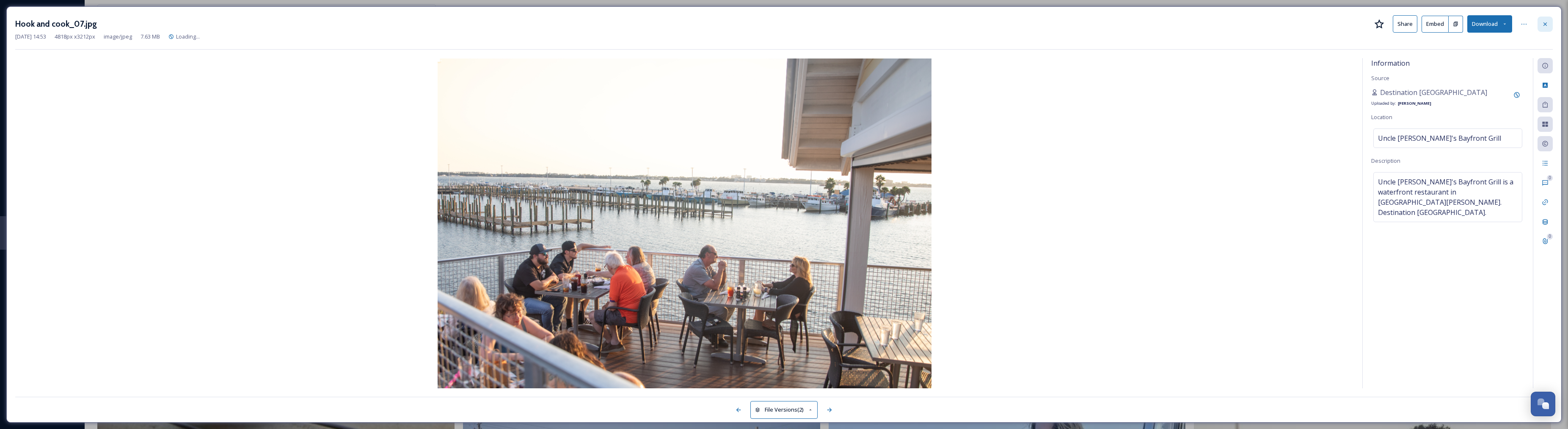
click at [1548, 22] on icon at bounding box center [1545, 24] width 7 height 7
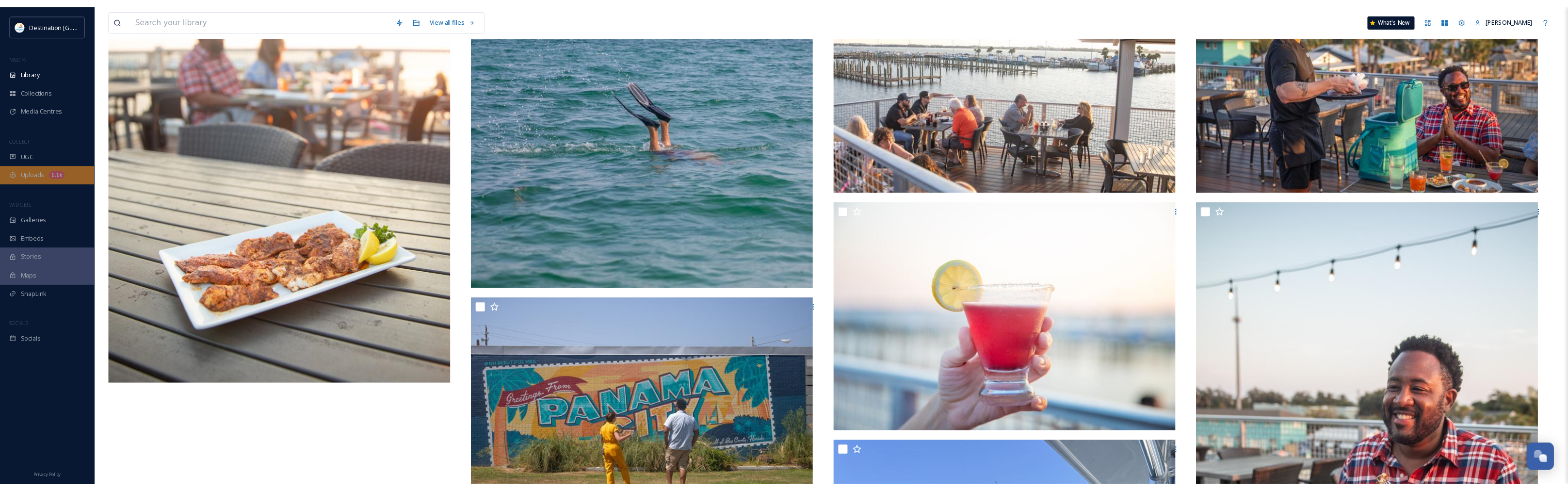
scroll to position [2505, 0]
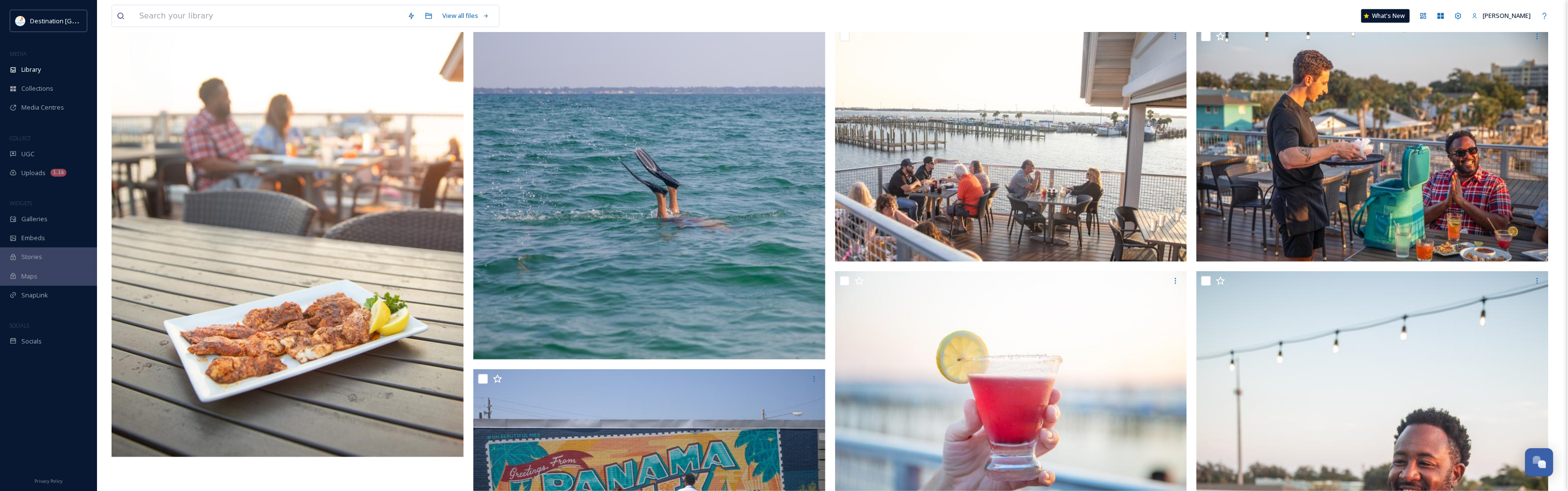
click at [432, 209] on img at bounding box center [287, 193] width 352 height 529
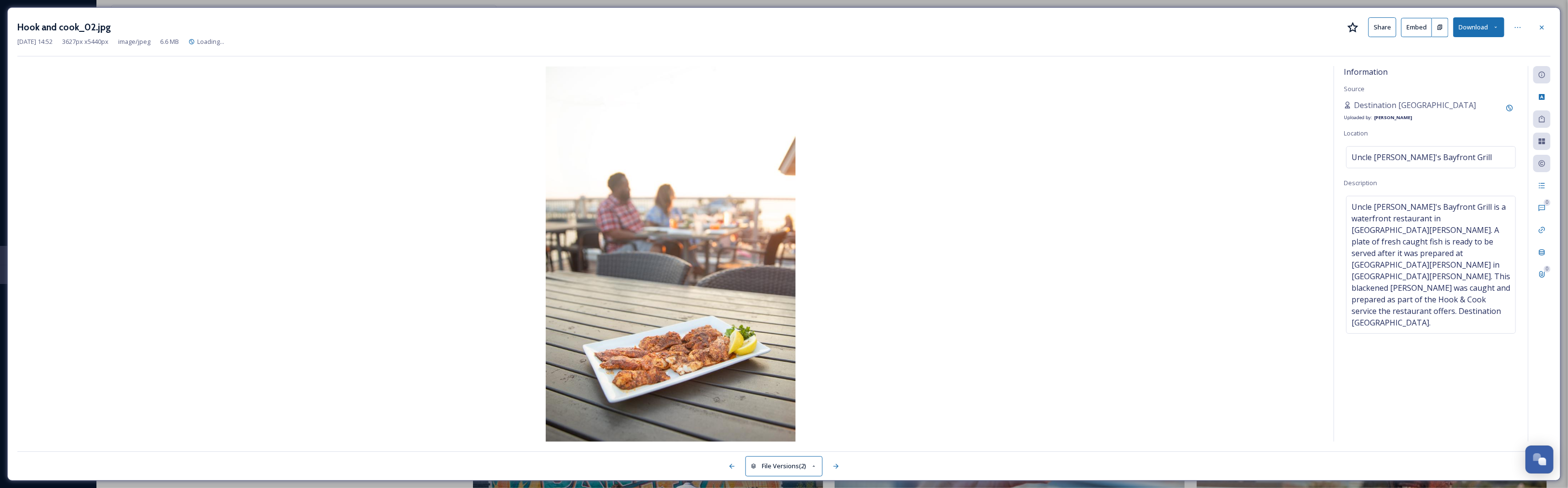
drag, startPoint x: 1259, startPoint y: 26, endPoint x: 1105, endPoint y: 31, distance: 154.1
click at [1105, 31] on div "Hook and cook_02.jpg Share Embed Download" at bounding box center [784, 27] width 1533 height 20
click at [1545, 29] on icon at bounding box center [1542, 27] width 8 height 8
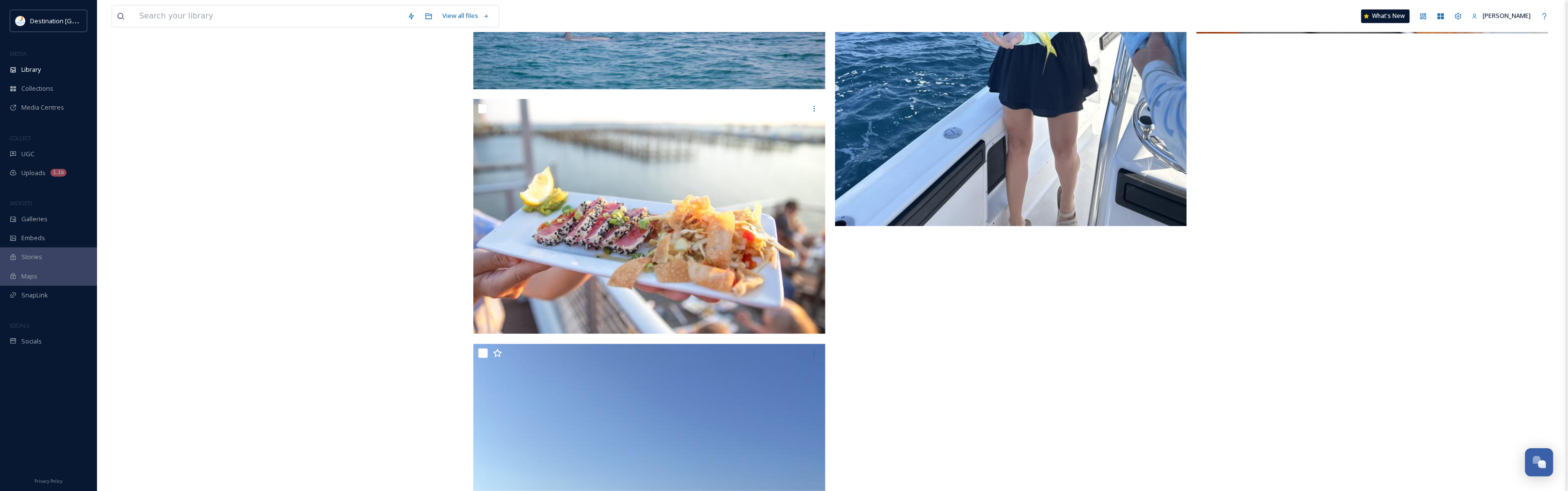
scroll to position [3293, 0]
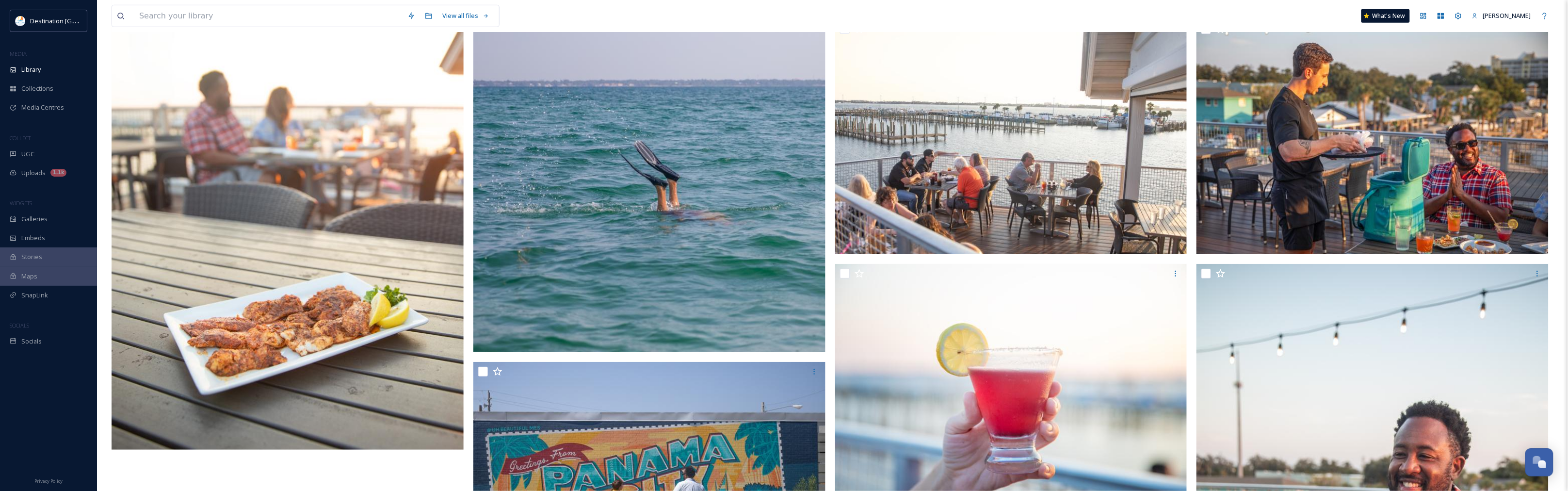
scroll to position [2505, 0]
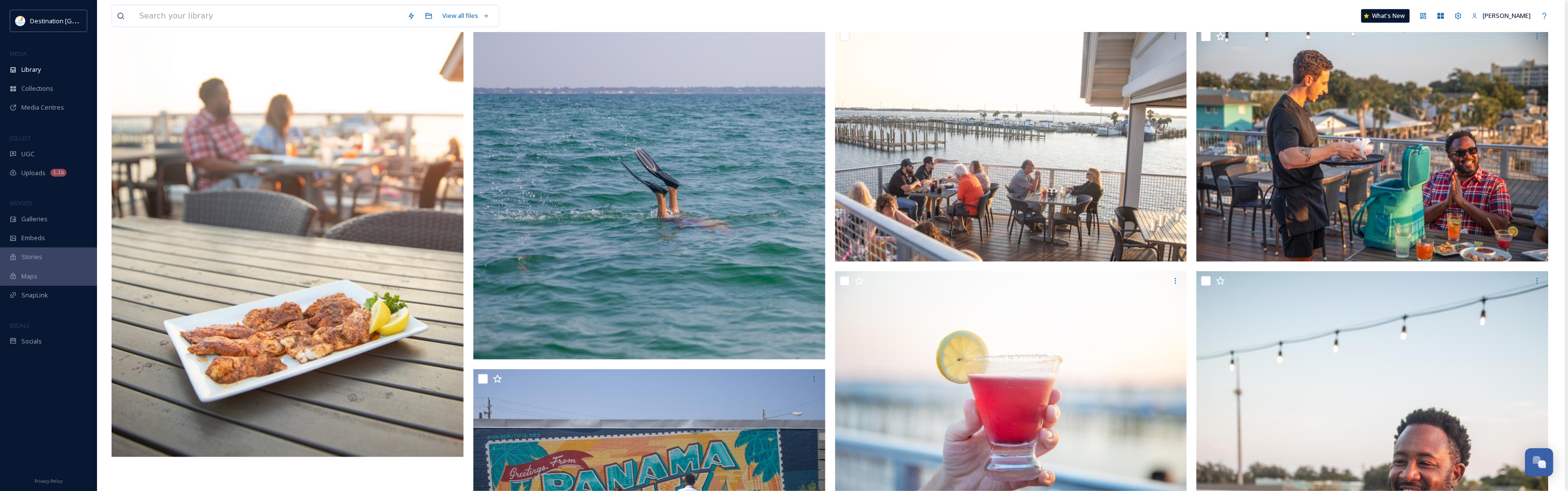
click at [729, 243] on img at bounding box center [649, 95] width 352 height 528
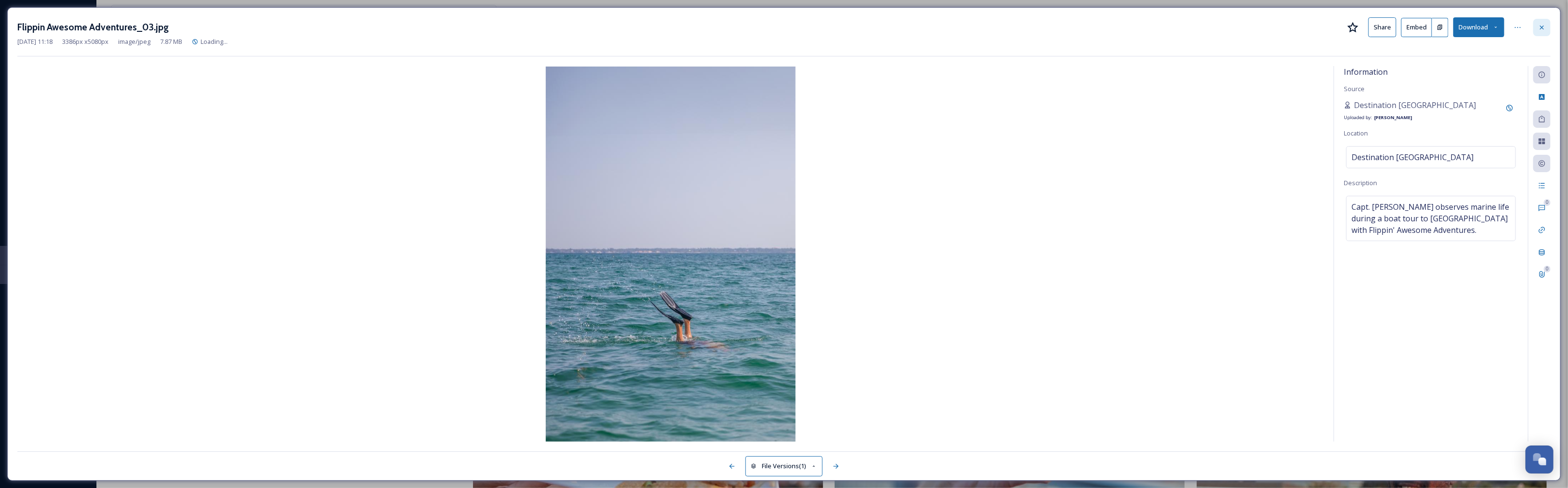
click at [1539, 31] on icon at bounding box center [1542, 27] width 8 height 8
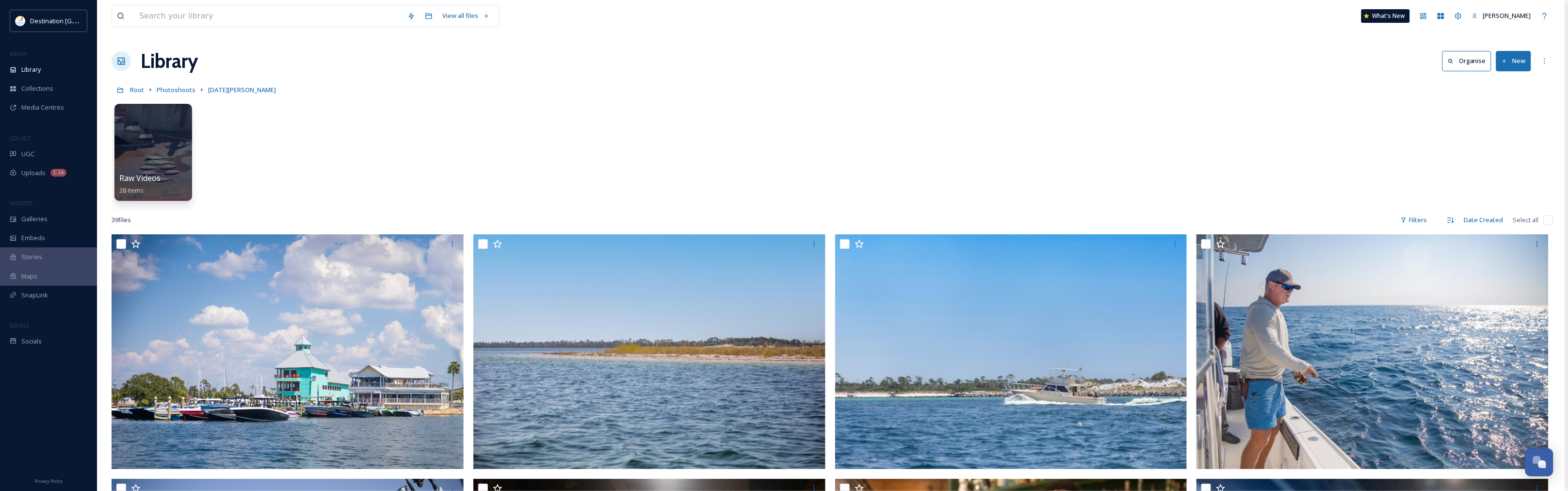
click at [1528, 62] on button "New" at bounding box center [1514, 61] width 35 height 20
click at [1505, 80] on span "File Upload" at bounding box center [1509, 83] width 32 height 9
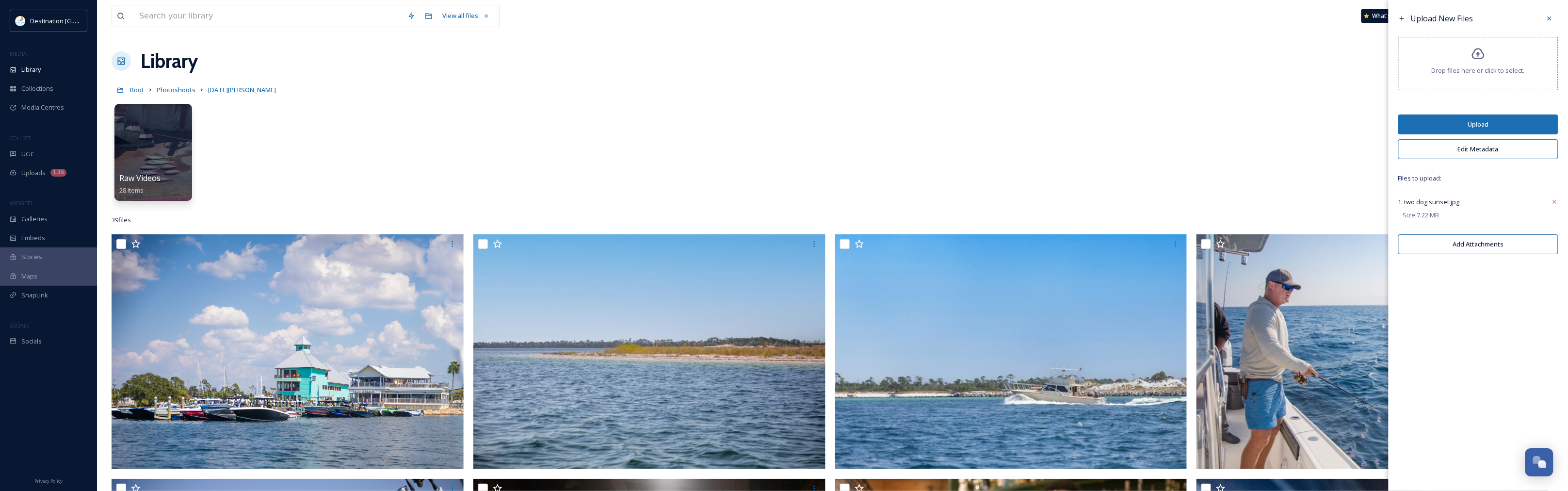
click at [1483, 151] on button "Edit Metadata" at bounding box center [1477, 149] width 160 height 20
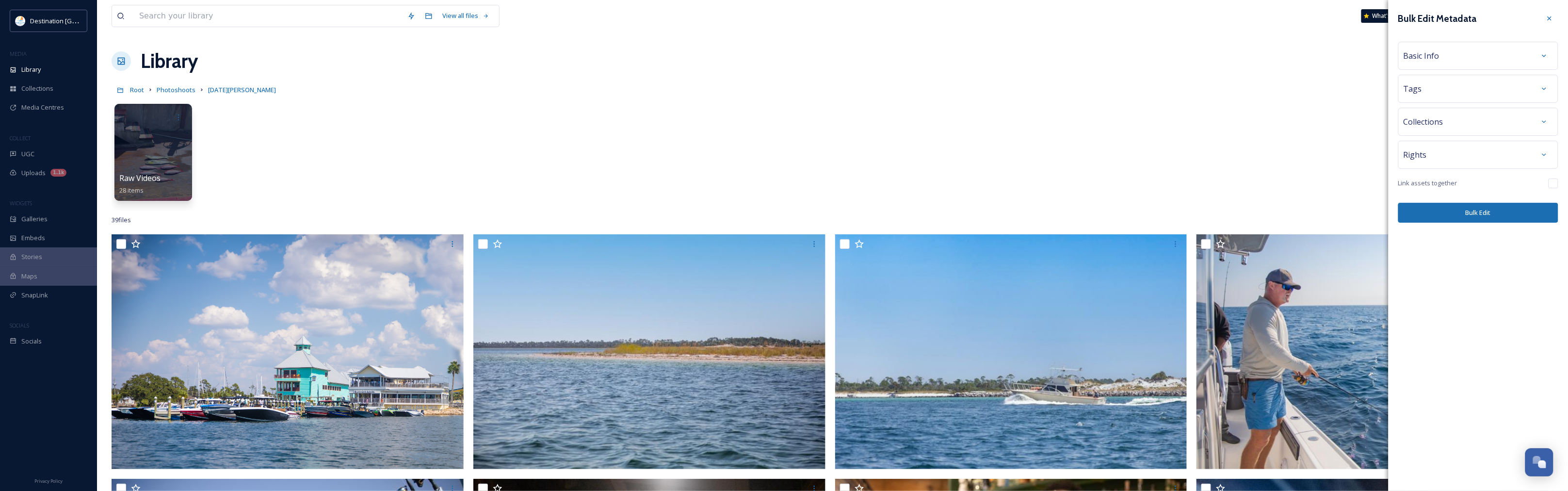
click at [1456, 54] on div "Basic Info" at bounding box center [1478, 55] width 149 height 17
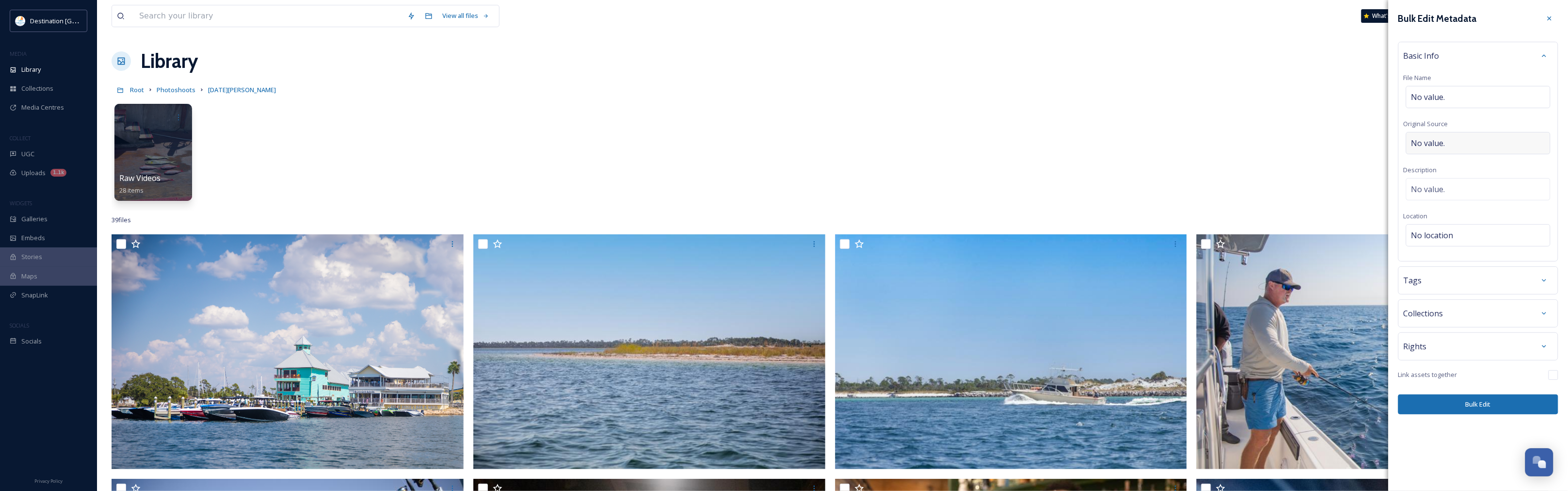
click at [1442, 136] on div "No value." at bounding box center [1478, 143] width 144 height 22
drag, startPoint x: 1442, startPoint y: 136, endPoint x: 1447, endPoint y: 142, distance: 7.8
click at [1447, 142] on input "To enrich screen reader interactions, please activate Accessibility in Grammarl…" at bounding box center [1478, 143] width 149 height 22
type input "Destination [GEOGRAPHIC_DATA]"
click at [1456, 190] on div "No value." at bounding box center [1478, 187] width 144 height 22
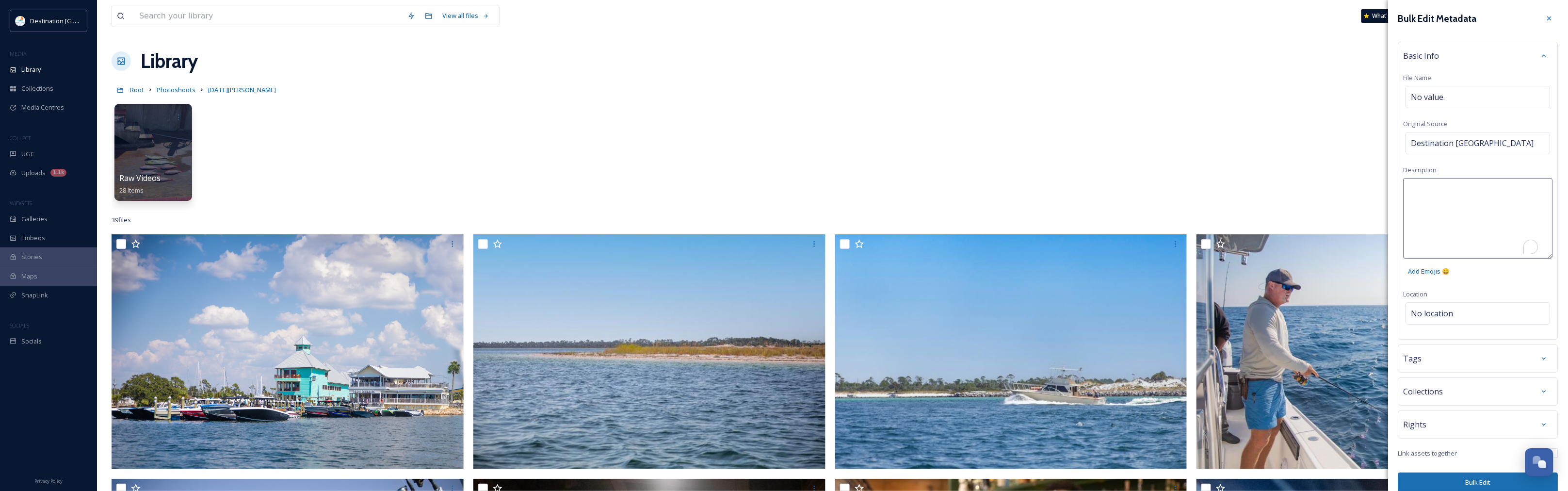
click at [1456, 190] on textarea "To enrich screen reader interactions, please activate Accessibility in Grammarl…" at bounding box center [1478, 218] width 149 height 80
type textarea "A man takes two dogs out on a paddleboard on the [GEOGRAPHIC_DATA][PERSON_NAME]…"
click at [1426, 315] on div "Bulk Edit Metadata Basic Info File Name No value. Original Source Destination […" at bounding box center [1478, 251] width 179 height 502
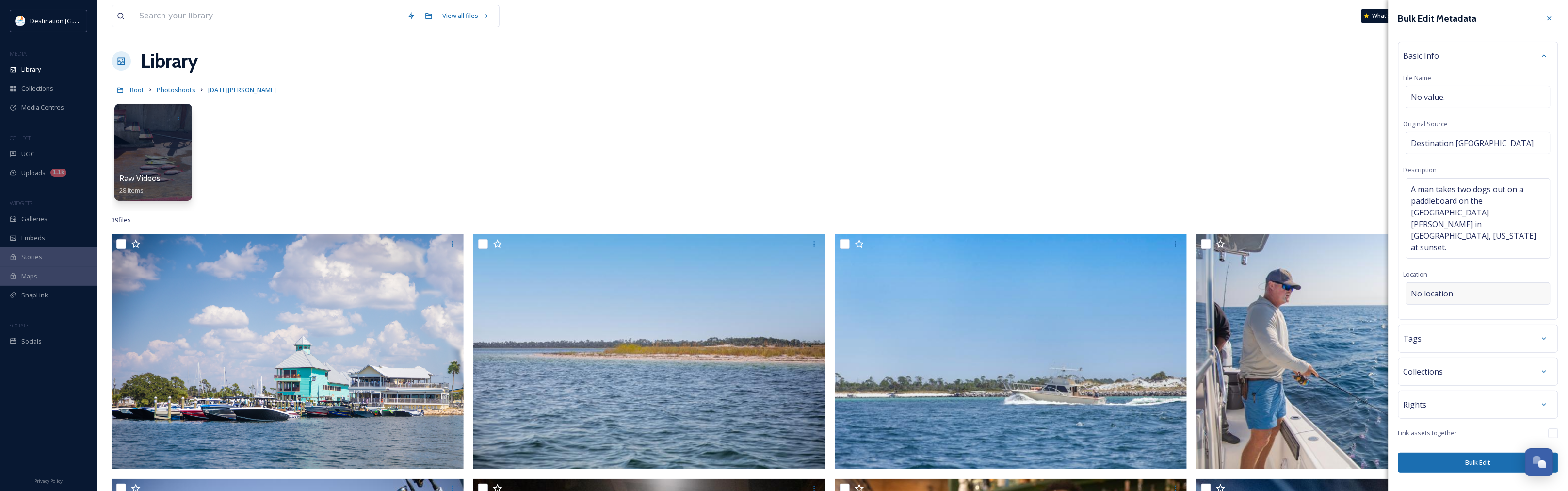
click at [1442, 287] on span "No location" at bounding box center [1432, 293] width 42 height 12
click at [1442, 282] on input at bounding box center [1478, 293] width 144 height 22
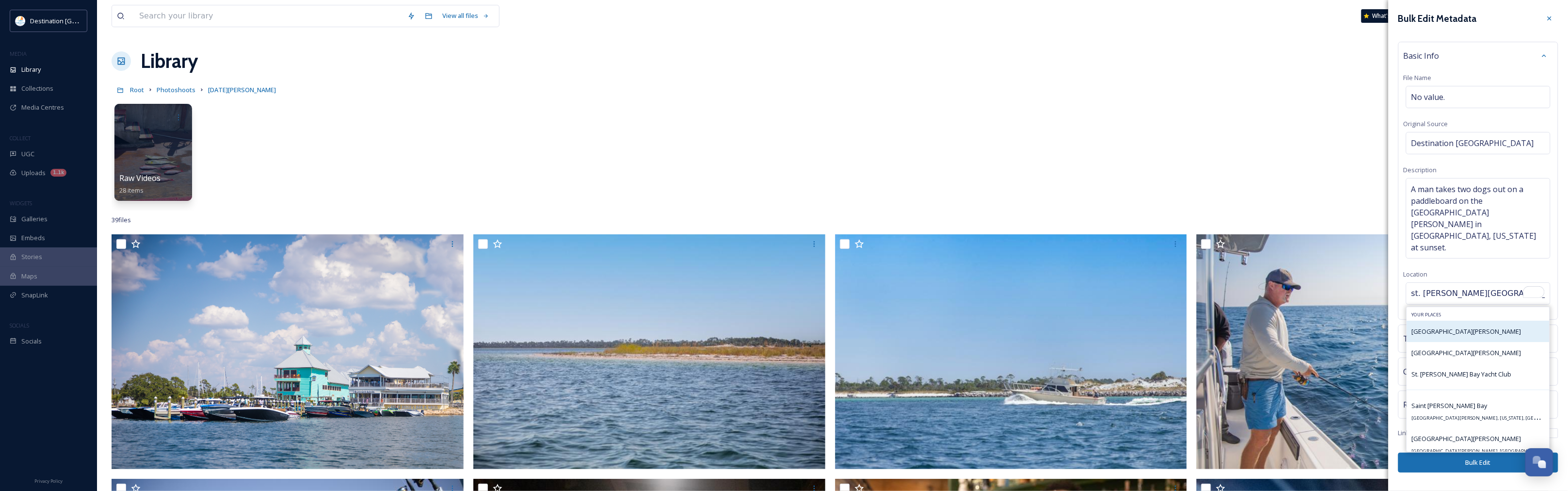
type input "st. [PERSON_NAME][GEOGRAPHIC_DATA]"
click at [1465, 321] on div "[GEOGRAPHIC_DATA][PERSON_NAME]" at bounding box center [1478, 331] width 142 height 22
click at [1454, 327] on span "[GEOGRAPHIC_DATA][PERSON_NAME]" at bounding box center [1466, 331] width 110 height 9
click at [1461, 321] on div "[GEOGRAPHIC_DATA][PERSON_NAME]" at bounding box center [1478, 331] width 142 height 22
click at [1441, 327] on span "[GEOGRAPHIC_DATA][PERSON_NAME]" at bounding box center [1466, 331] width 110 height 9
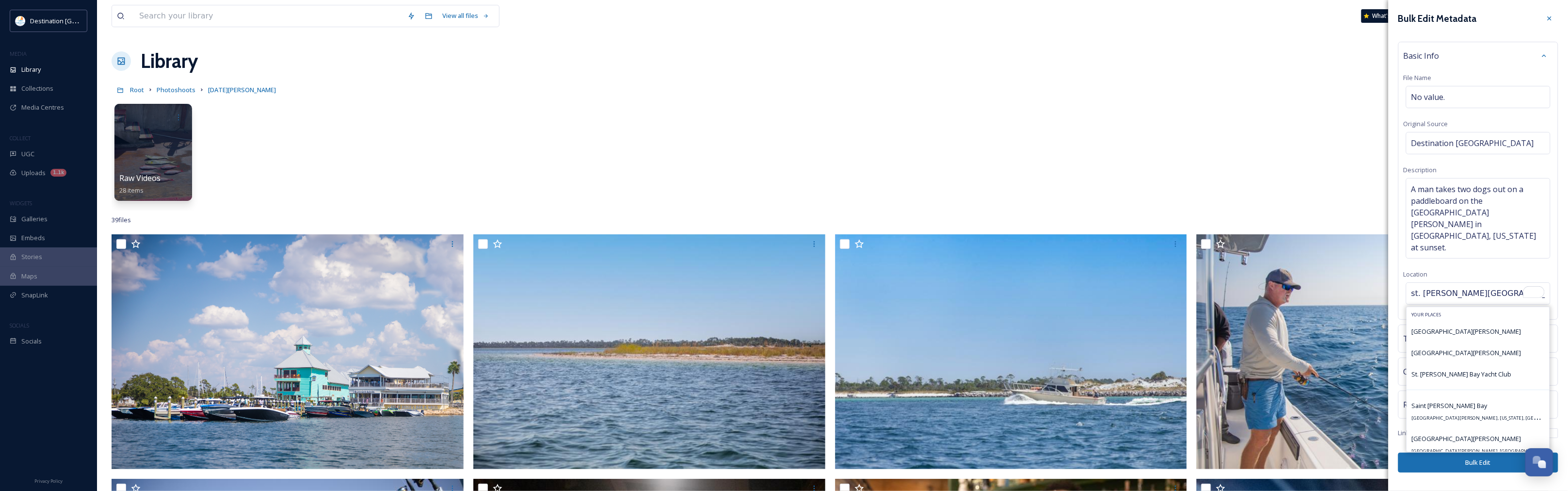
click at [1349, 192] on div "Raw Videos 28 items" at bounding box center [832, 155] width 1442 height 112
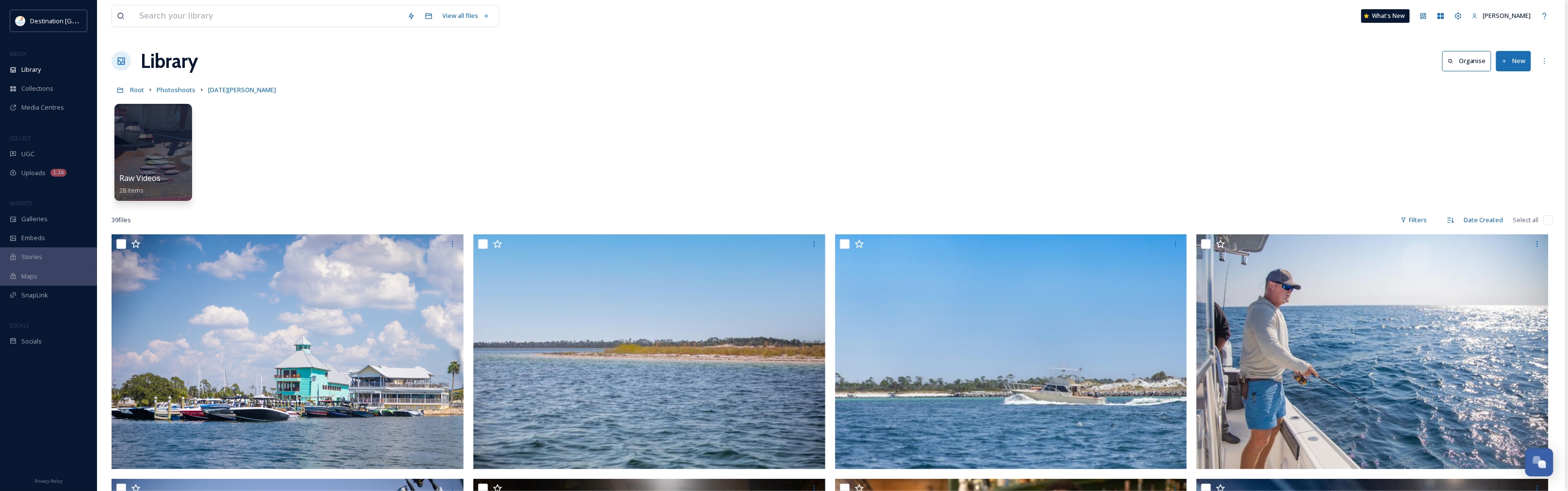
click at [1533, 126] on div "Raw Videos 28 items" at bounding box center [832, 155] width 1442 height 112
click at [1517, 55] on button "New" at bounding box center [1514, 61] width 35 height 20
click at [1509, 75] on div "File Upload" at bounding box center [1503, 83] width 55 height 19
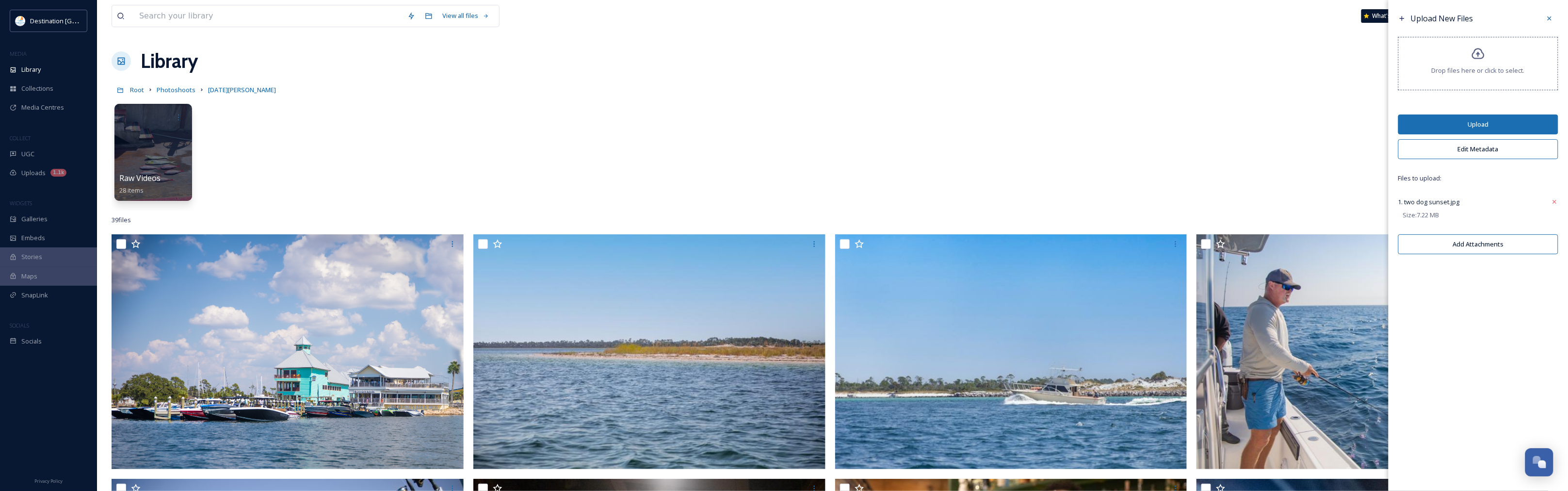
click at [1440, 202] on span "1. two dog sunset.jpg" at bounding box center [1428, 202] width 61 height 9
click at [1471, 151] on button "Edit Metadata" at bounding box center [1477, 149] width 160 height 20
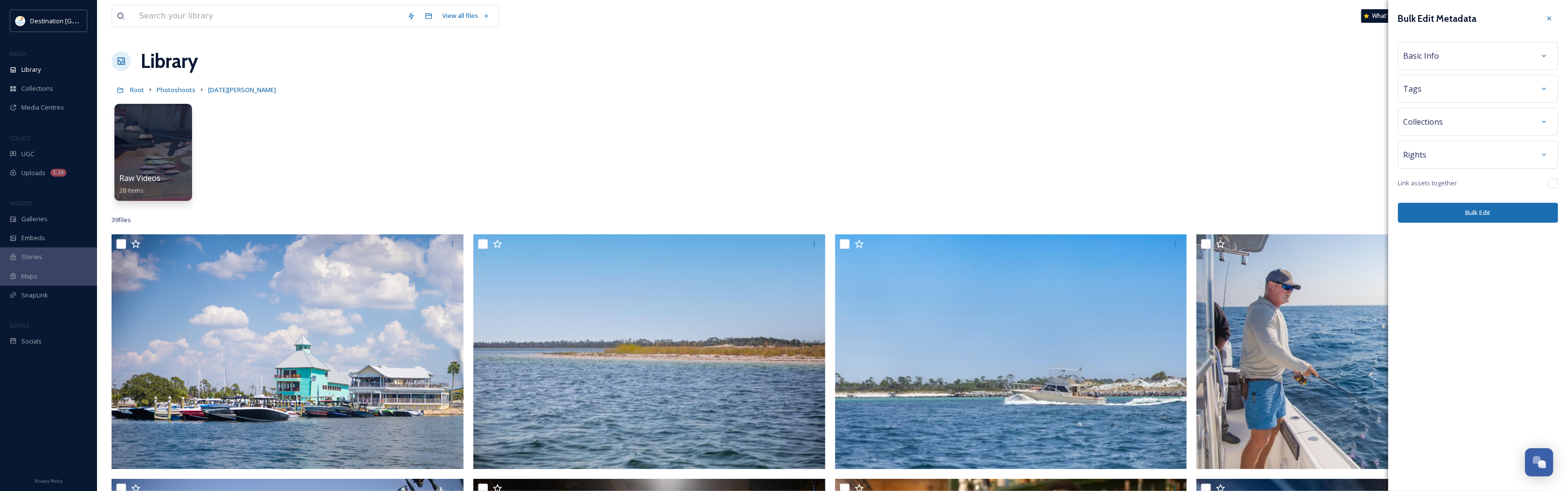
click at [1451, 58] on div "Basic Info" at bounding box center [1478, 55] width 149 height 17
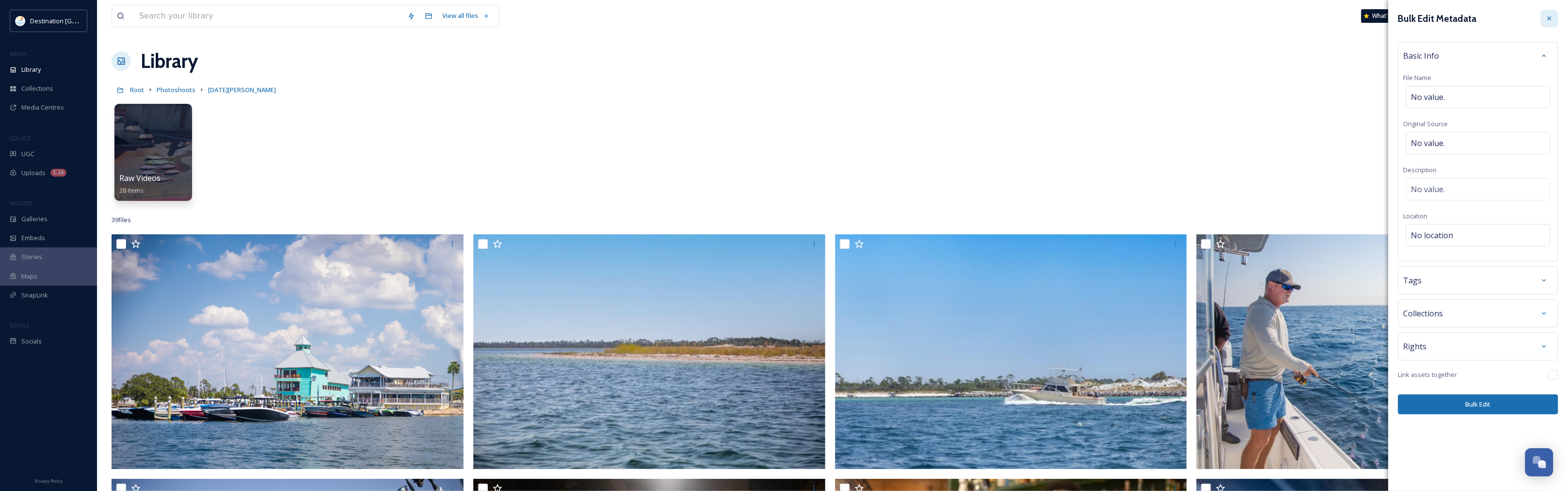
click at [1550, 18] on icon at bounding box center [1550, 19] width 4 height 4
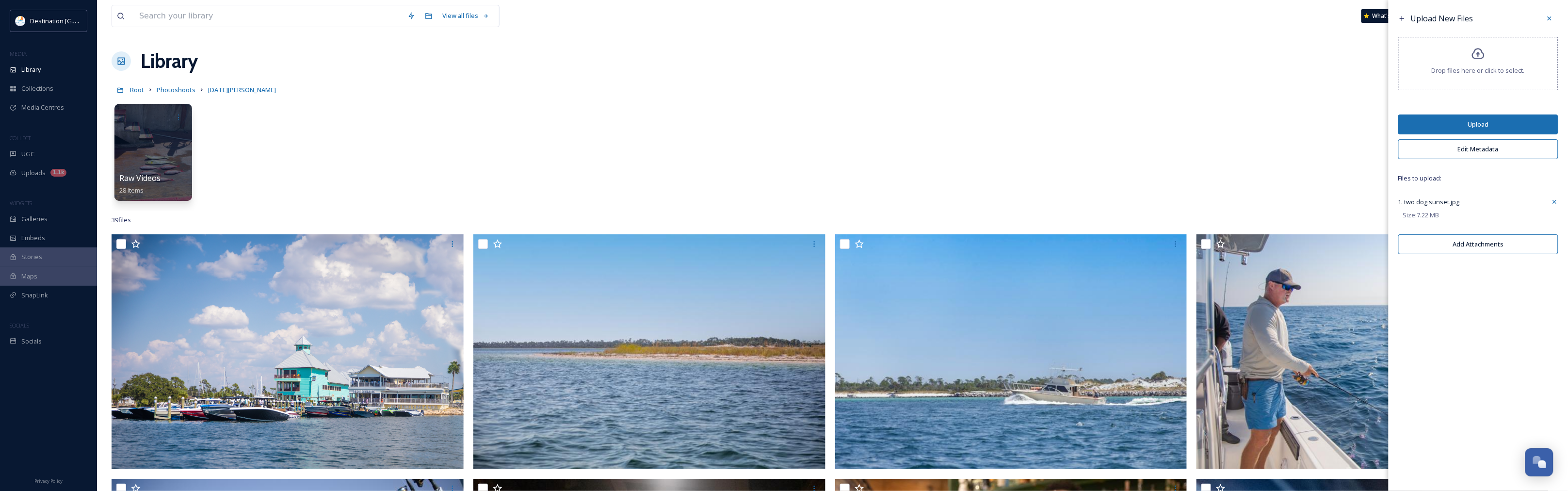
click at [1554, 204] on icon at bounding box center [1554, 202] width 7 height 8
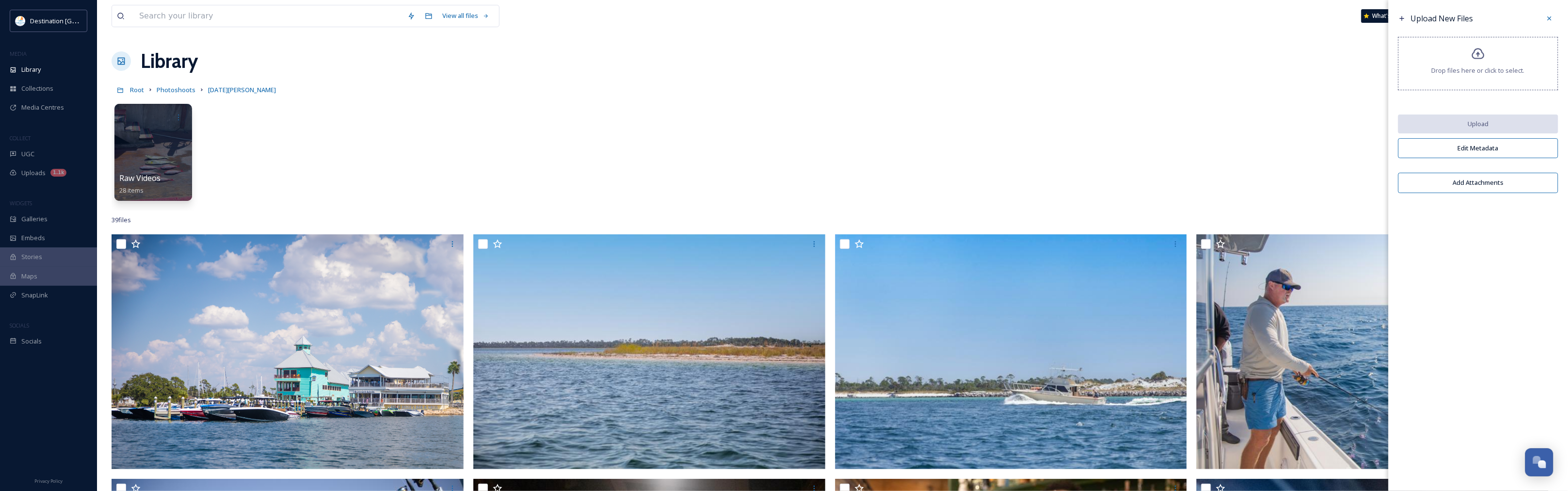
click at [1557, 282] on div "Upload New Files Drop files here or click to select. Upload Edit Metadata Add A…" at bounding box center [1478, 245] width 179 height 491
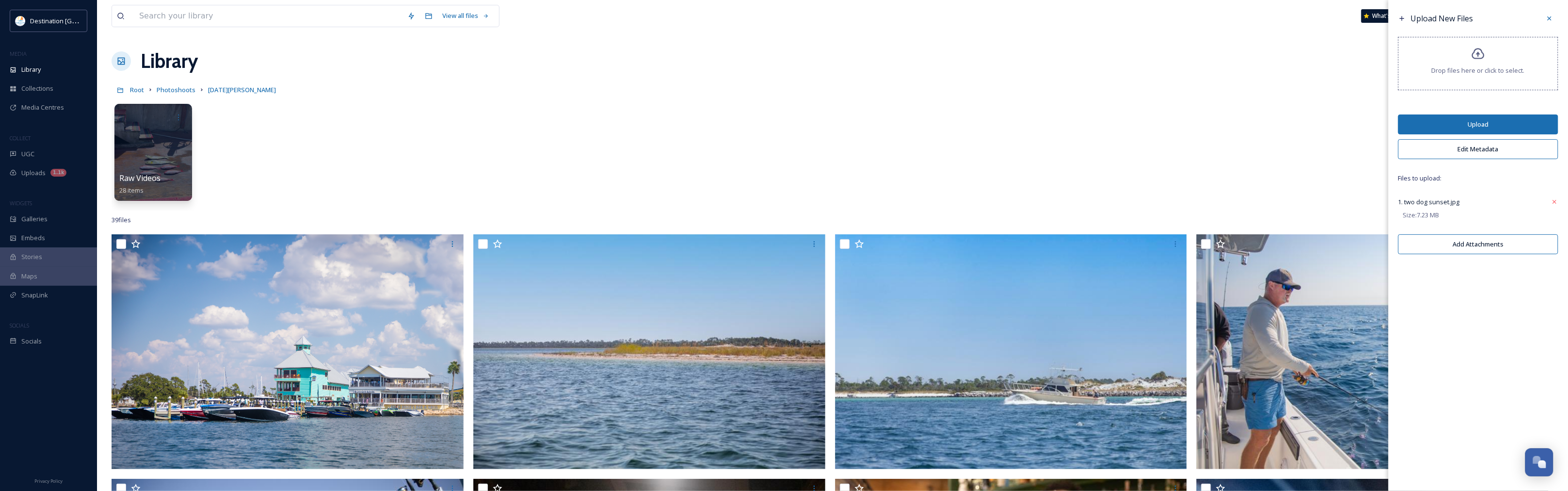
click at [1470, 153] on button "Edit Metadata" at bounding box center [1477, 149] width 160 height 20
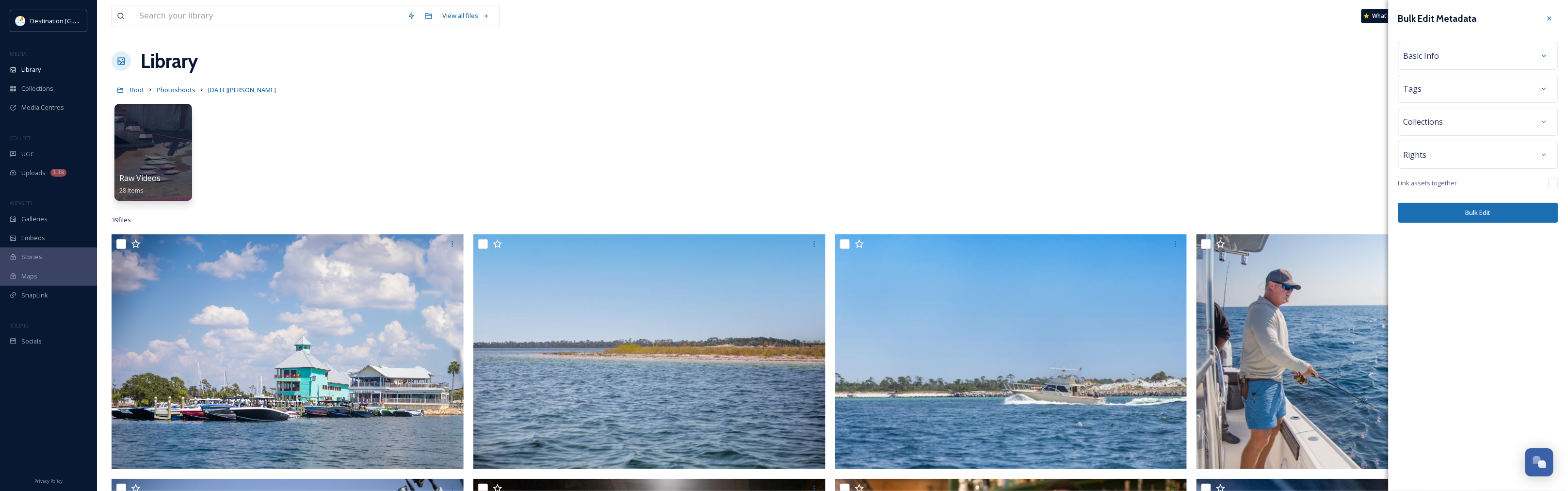
click at [1438, 56] on span "Basic Info" at bounding box center [1421, 56] width 36 height 12
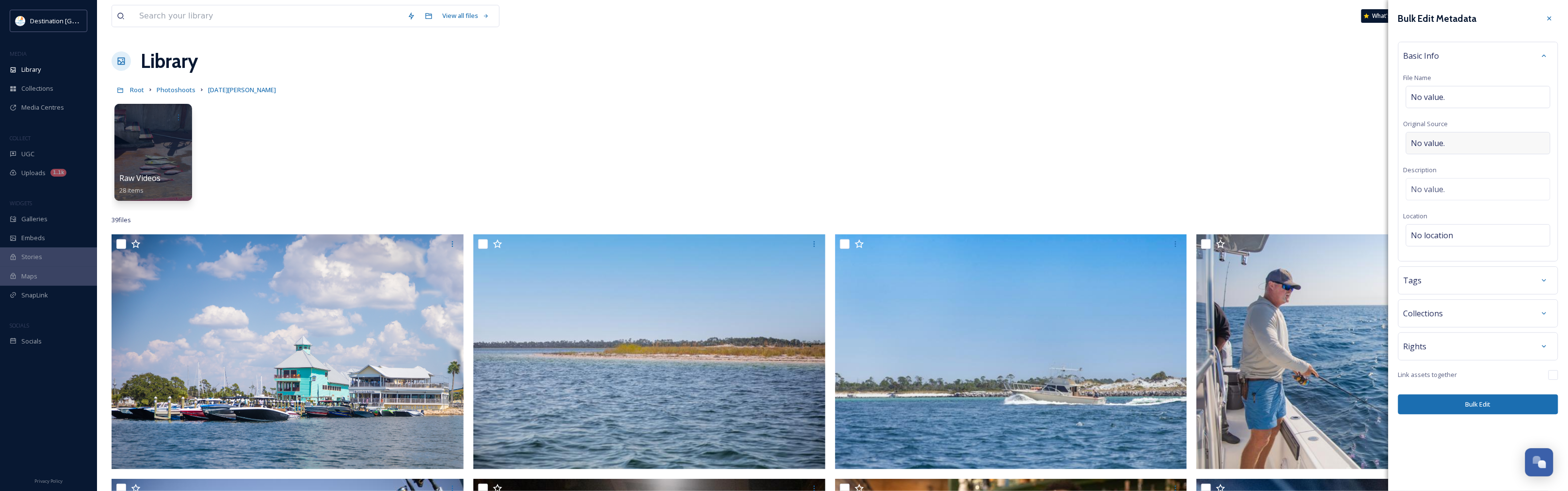
click at [1452, 139] on div "No value." at bounding box center [1478, 143] width 144 height 22
click at [1445, 141] on input "To enrich screen reader interactions, please activate Accessibility in Grammarl…" at bounding box center [1478, 143] width 149 height 22
type input "Destination [GEOGRAPHIC_DATA]"
click at [1471, 164] on div "Basic Info File Name No value. Original Source Destination [GEOGRAPHIC_DATA] De…" at bounding box center [1477, 151] width 160 height 220
click at [1452, 190] on div "No value." at bounding box center [1478, 189] width 144 height 22
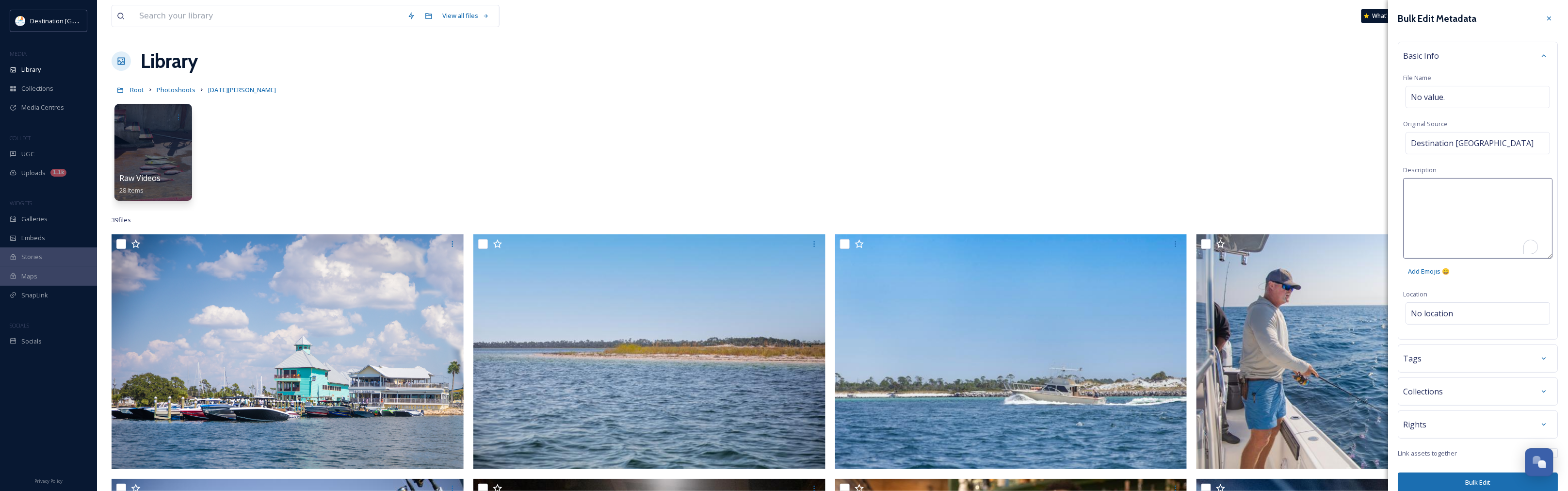
click at [1452, 190] on textarea "To enrich screen reader interactions, please activate Accessibility in Grammarl…" at bounding box center [1478, 218] width 149 height 80
type textarea "A man takes two dogs out on a paddleboard at sunset on the [GEOGRAPHIC_DATA][PE…"
click at [1440, 316] on div "Bulk Edit Metadata Basic Info File Name No value. Original Source Destination […" at bounding box center [1478, 251] width 179 height 502
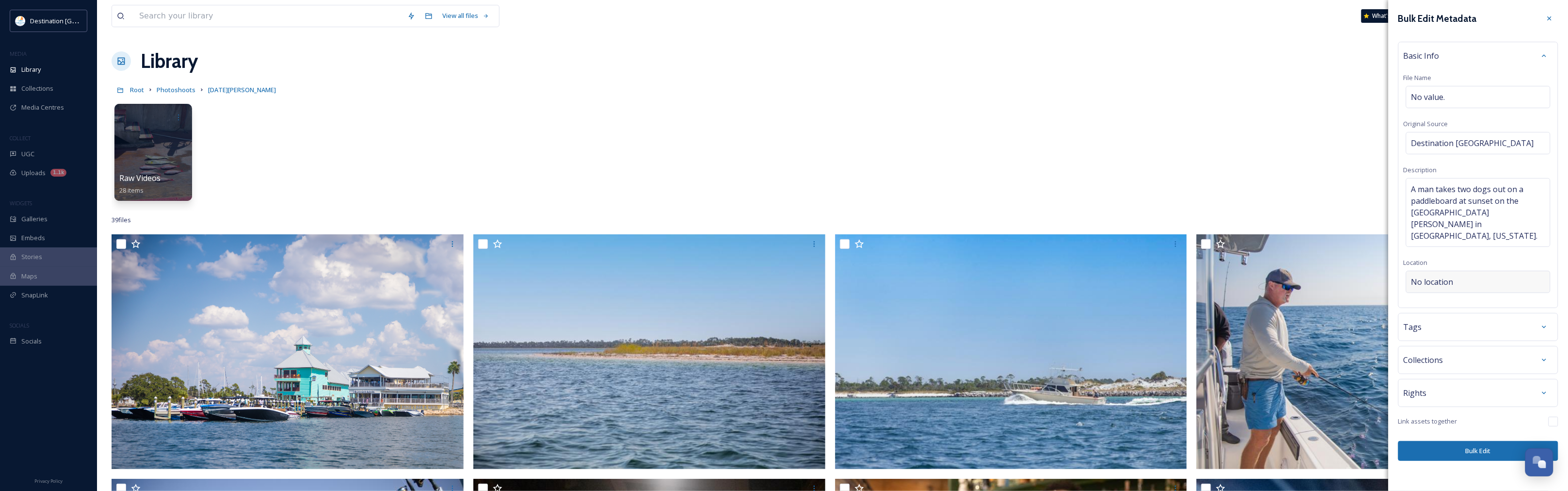
click at [1435, 276] on span "No location" at bounding box center [1432, 282] width 42 height 12
click at [1444, 276] on input at bounding box center [1478, 282] width 144 height 22
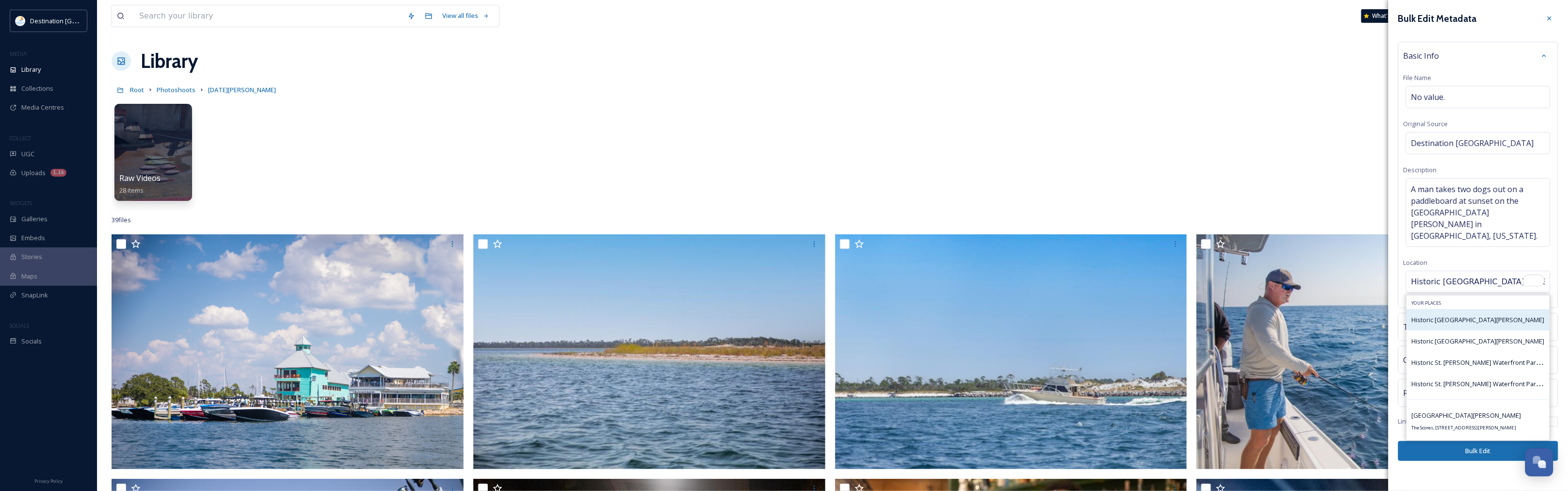
type input "Historic [GEOGRAPHIC_DATA][PERSON_NAME]"
click at [1482, 310] on div "Historic [GEOGRAPHIC_DATA][PERSON_NAME]" at bounding box center [1478, 319] width 142 height 22
click at [1437, 315] on span "Historic [GEOGRAPHIC_DATA][PERSON_NAME]" at bounding box center [1478, 319] width 133 height 9
click at [1449, 441] on button "Bulk Edit" at bounding box center [1477, 451] width 160 height 20
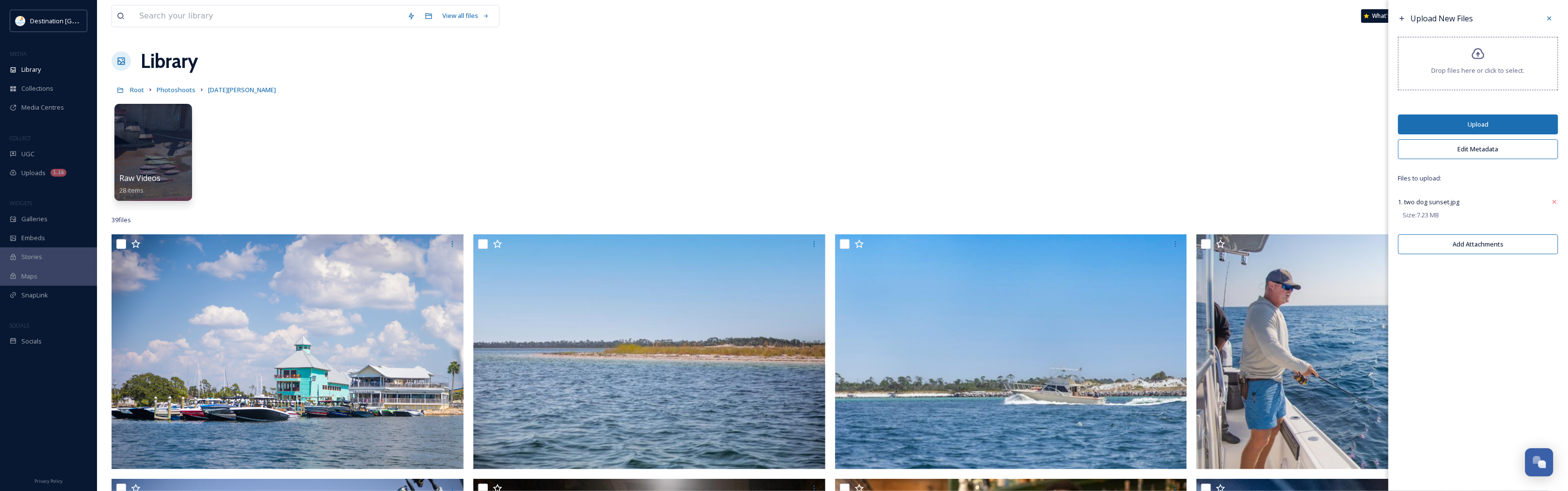
click at [1477, 117] on button "Upload" at bounding box center [1477, 124] width 160 height 20
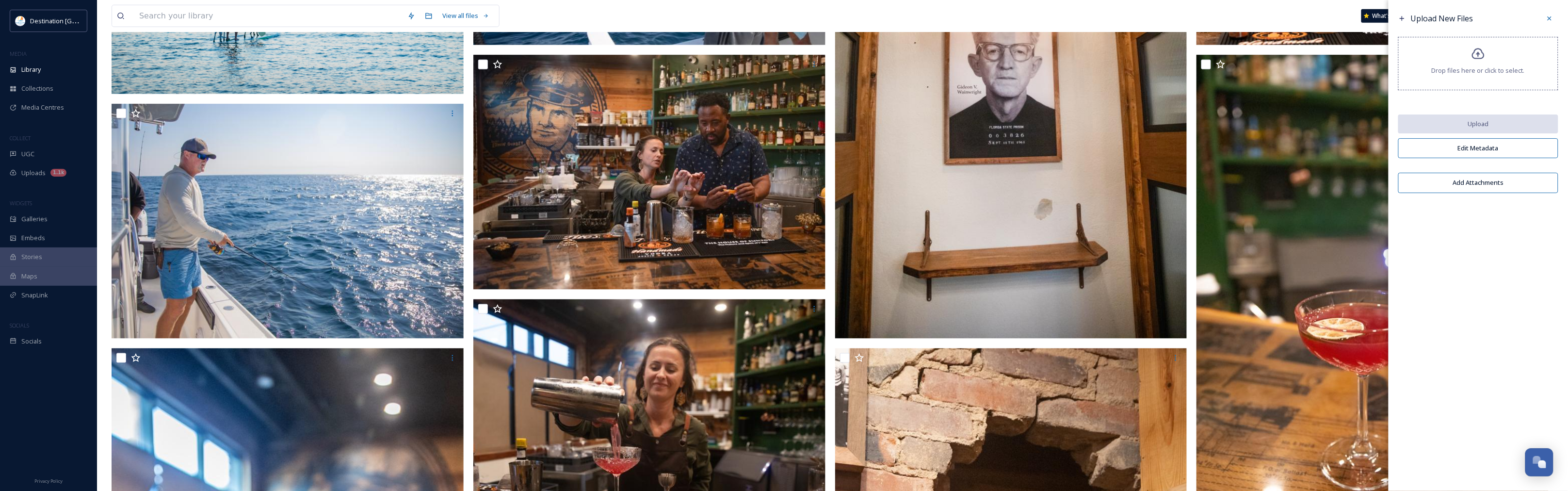
scroll to position [727, 0]
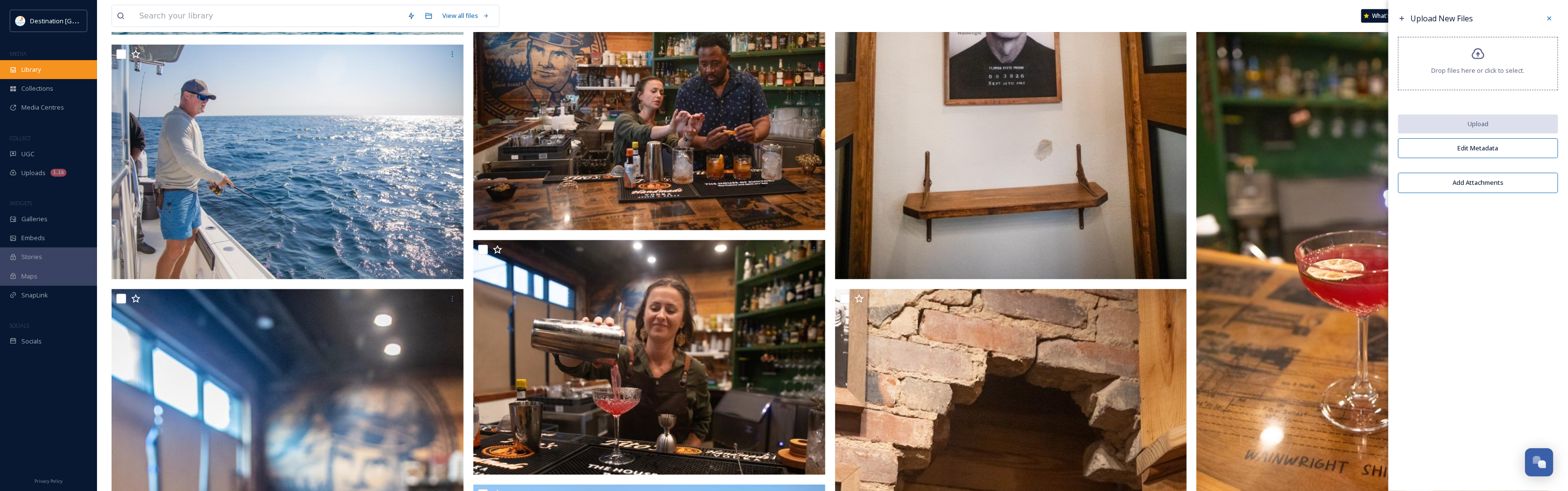
click at [56, 71] on div "Library" at bounding box center [48, 69] width 97 height 19
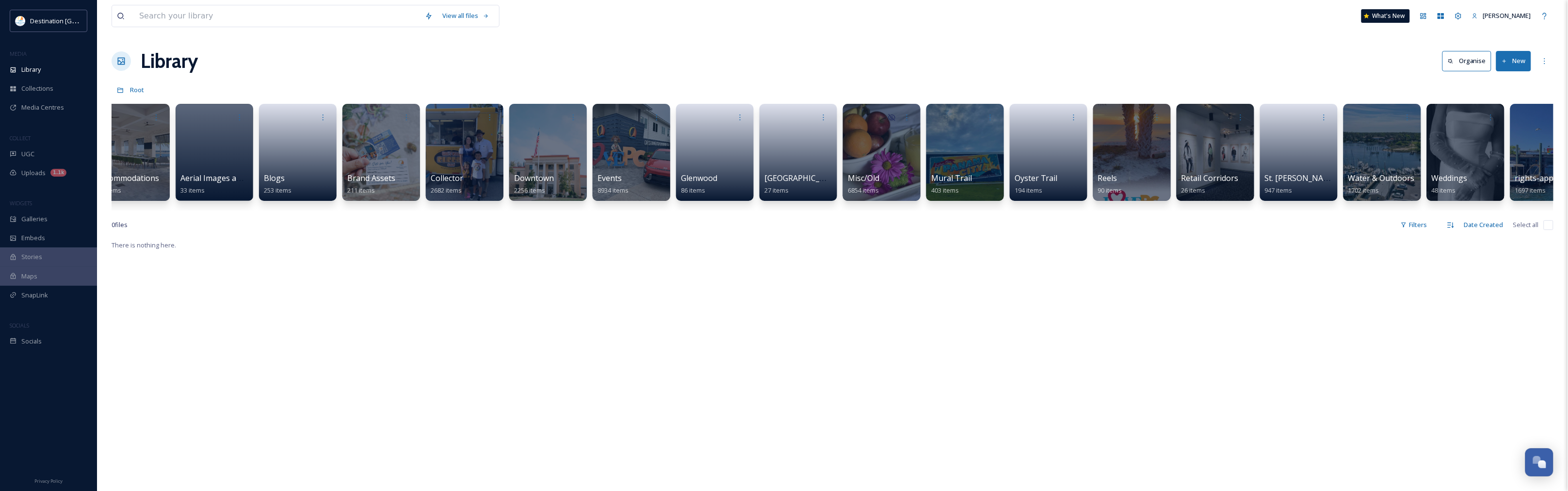
scroll to position [0, 142]
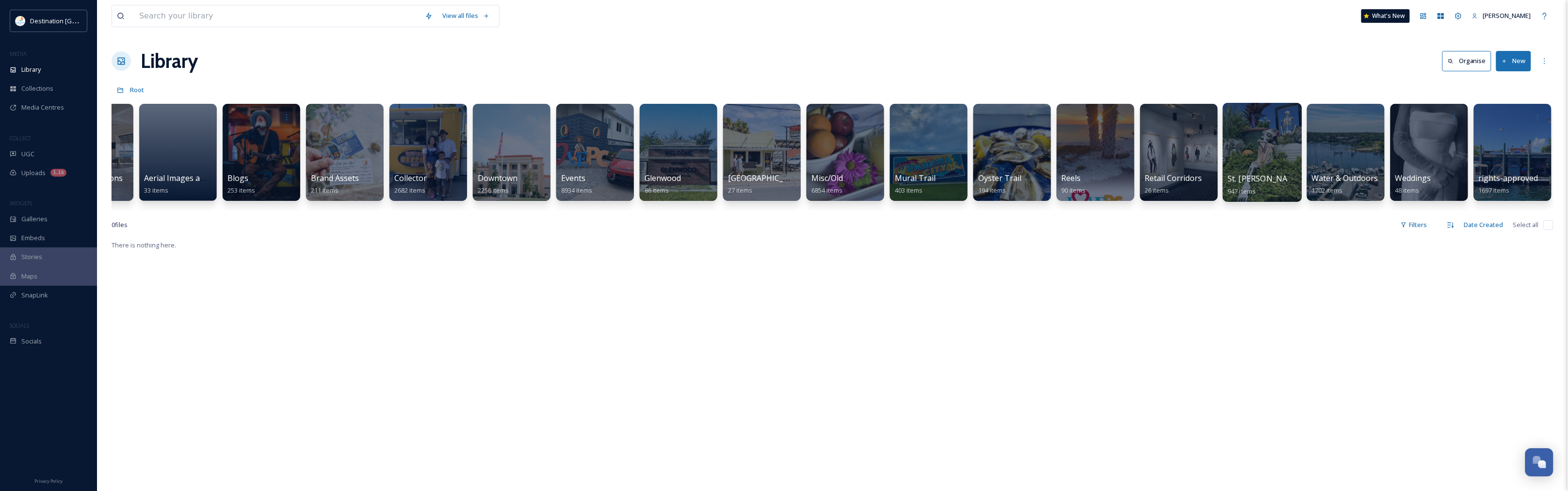
click at [1245, 171] on div at bounding box center [1262, 152] width 79 height 99
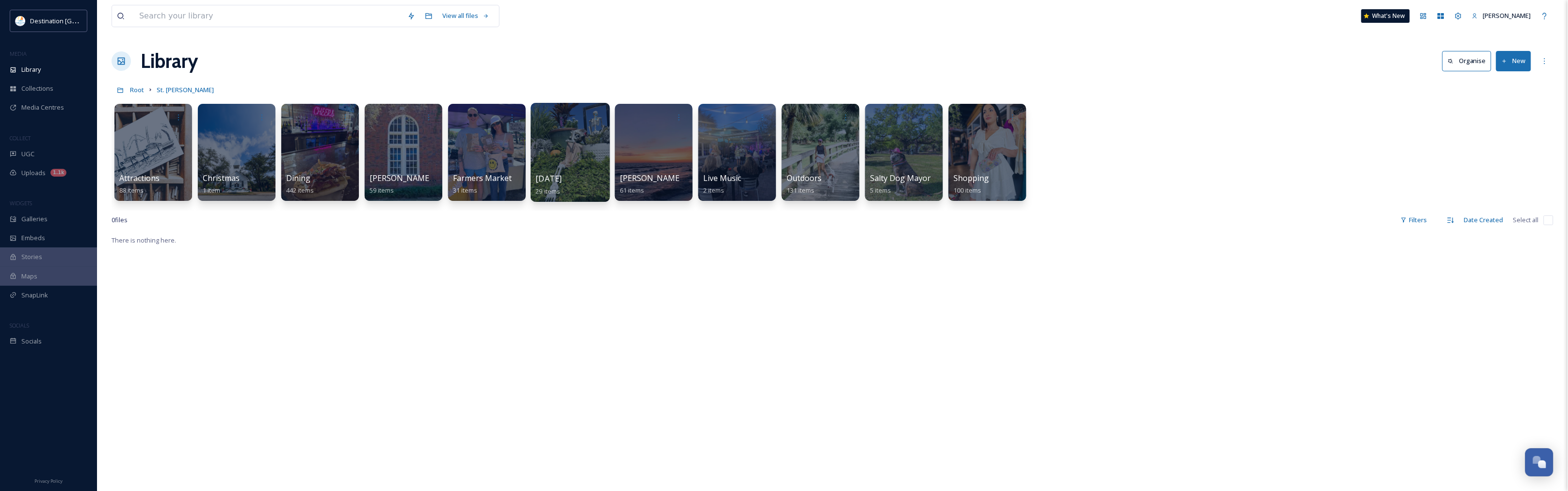
click at [577, 149] on div at bounding box center [570, 152] width 79 height 99
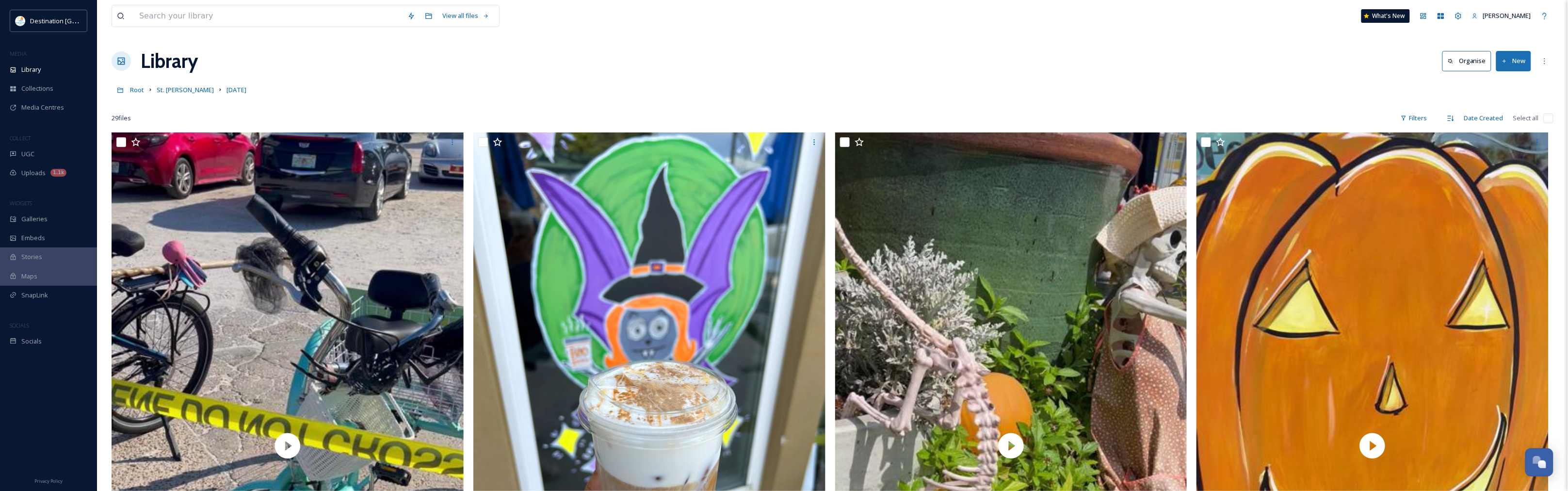
click at [1518, 53] on button "New" at bounding box center [1514, 61] width 35 height 20
click at [1514, 85] on span "File Upload" at bounding box center [1509, 83] width 32 height 9
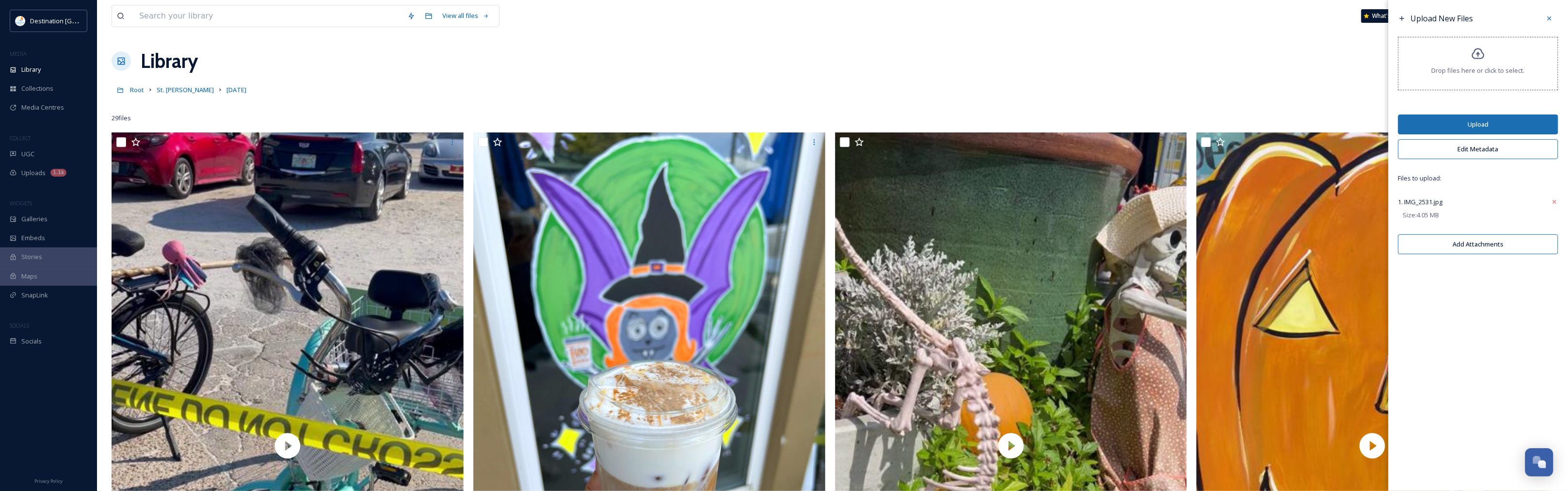
click at [1477, 123] on button "Upload" at bounding box center [1477, 124] width 160 height 20
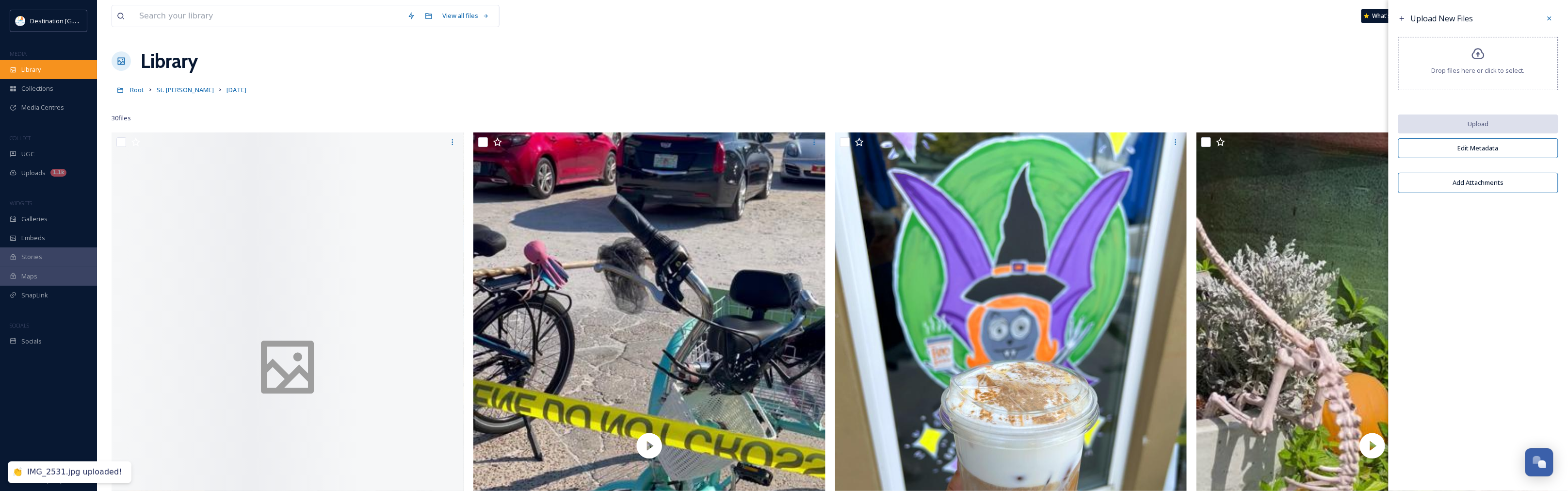
click at [56, 63] on div "Library" at bounding box center [48, 69] width 97 height 19
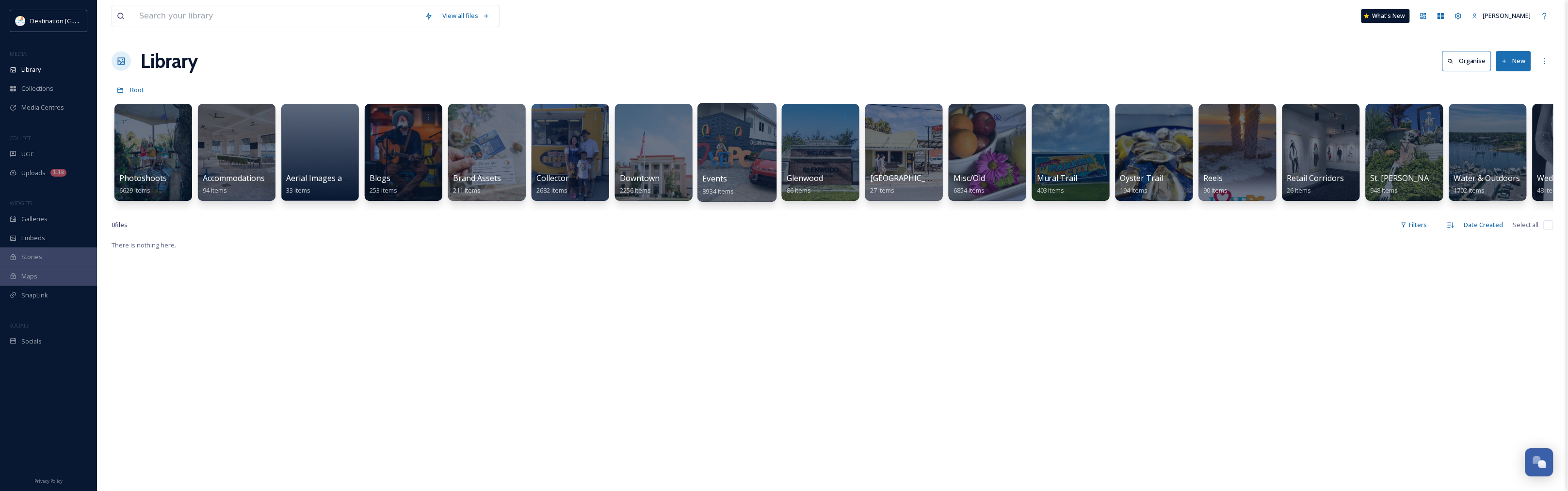
click at [760, 178] on div "Events 8934 items" at bounding box center [737, 185] width 69 height 24
click at [755, 178] on div "Events 8934 items" at bounding box center [737, 185] width 69 height 24
click at [728, 152] on div at bounding box center [737, 152] width 79 height 99
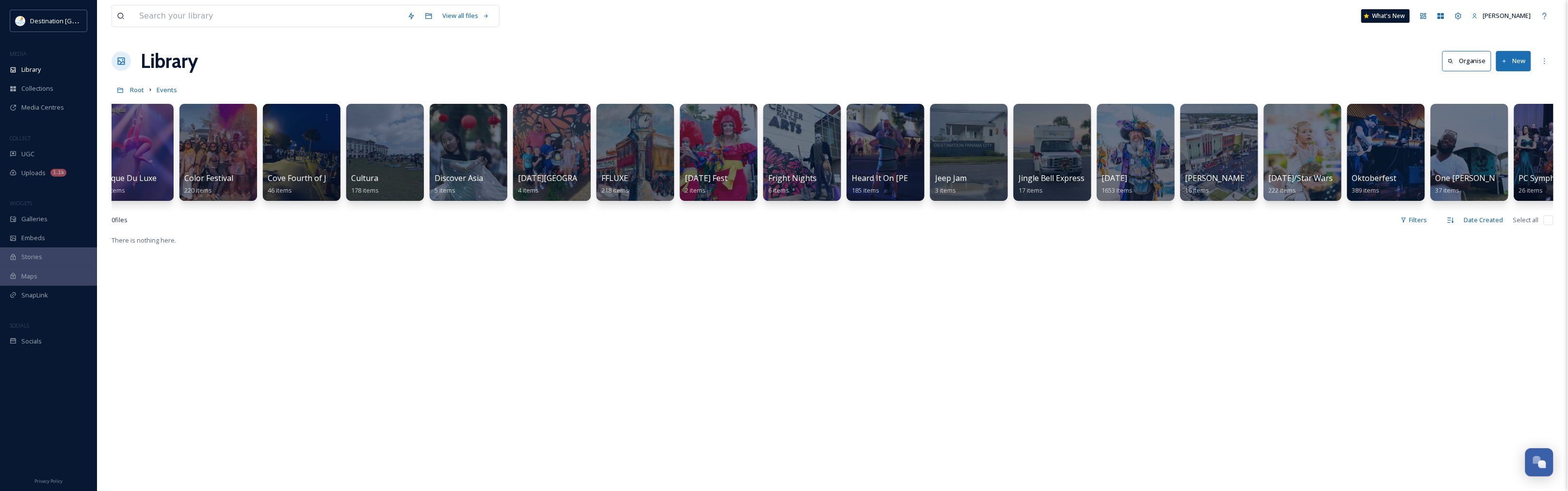
scroll to position [0, 746]
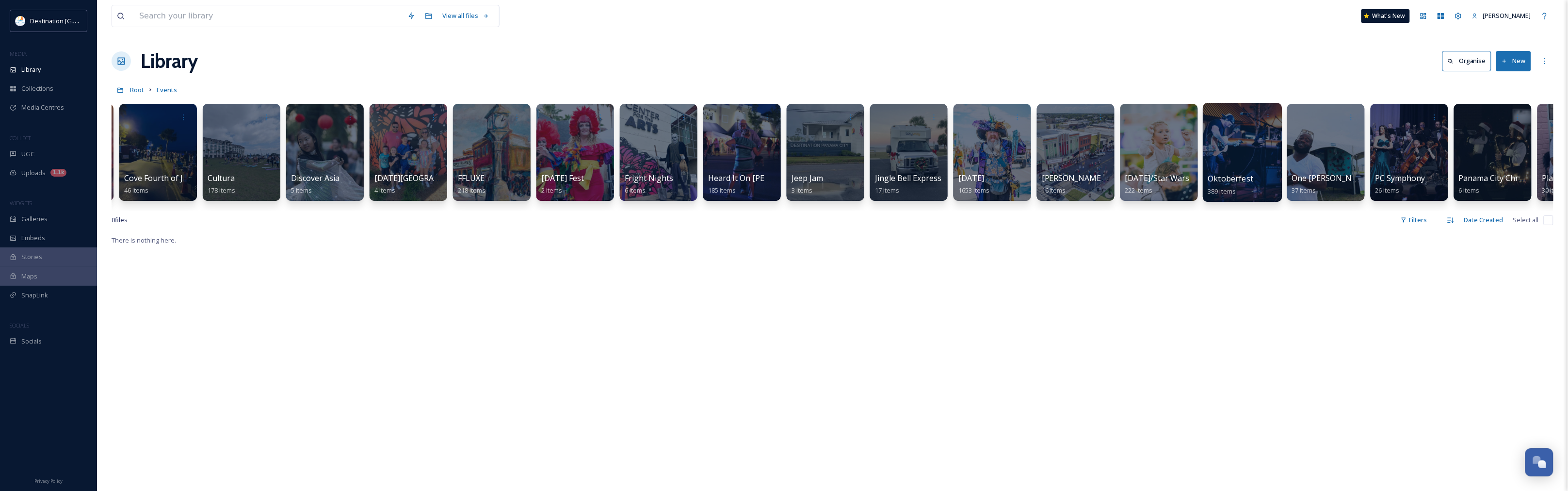
click at [1216, 190] on span "389 items" at bounding box center [1222, 190] width 28 height 9
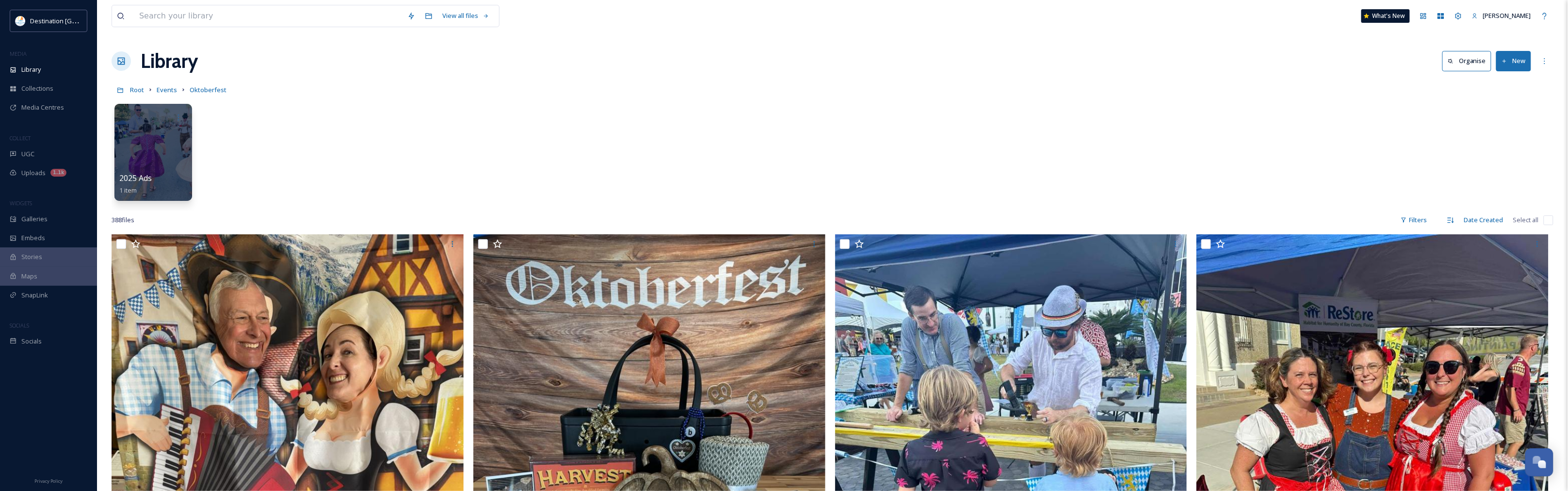
click at [1518, 68] on button "New" at bounding box center [1514, 61] width 35 height 20
click at [1509, 89] on div "File Upload" at bounding box center [1503, 83] width 55 height 19
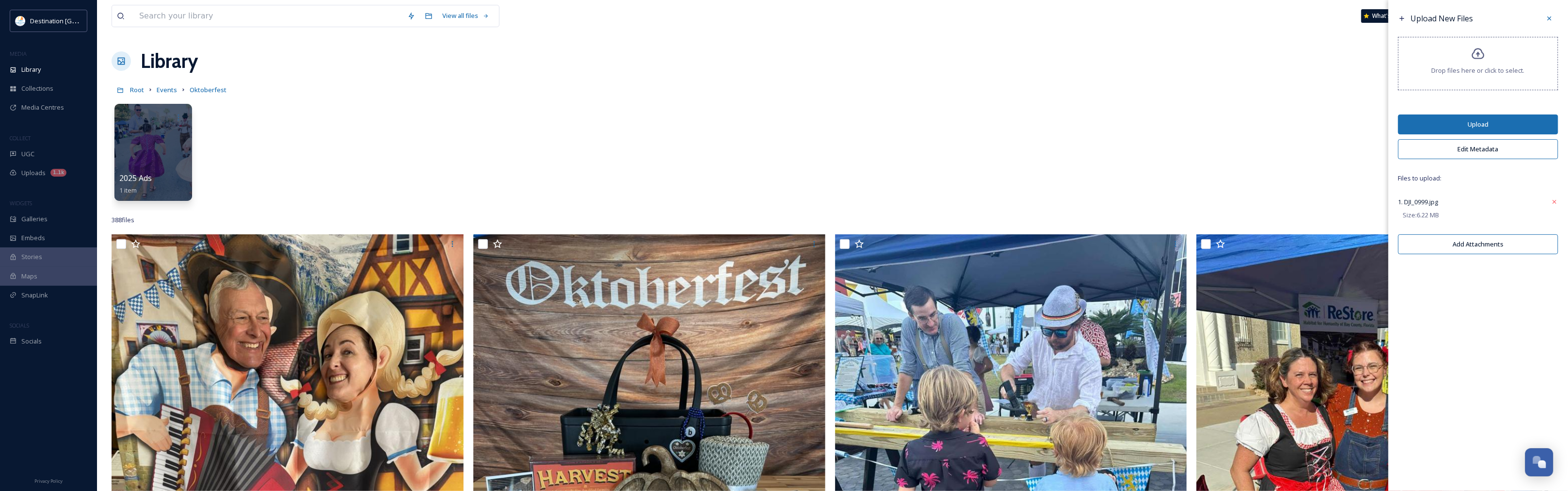
click at [1477, 148] on button "Edit Metadata" at bounding box center [1477, 149] width 160 height 20
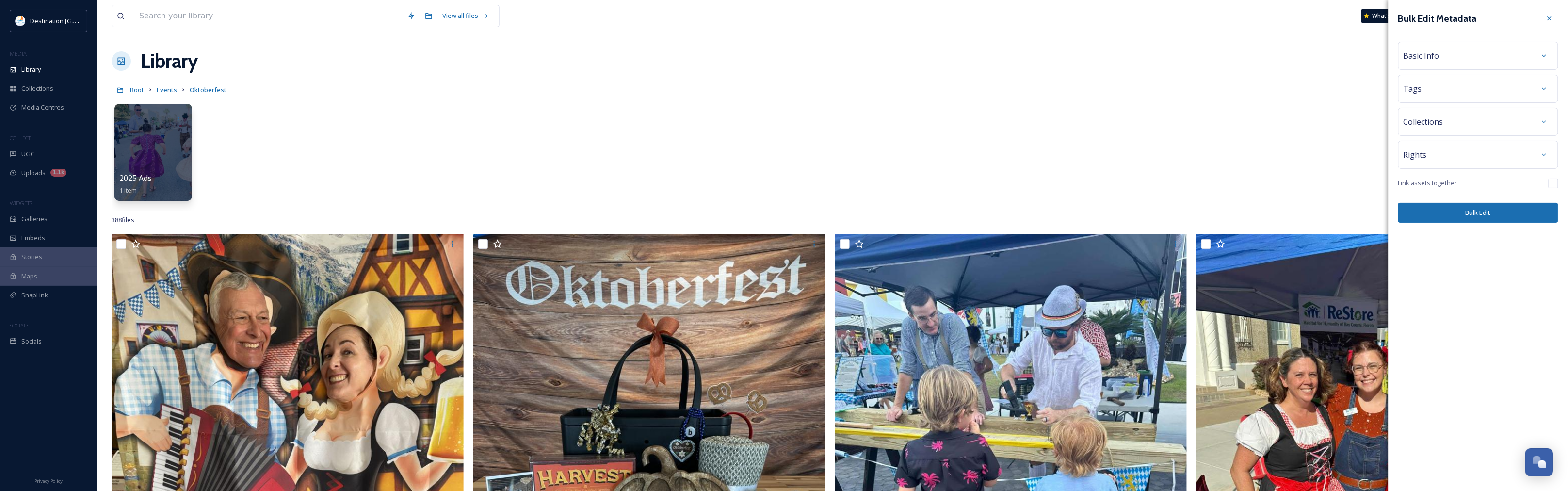
click at [1437, 52] on span "Basic Info" at bounding box center [1421, 56] width 36 height 12
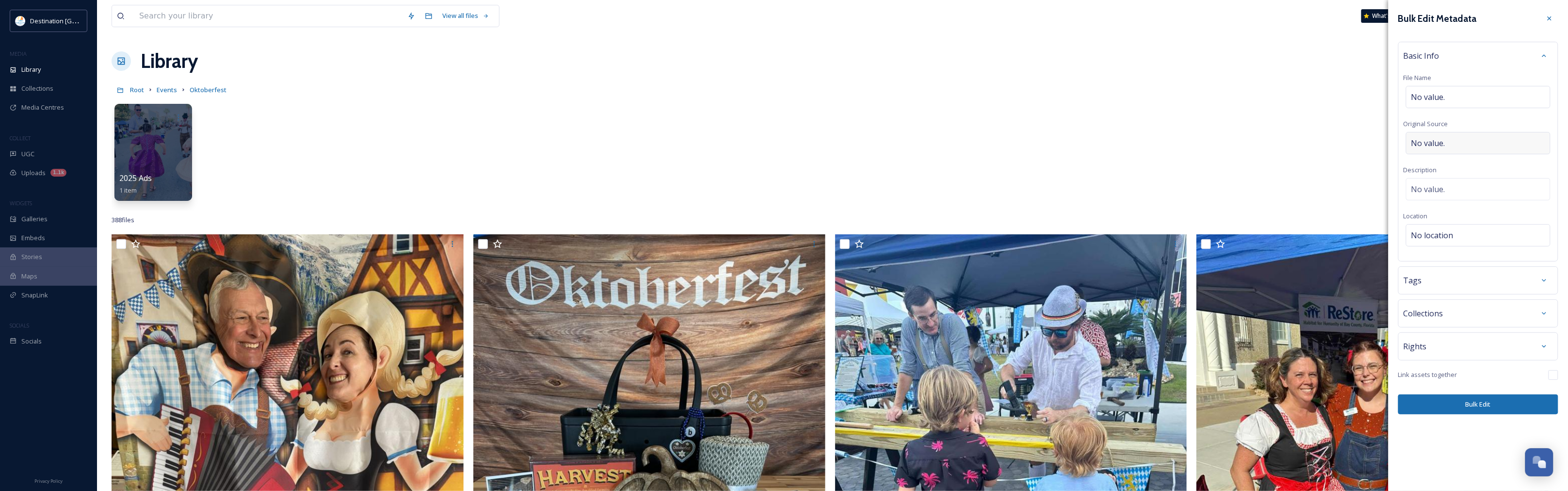
click at [1442, 142] on span "No value." at bounding box center [1428, 143] width 34 height 12
click at [1460, 148] on input "To enrich screen reader interactions, please activate Accessibility in Grammarl…" at bounding box center [1478, 143] width 149 height 22
type input "Destination [GEOGRAPHIC_DATA]"
click at [1456, 187] on div "No value." at bounding box center [1478, 187] width 144 height 22
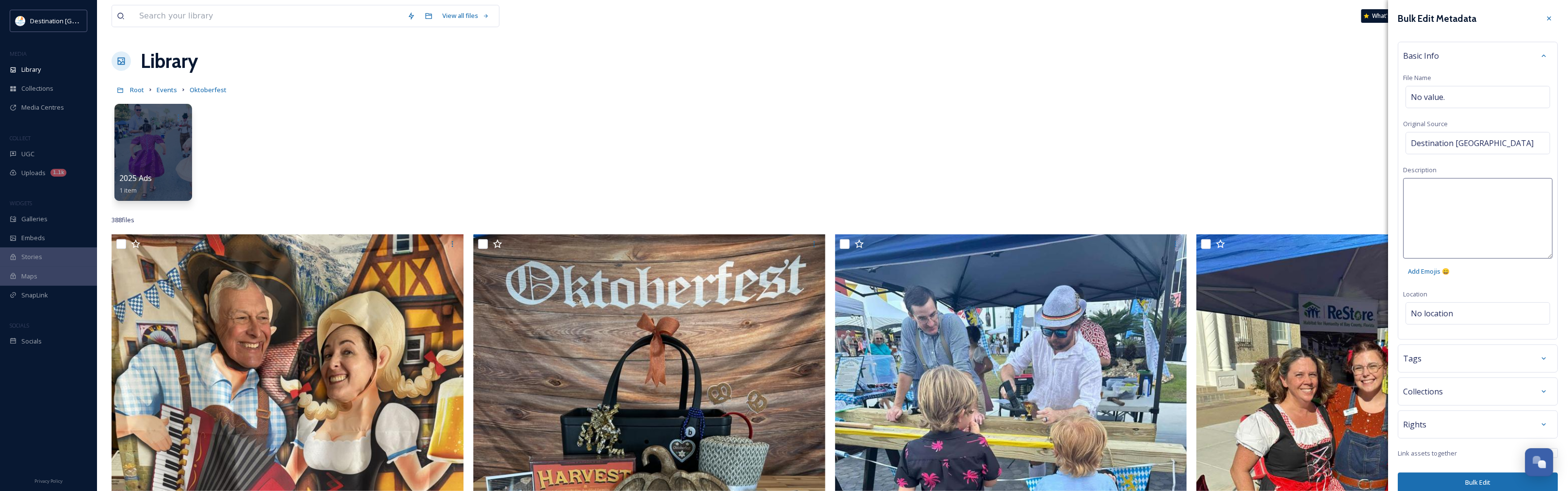
click at [1443, 190] on textarea at bounding box center [1478, 218] width 149 height 80
type textarea "Oktoberfest in [GEOGRAPHIC_DATA] 2025."
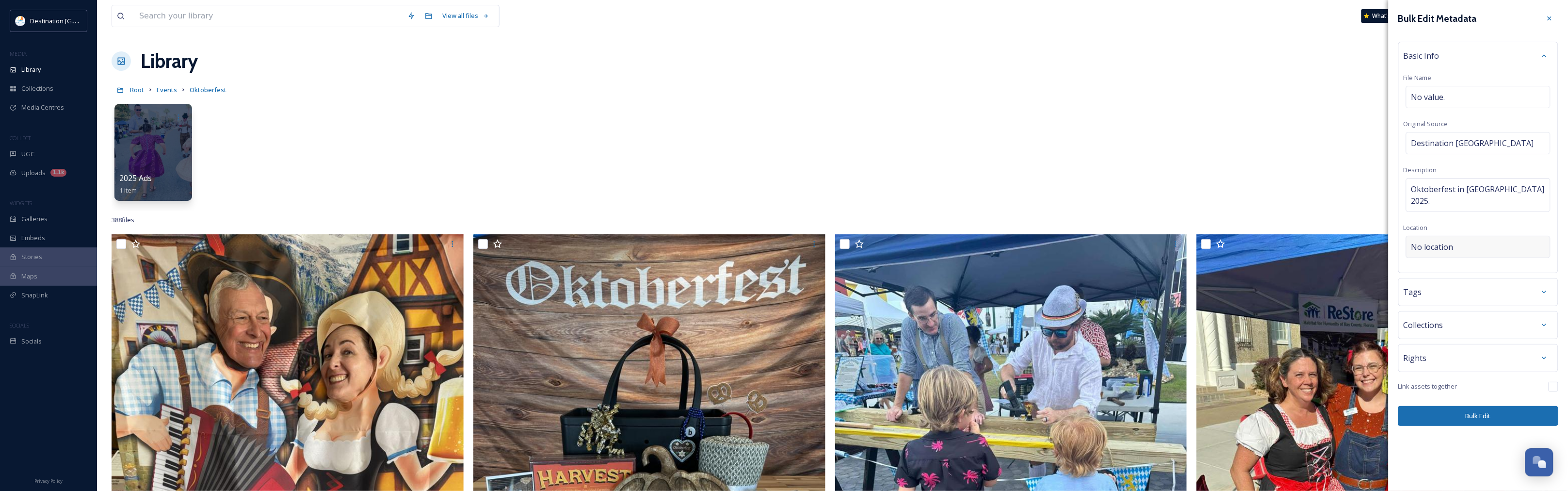
click at [1460, 315] on div "Bulk Edit Metadata Basic Info File Name No value. Original Source Destination […" at bounding box center [1478, 218] width 179 height 435
click at [1438, 243] on span "No location" at bounding box center [1432, 247] width 42 height 12
click at [1472, 249] on input at bounding box center [1478, 247] width 144 height 22
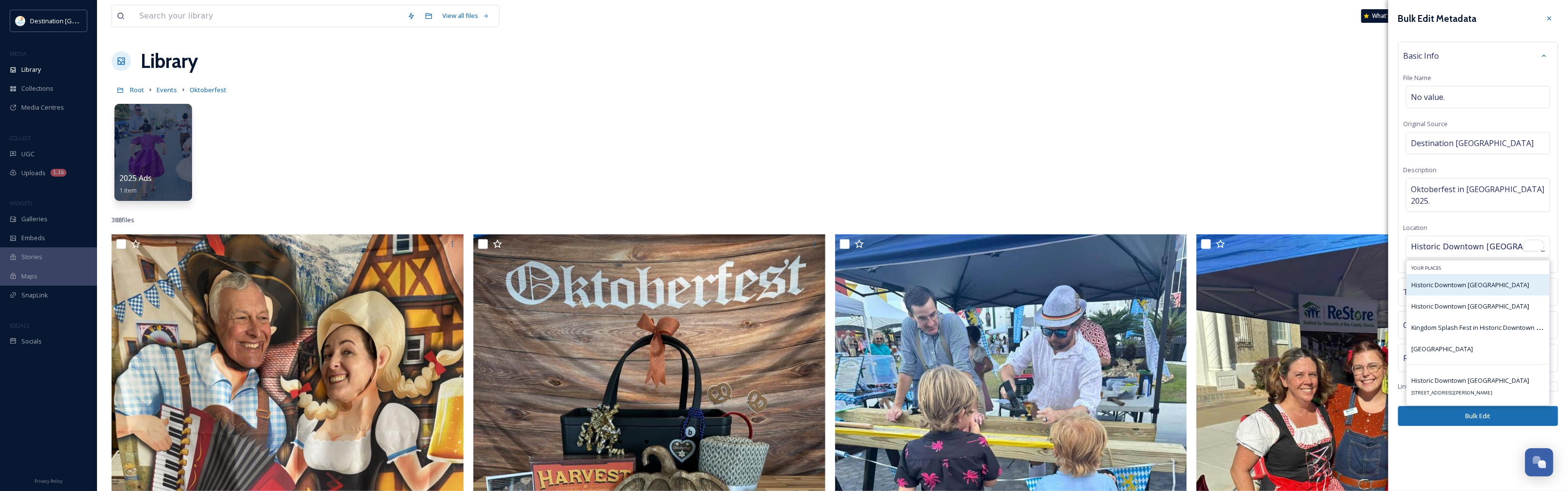
type input "Historic Downtown [GEOGRAPHIC_DATA]"
click at [1477, 284] on span "Historic Downtown [GEOGRAPHIC_DATA]" at bounding box center [1470, 285] width 118 height 9
click at [1452, 378] on span "Historic Downtown [GEOGRAPHIC_DATA]" at bounding box center [1470, 380] width 118 height 9
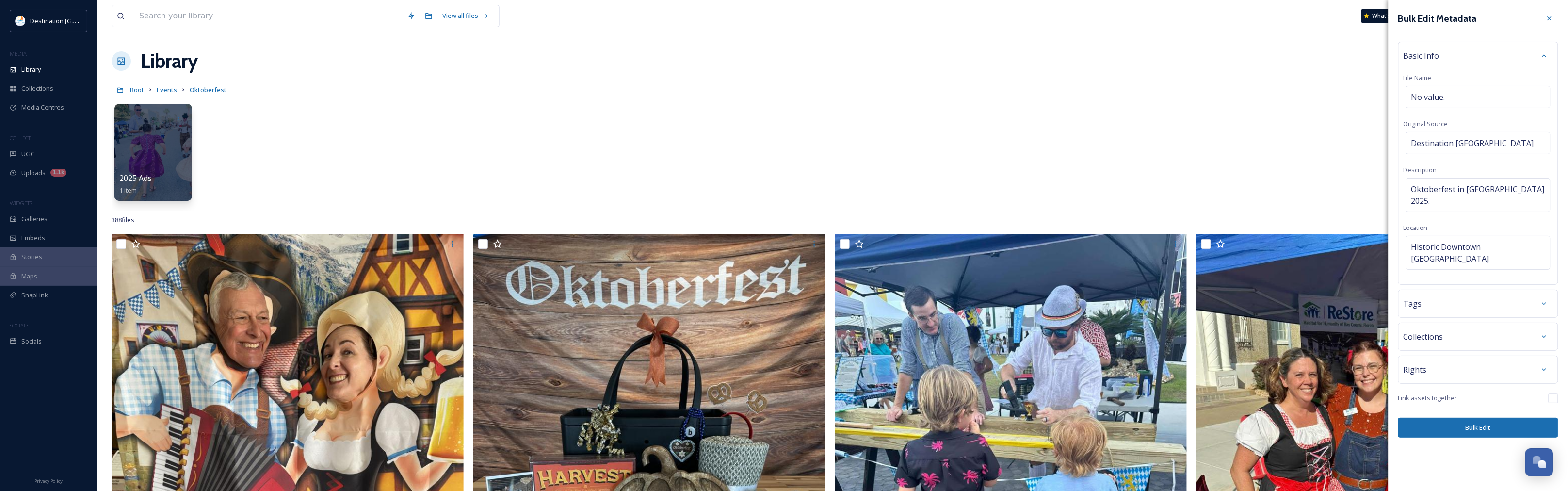
click at [1476, 419] on button "Bulk Edit" at bounding box center [1477, 428] width 160 height 20
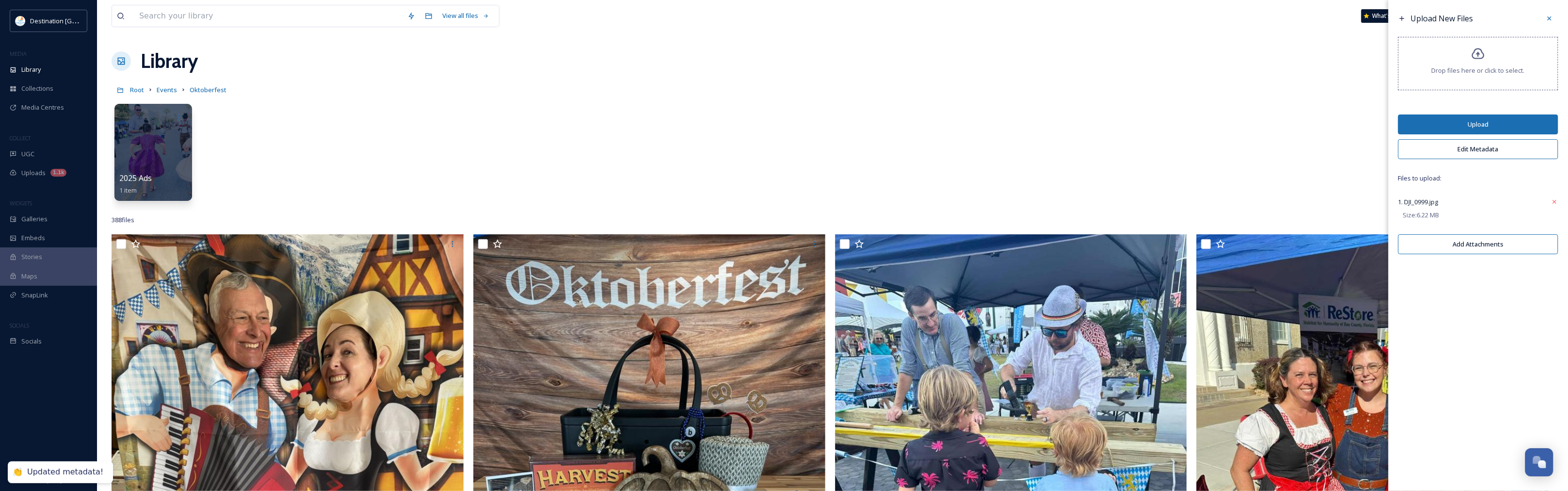
click at [1486, 128] on button "Upload" at bounding box center [1477, 124] width 160 height 20
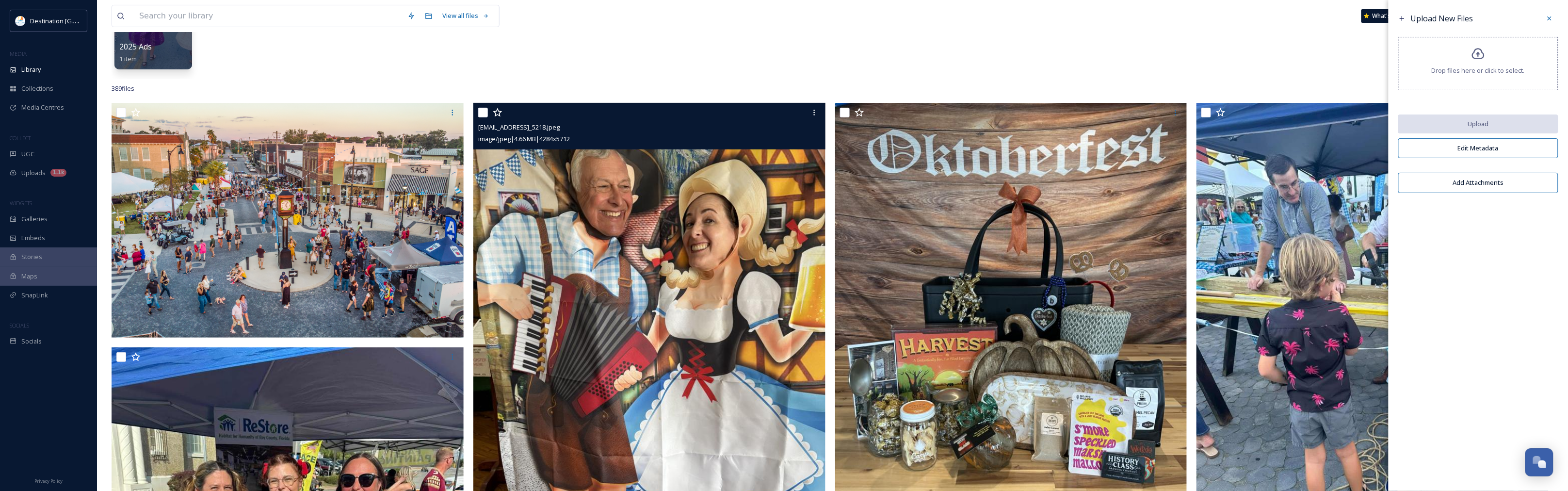
scroll to position [121, 0]
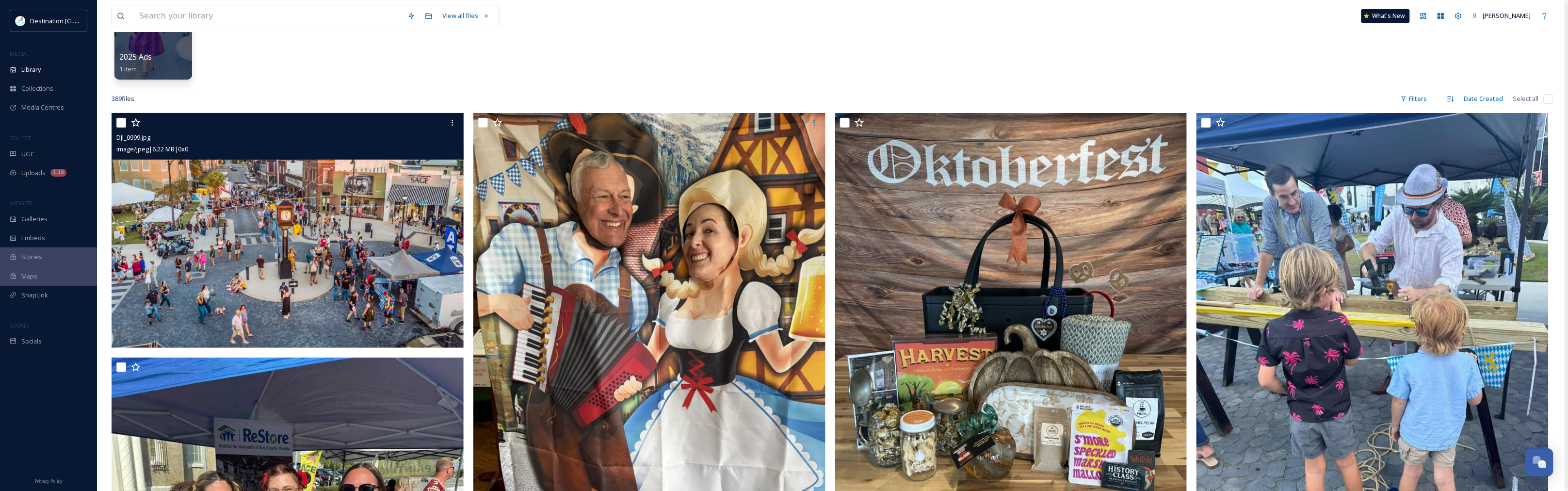
click at [322, 319] on img at bounding box center [287, 230] width 352 height 235
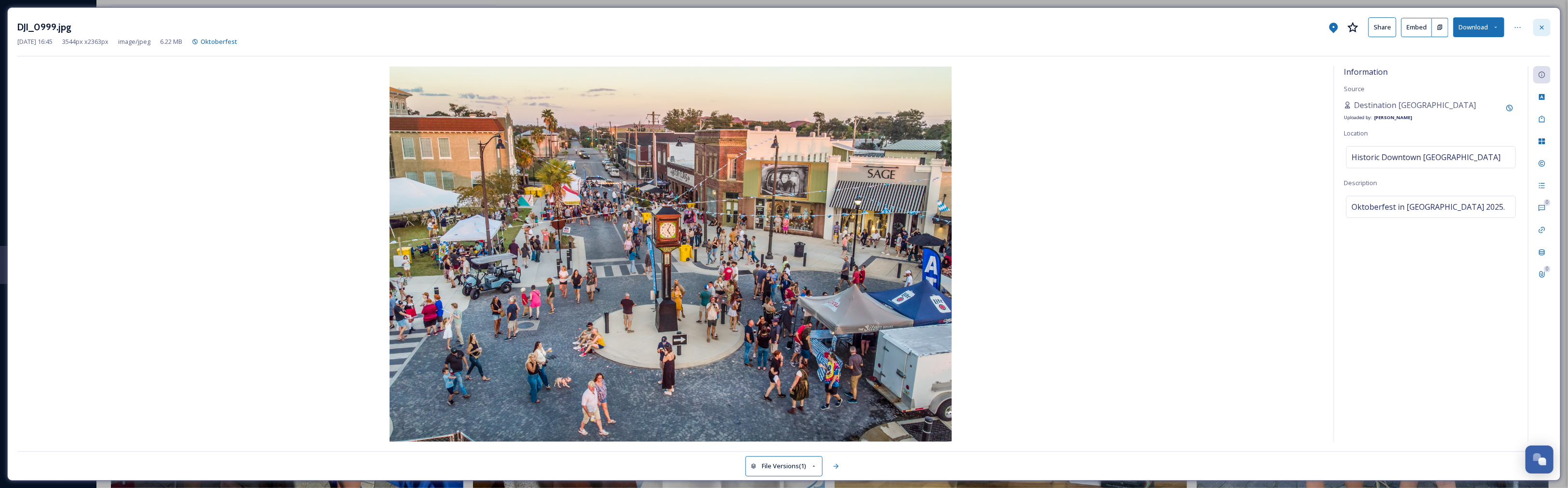
click at [1541, 31] on icon at bounding box center [1542, 27] width 8 height 8
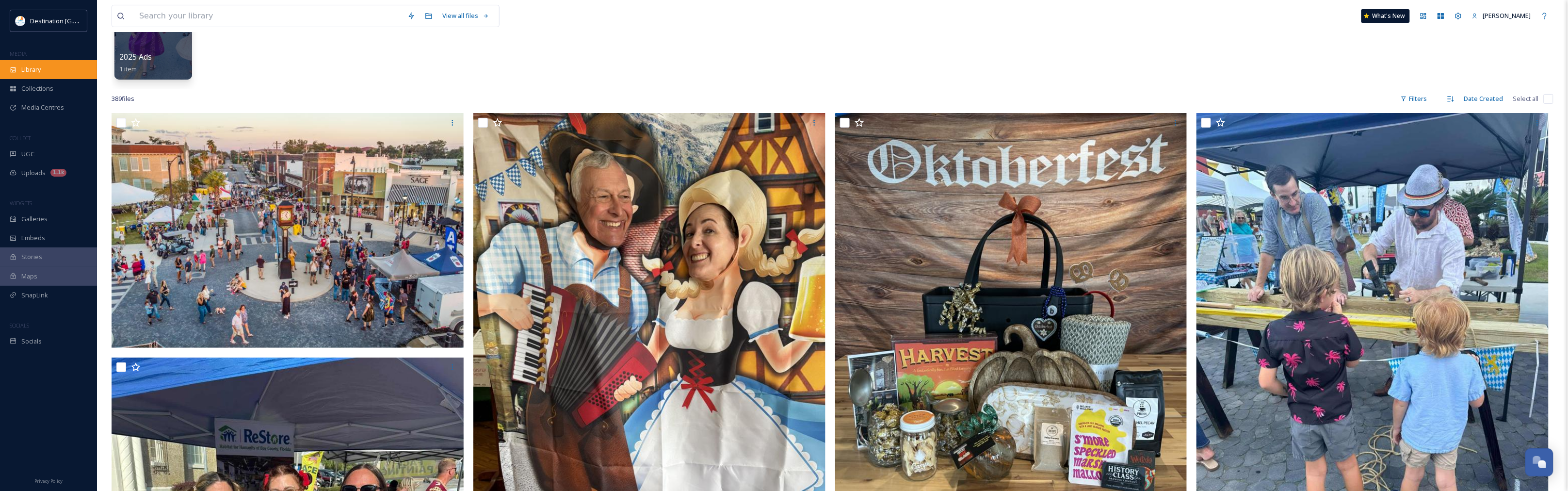
click at [52, 70] on div "Library" at bounding box center [48, 69] width 97 height 19
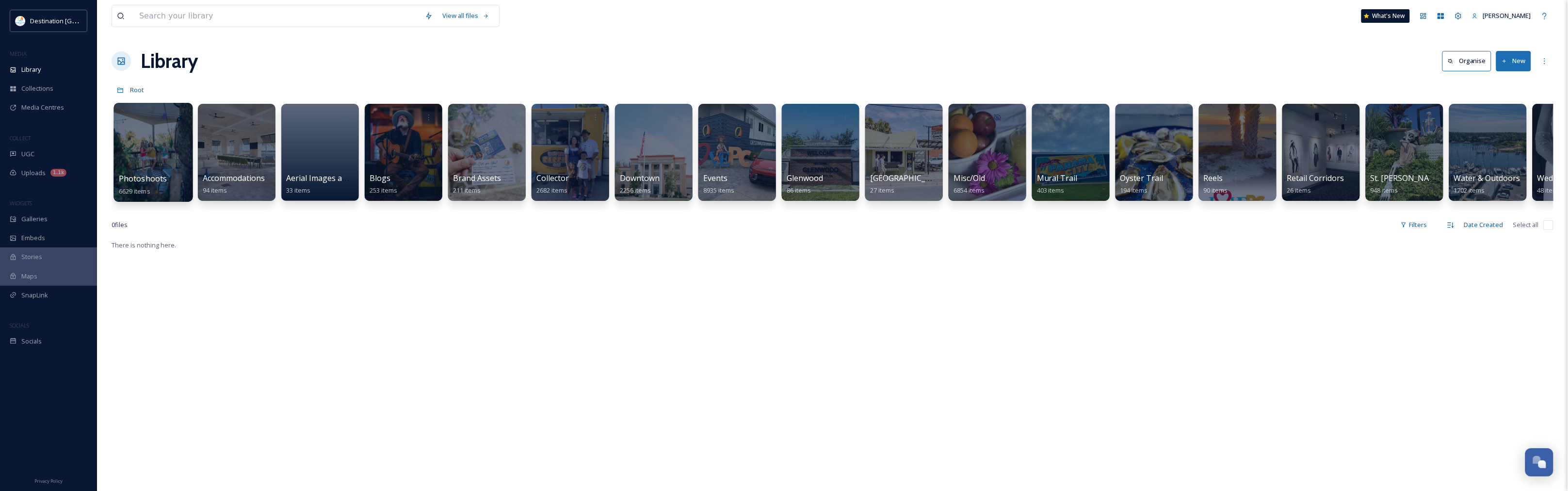
click at [115, 156] on div at bounding box center [153, 152] width 79 height 99
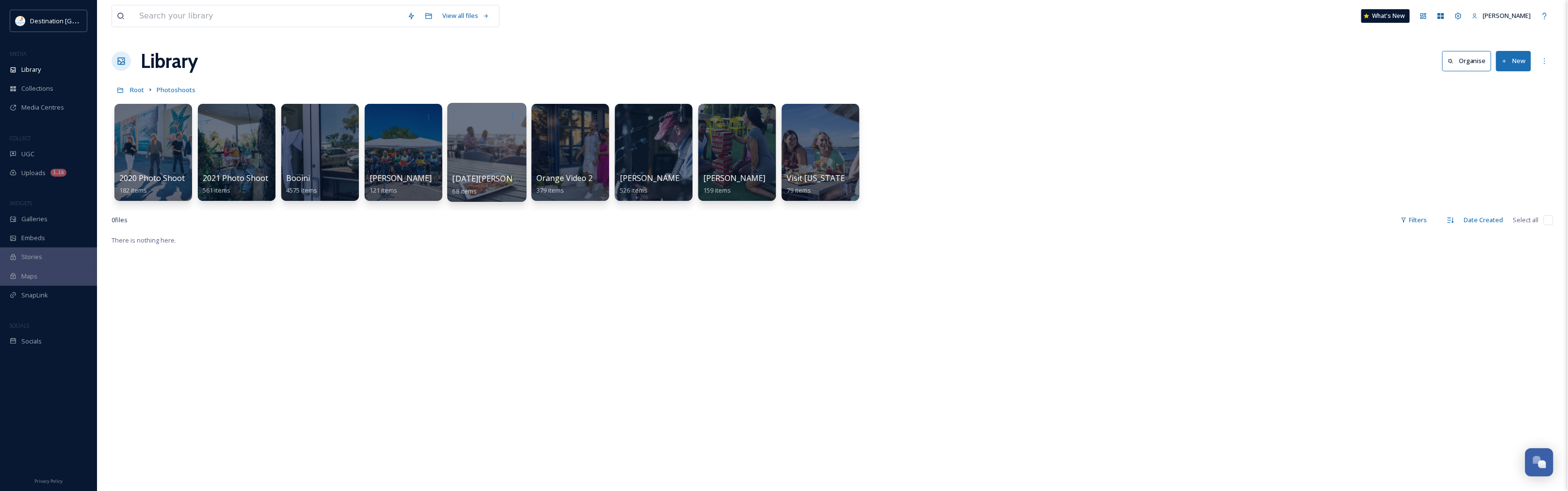
click at [485, 159] on div at bounding box center [486, 152] width 79 height 99
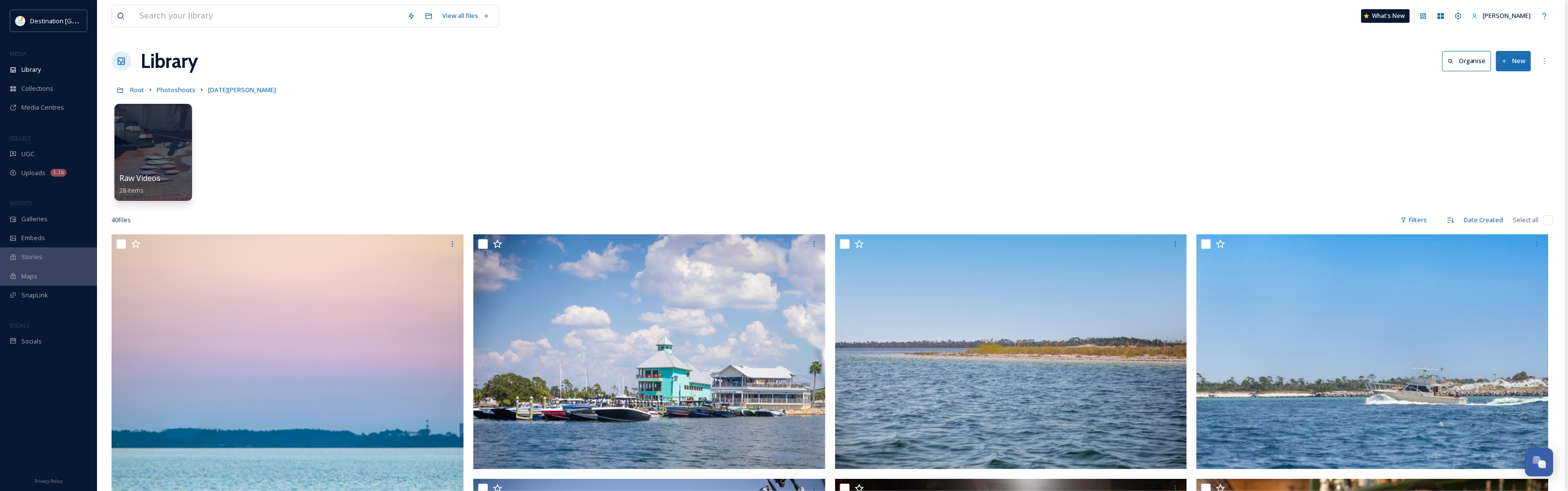
click at [1522, 63] on button "New" at bounding box center [1514, 61] width 35 height 20
click at [1506, 84] on span "File Upload" at bounding box center [1509, 83] width 32 height 9
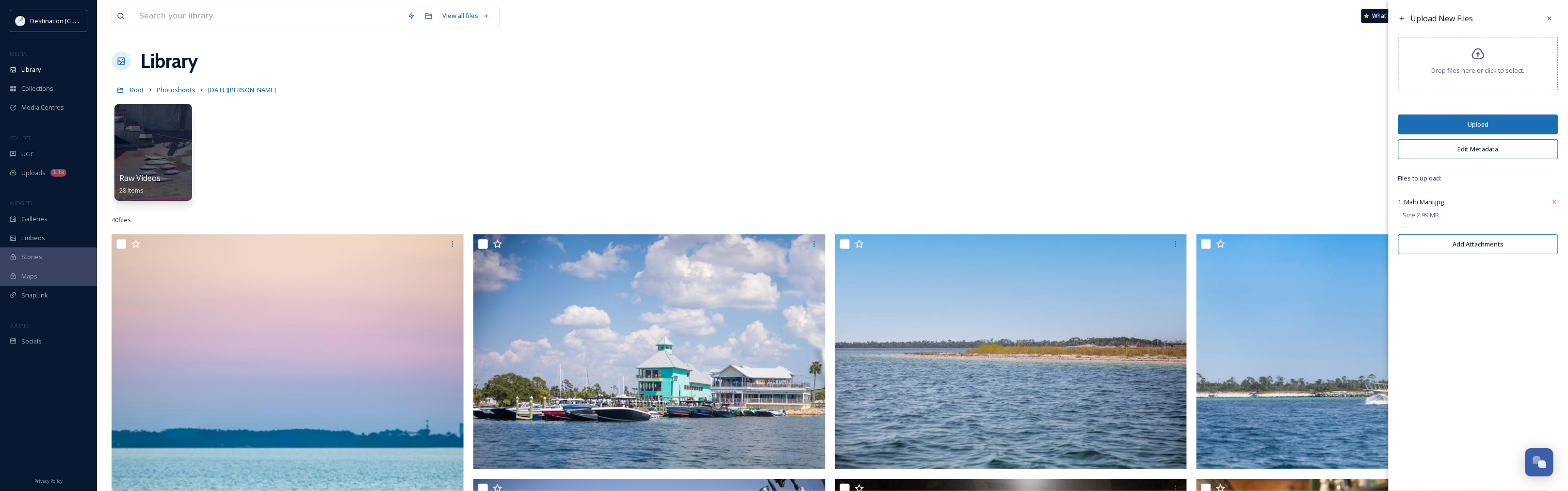
click at [1484, 149] on button "Edit Metadata" at bounding box center [1477, 149] width 160 height 20
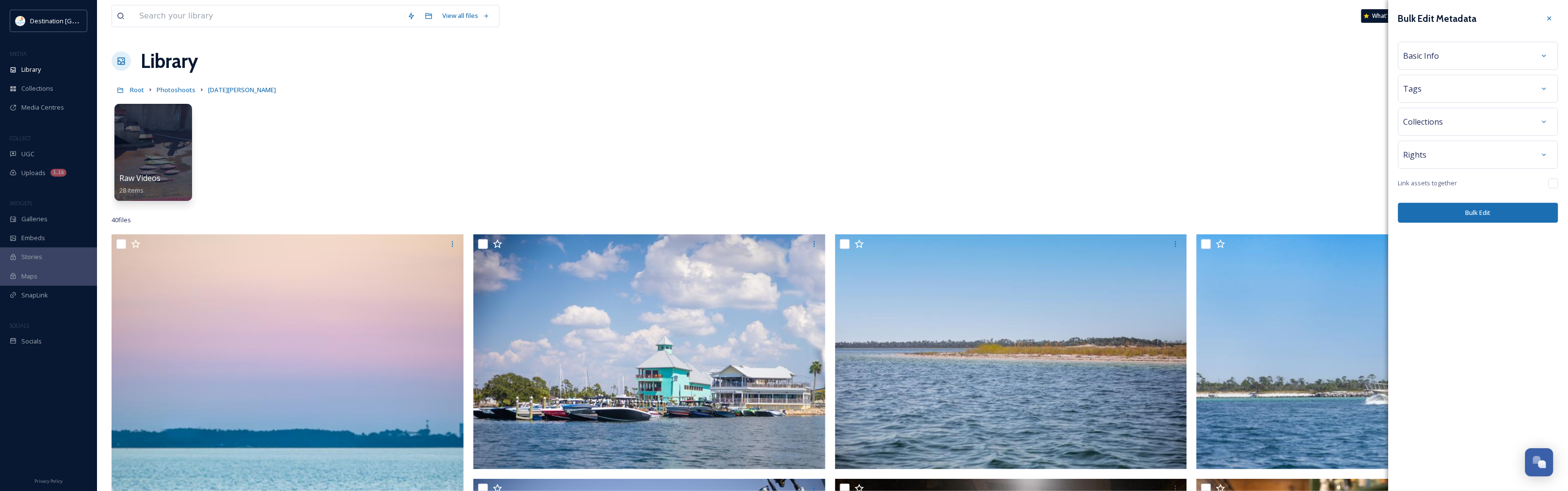
click at [1460, 59] on div "Basic Info" at bounding box center [1478, 55] width 149 height 17
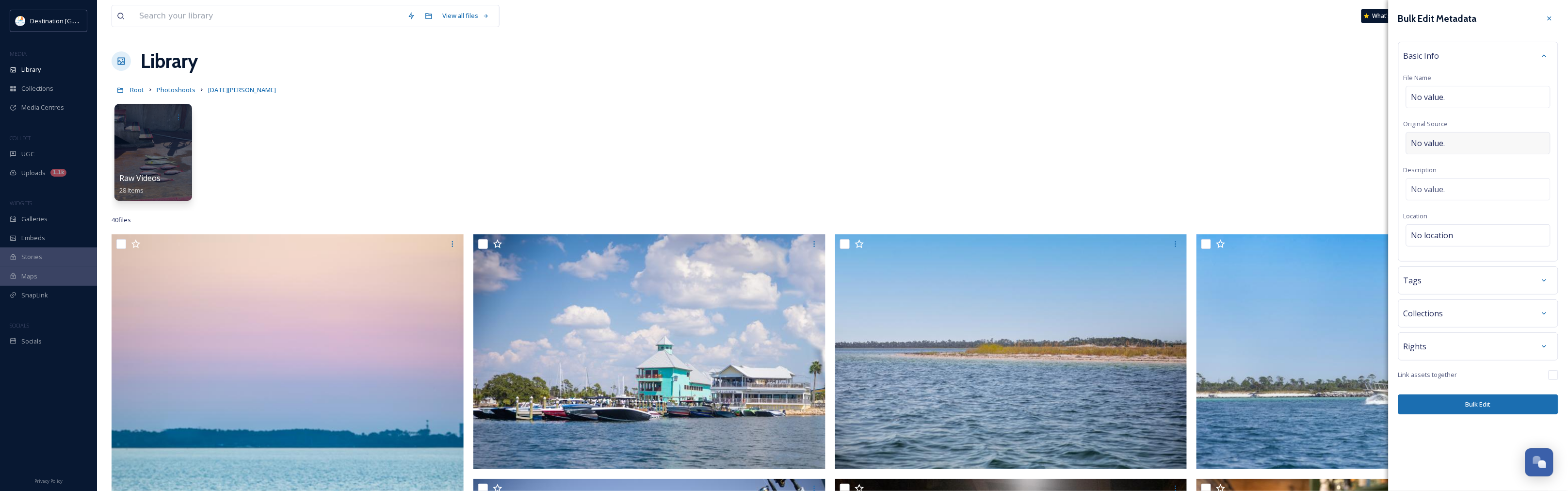
click at [1431, 144] on span "No value." at bounding box center [1428, 143] width 34 height 12
type input "Destination [GEOGRAPHIC_DATA]"
click at [1455, 190] on div "No value." at bounding box center [1478, 187] width 144 height 22
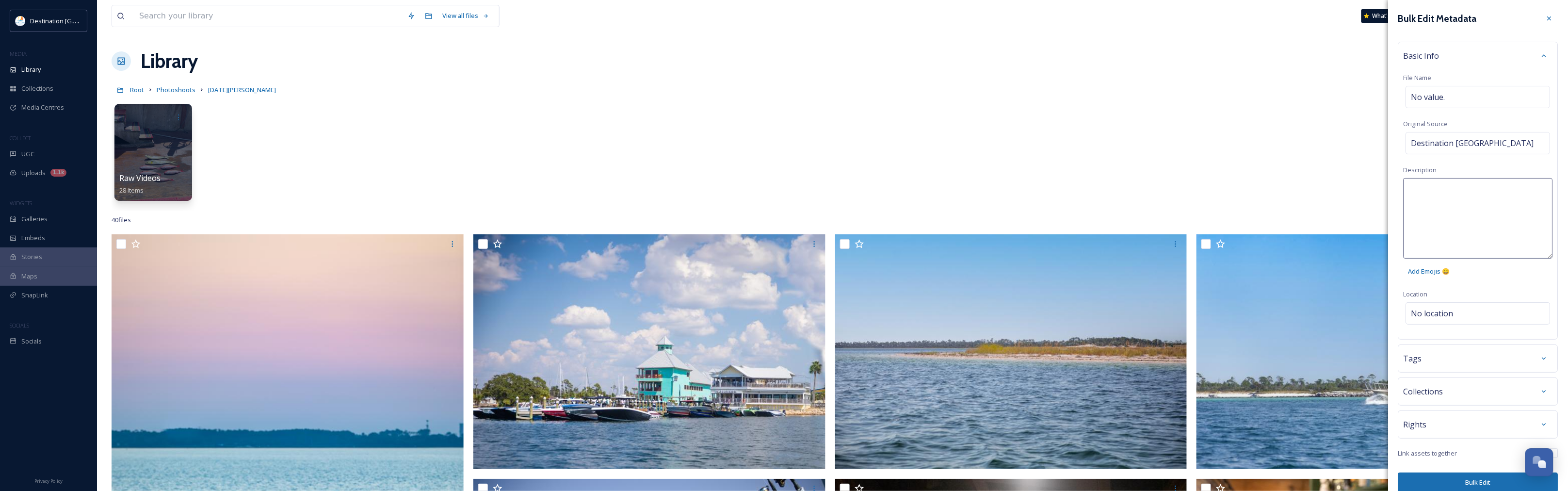
click at [1460, 210] on textarea at bounding box center [1478, 218] width 149 height 80
drag, startPoint x: 1411, startPoint y: 190, endPoint x: 1441, endPoint y: 192, distance: 30.1
click at [1412, 190] on textarea "Mahi Mahi fish is reeled in." at bounding box center [1478, 218] width 149 height 80
type textarea "A Mahi Mahi fish is reeled in."
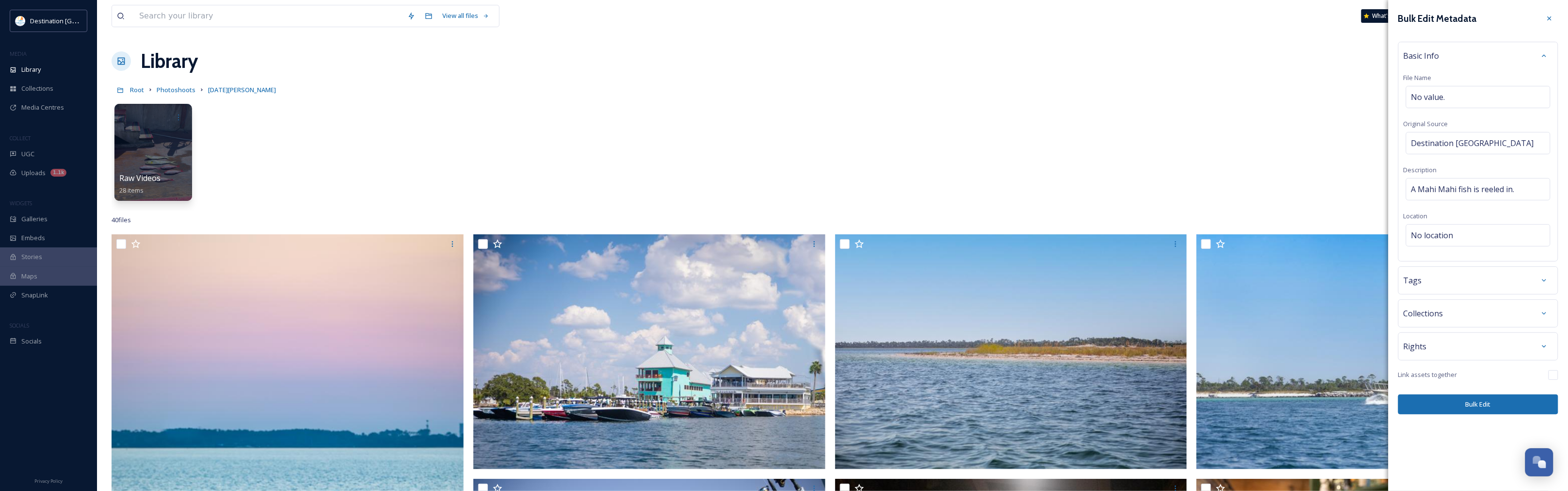
click at [1473, 475] on div "Bulk Edit Metadata Basic Info File Name No value. Original Source Destination P…" at bounding box center [1478, 245] width 179 height 491
click at [1461, 345] on div "Rights" at bounding box center [1478, 346] width 149 height 17
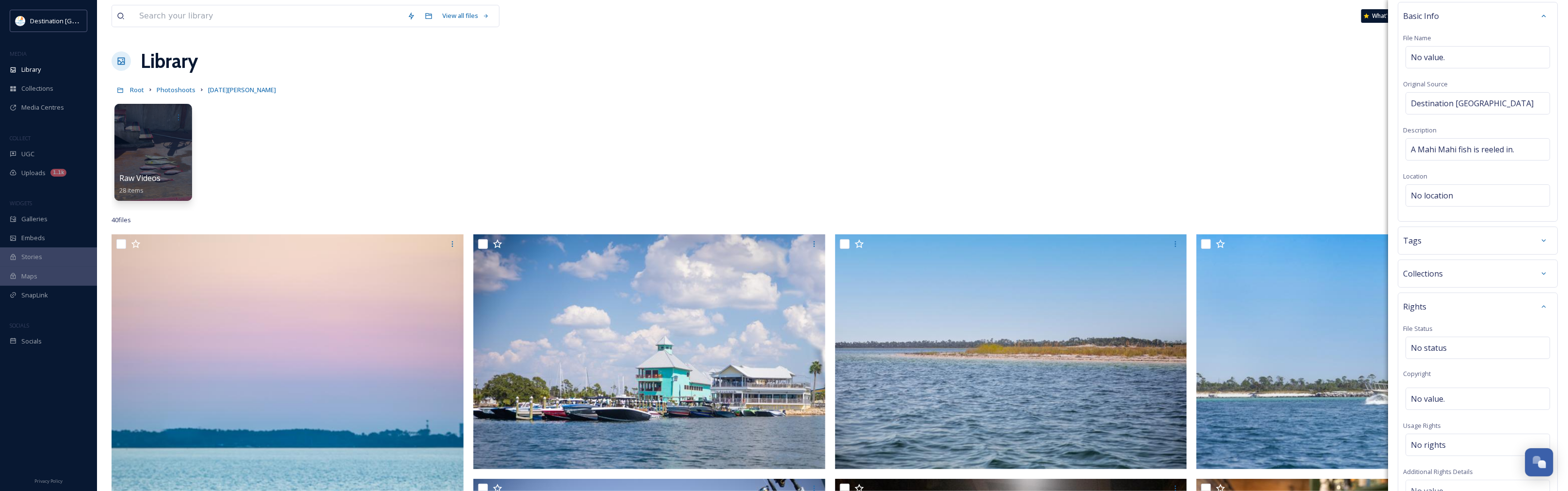
scroll to position [121, 0]
click at [1460, 310] on div "No value." at bounding box center [1478, 317] width 144 height 22
click at [1461, 296] on div "Rights File Status No status Copyright Usage Rights No rights Additional Rights…" at bounding box center [1477, 365] width 160 height 308
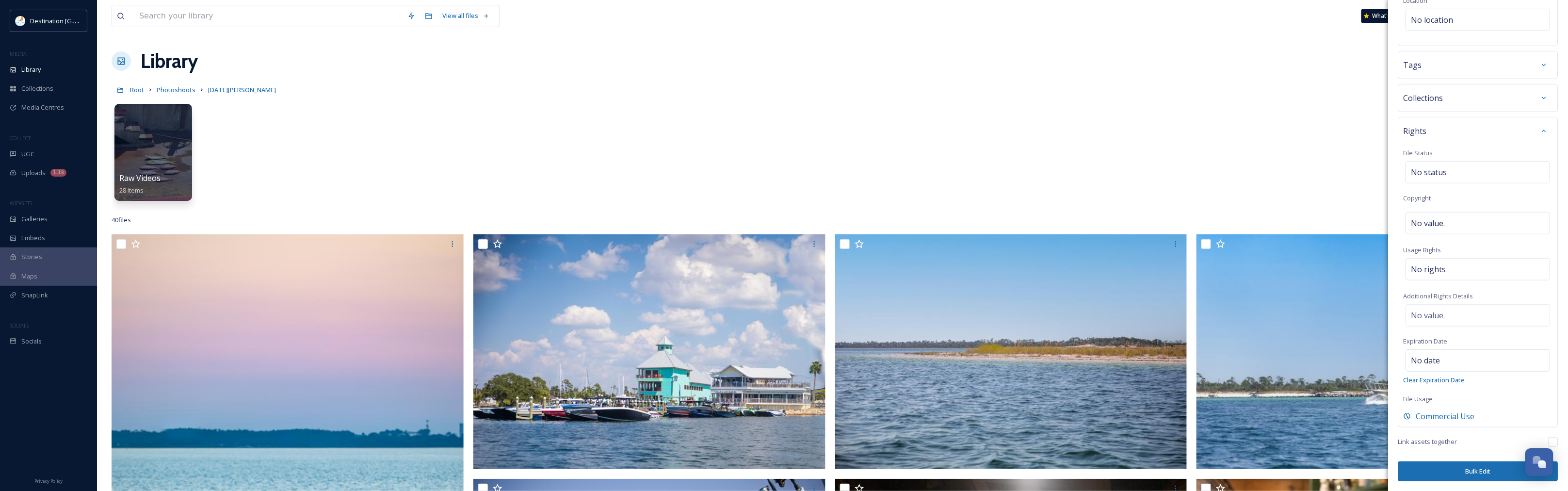
click at [1458, 469] on button "Bulk Edit" at bounding box center [1477, 471] width 160 height 20
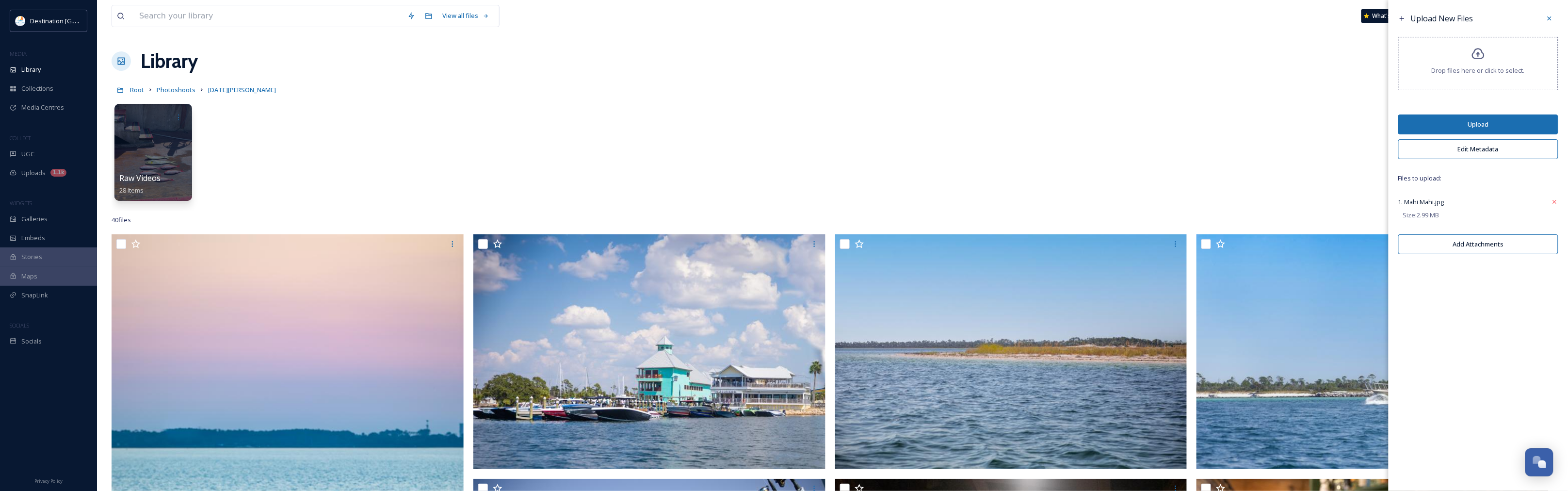
click at [1485, 121] on button "Upload" at bounding box center [1477, 124] width 160 height 20
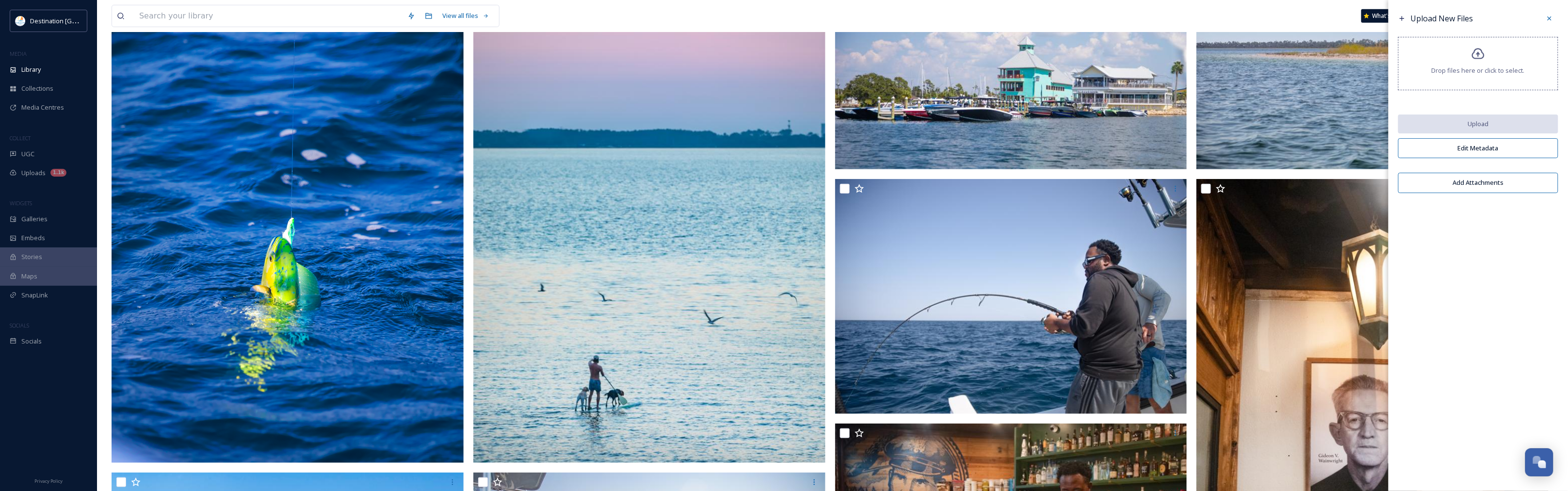
scroll to position [303, 0]
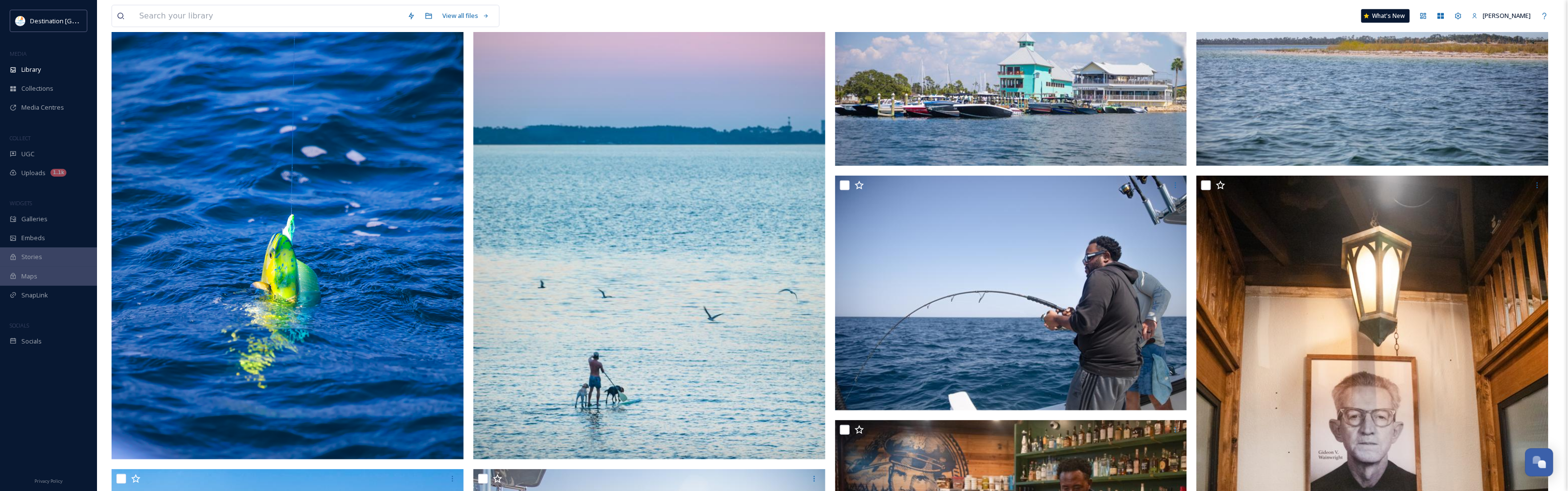
click at [367, 314] on img at bounding box center [287, 195] width 352 height 528
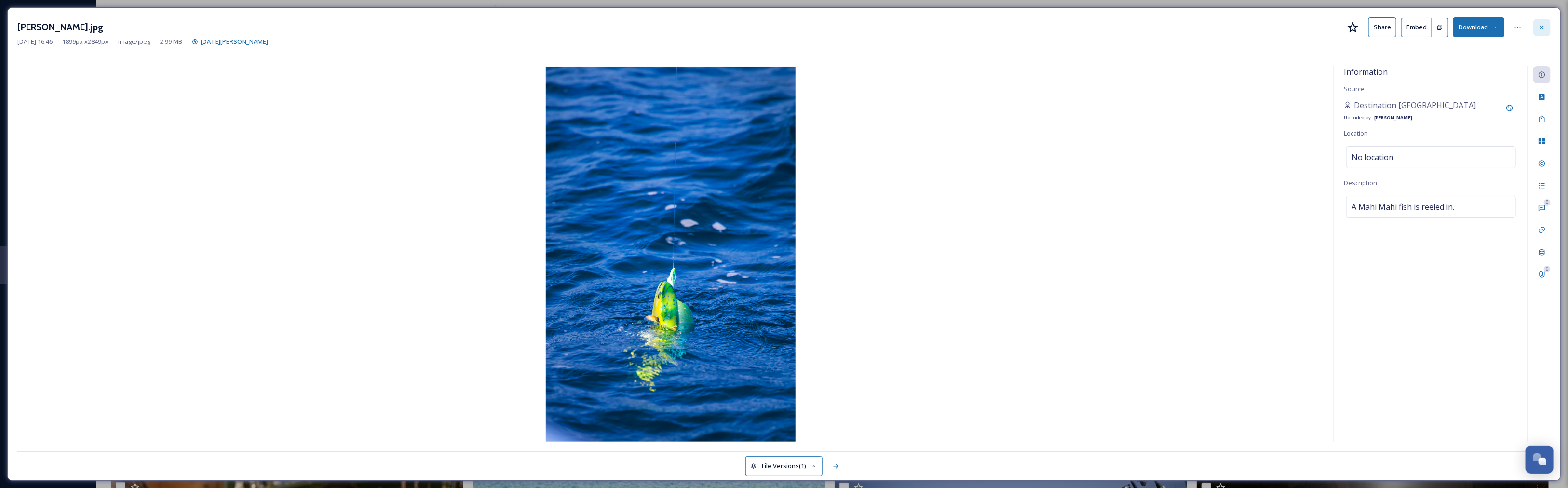
click at [1549, 32] on div at bounding box center [1542, 27] width 17 height 17
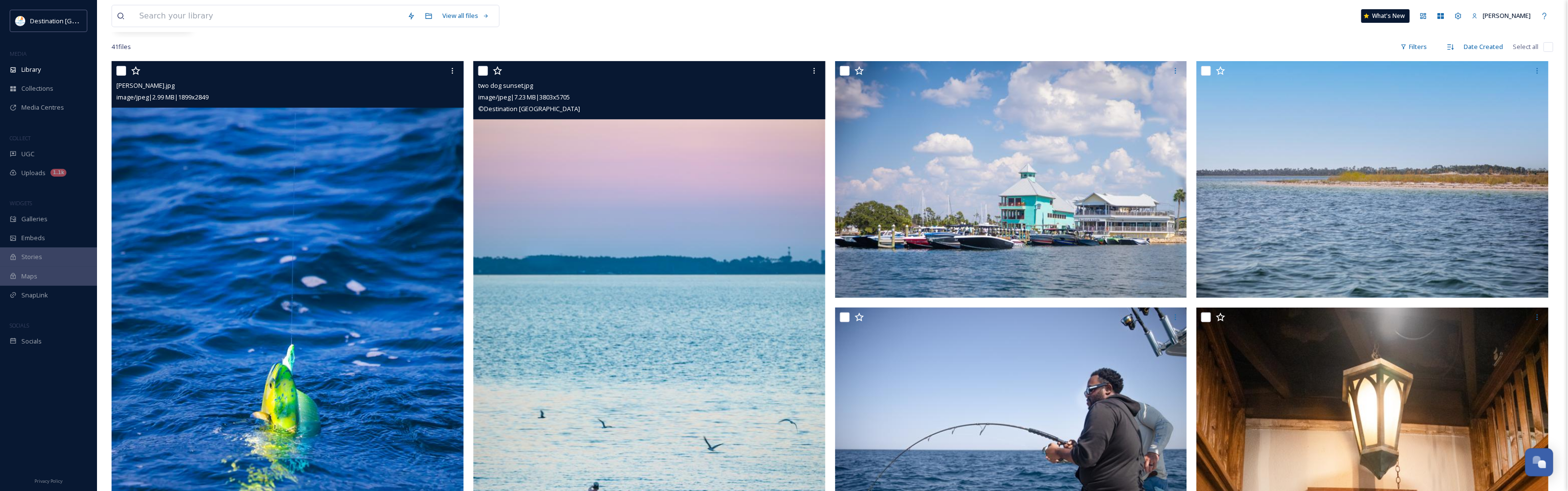
scroll to position [243, 0]
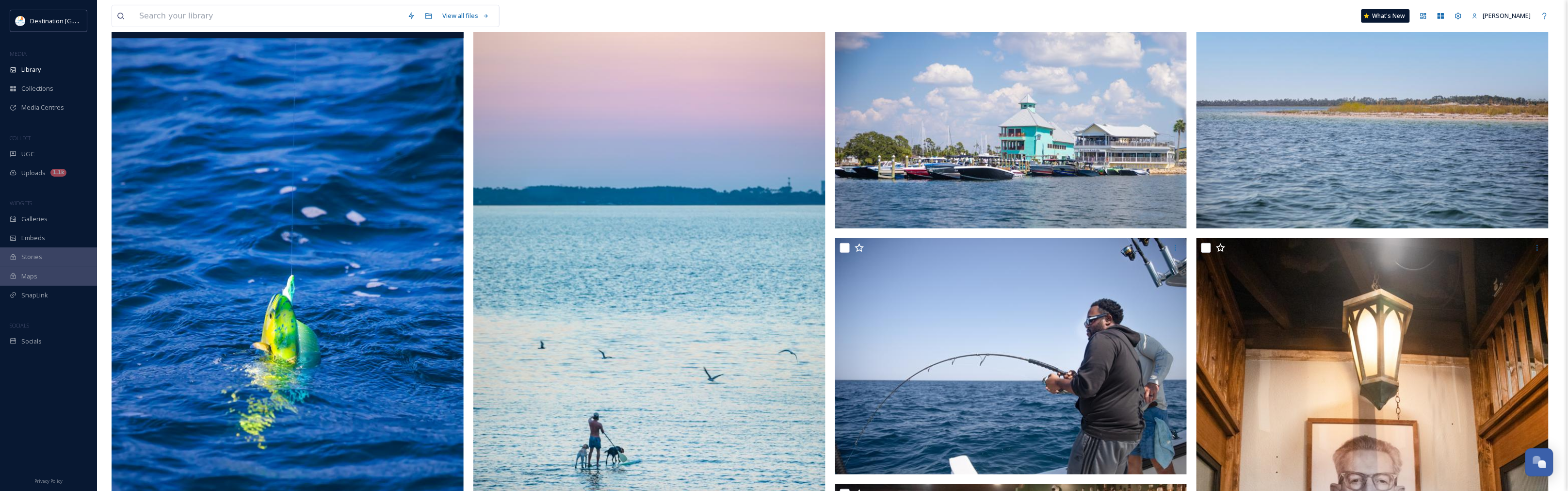
click at [316, 326] on img at bounding box center [287, 255] width 352 height 528
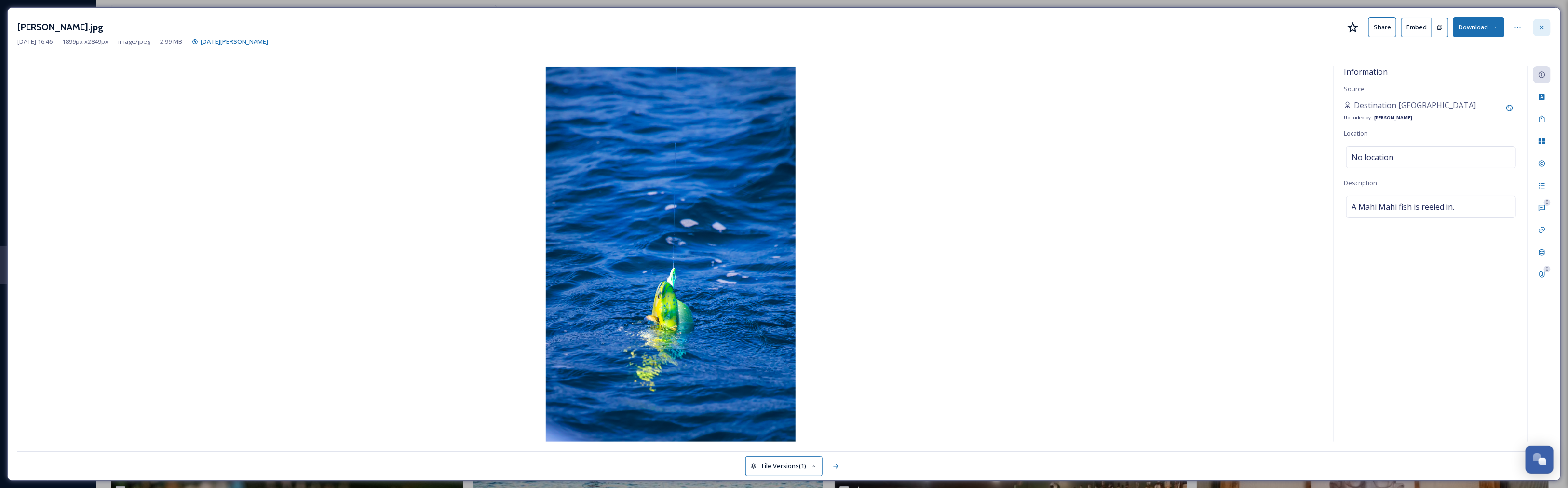
click at [1545, 26] on icon at bounding box center [1542, 27] width 8 height 8
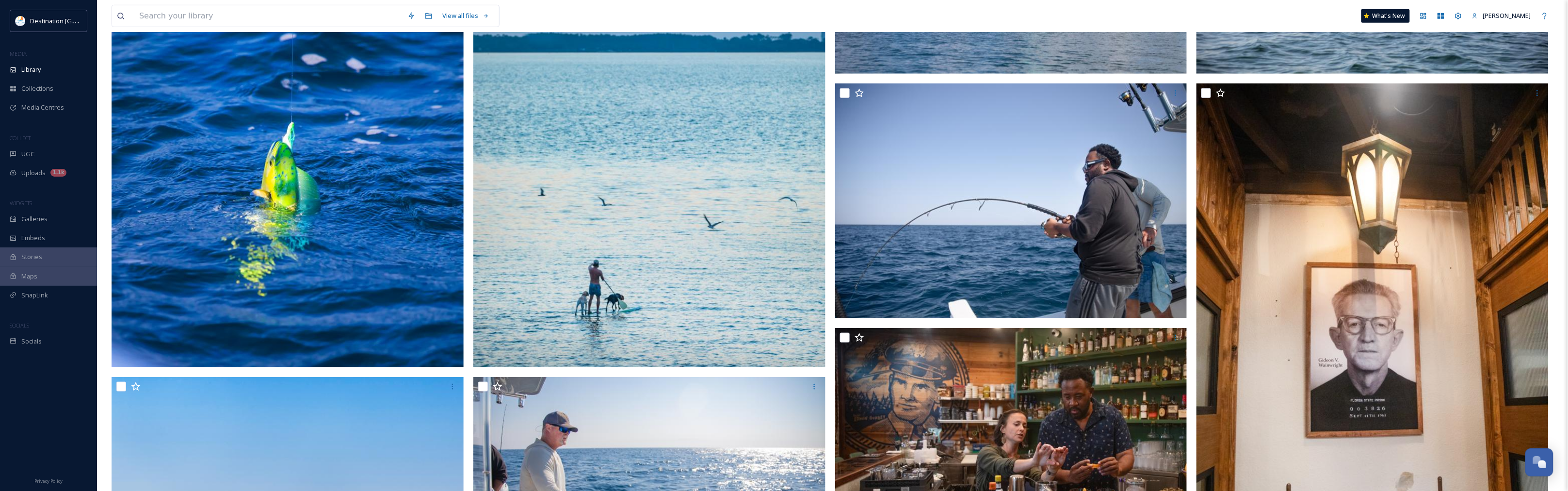
scroll to position [424, 0]
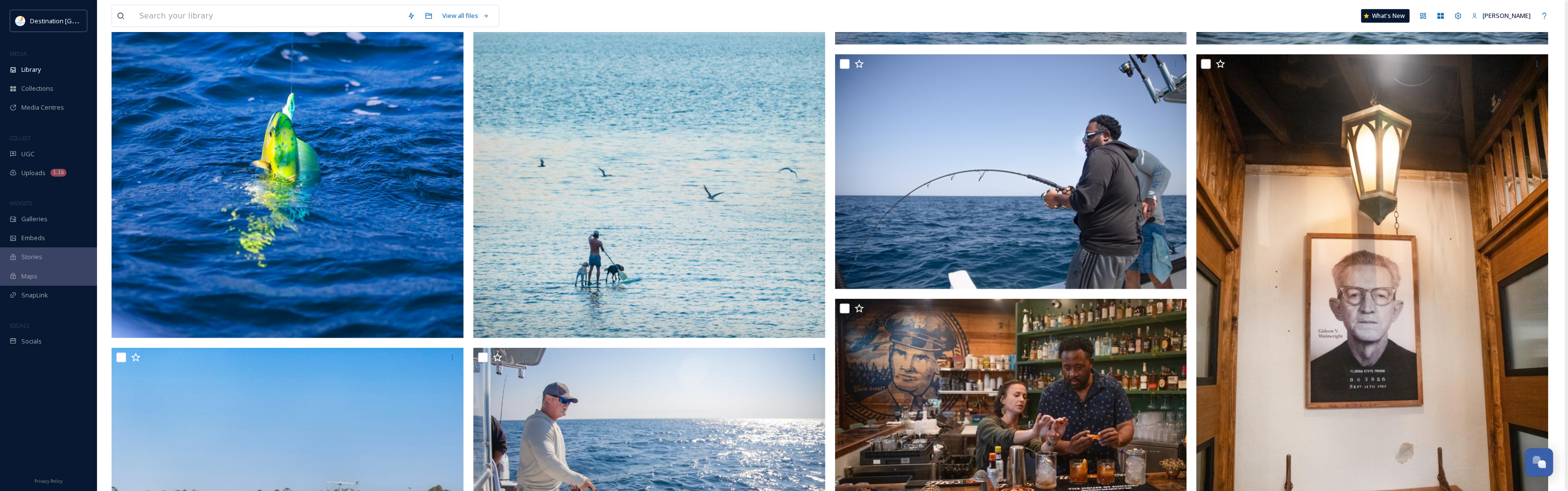
click at [316, 241] on img at bounding box center [287, 73] width 352 height 528
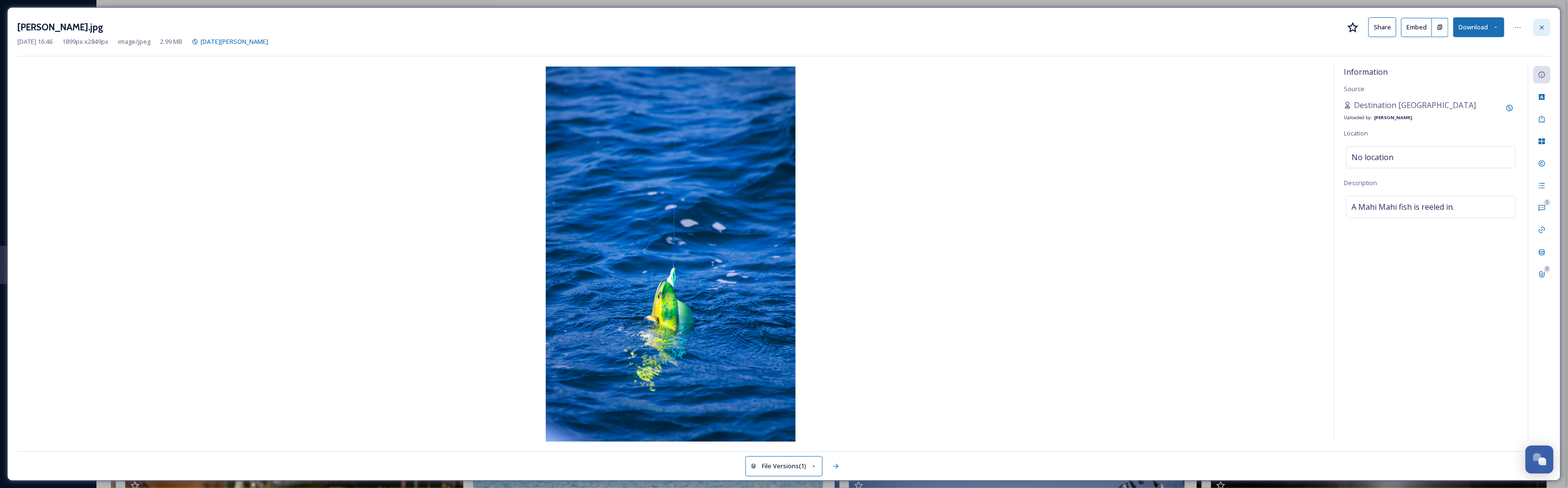
click at [1543, 24] on icon at bounding box center [1542, 27] width 8 height 8
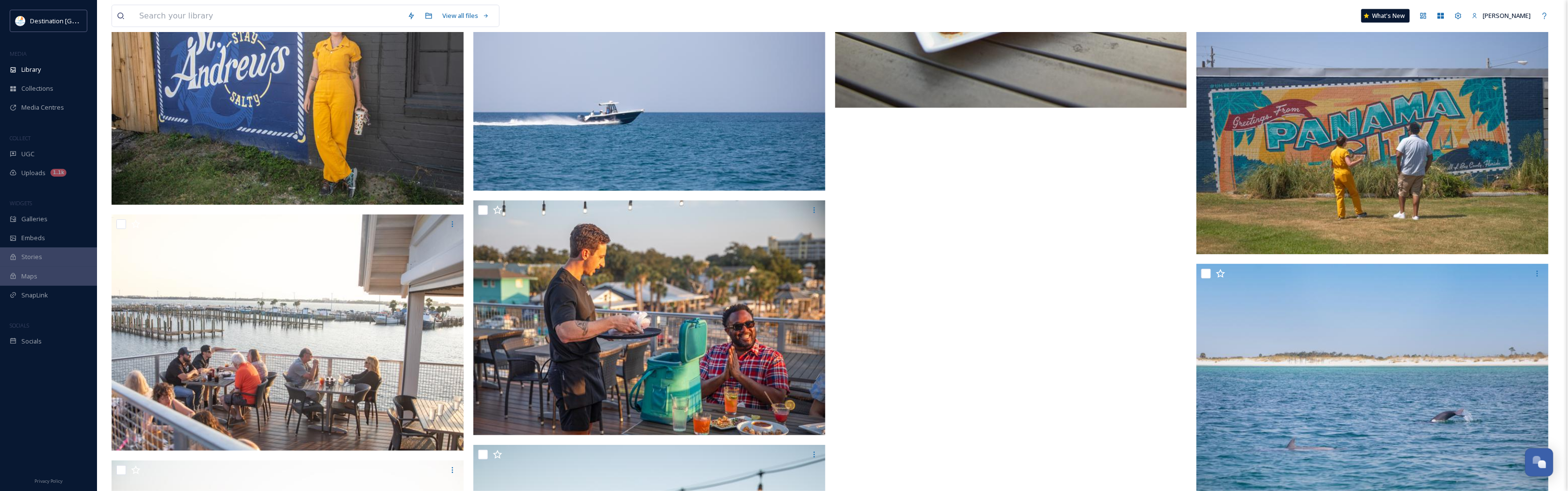
scroll to position [3017, 0]
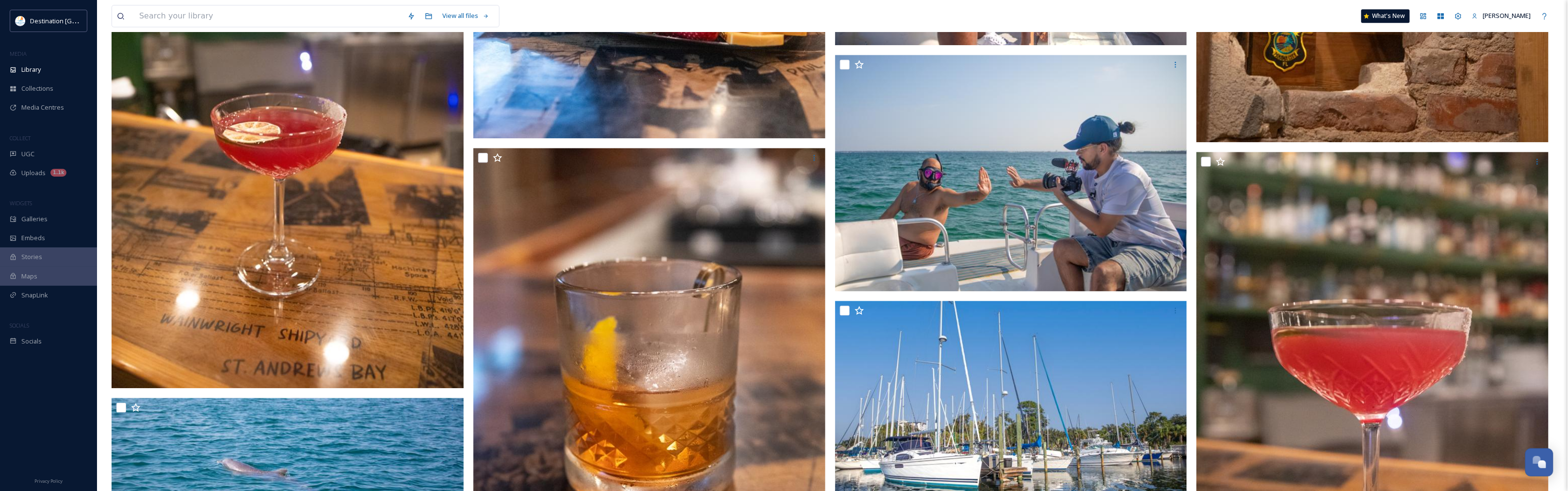
scroll to position [1441, 0]
